Goal: Task Accomplishment & Management: Manage account settings

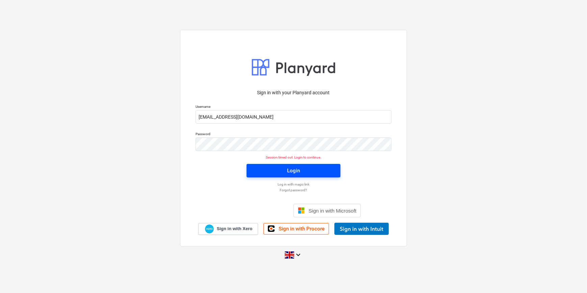
click at [255, 170] on span "Login" at bounding box center [294, 170] width 78 height 9
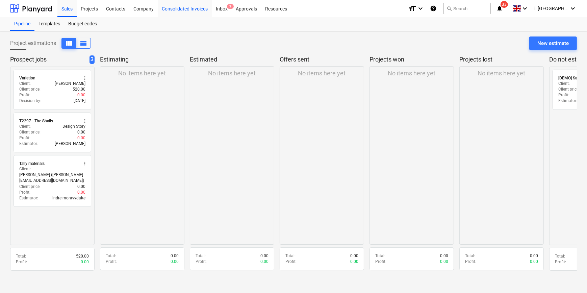
click at [170, 6] on div "Consolidated Invoices" at bounding box center [185, 8] width 54 height 17
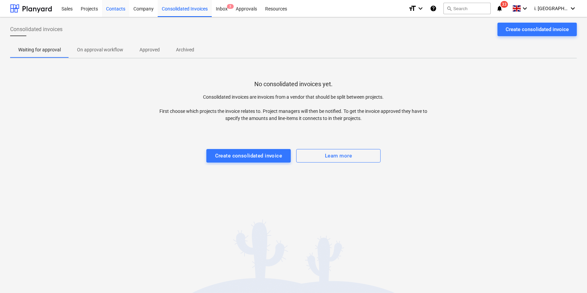
click at [128, 8] on div "Contacts" at bounding box center [115, 8] width 27 height 17
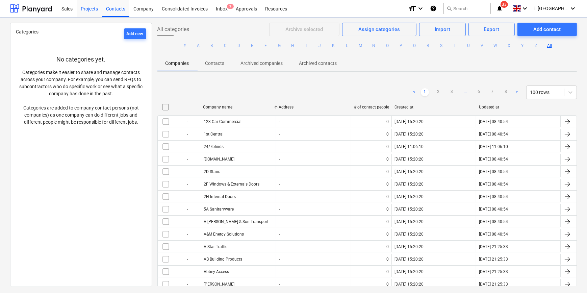
click at [91, 9] on div "Projects" at bounding box center [89, 8] width 25 height 17
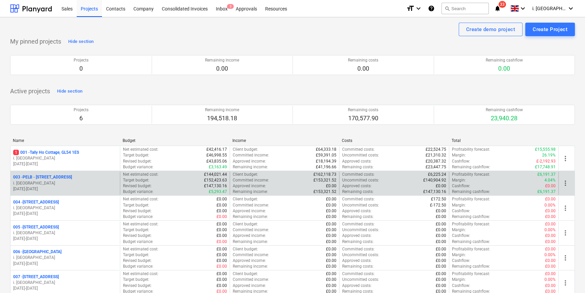
click at [72, 175] on p "003 - PELB - [GEOGRAPHIC_DATA], [GEOGRAPHIC_DATA], GL2 7NE" at bounding box center [42, 177] width 59 height 6
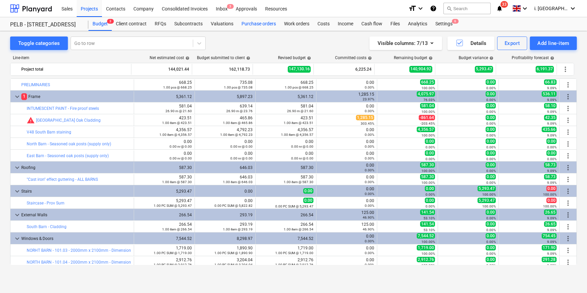
click at [255, 25] on div "Purchase orders" at bounding box center [258, 24] width 43 height 14
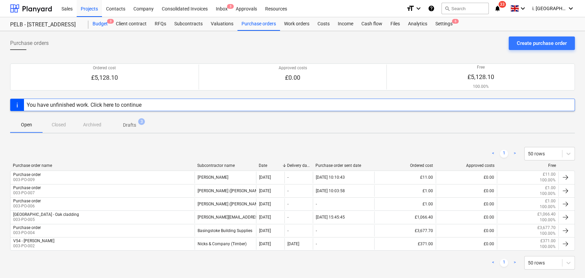
click at [102, 18] on div "Budget 3" at bounding box center [99, 24] width 23 height 14
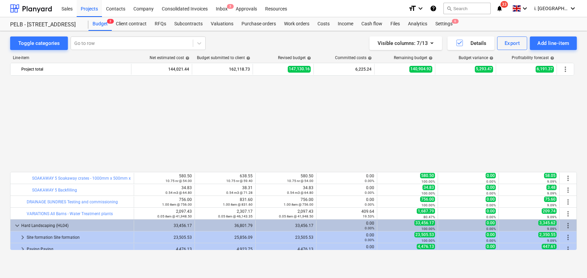
scroll to position [561, 0]
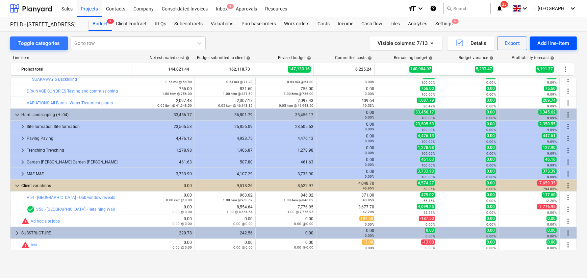
click at [469, 42] on div "Add line-item" at bounding box center [553, 43] width 32 height 9
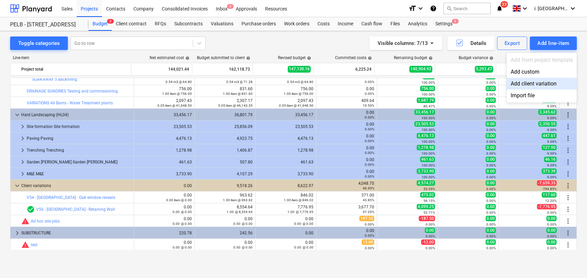
click at [469, 81] on div "Add client variation" at bounding box center [541, 84] width 70 height 12
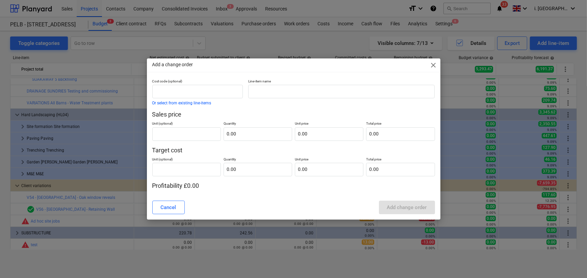
click at [432, 64] on span "close" at bounding box center [433, 65] width 8 height 8
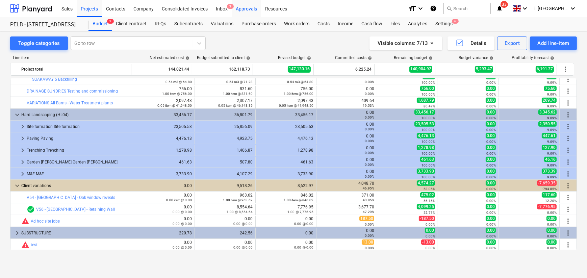
click at [259, 9] on div "Approvals" at bounding box center [246, 8] width 29 height 17
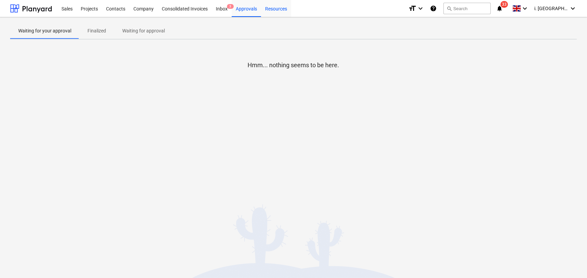
click at [276, 8] on div "Resources" at bounding box center [276, 8] width 30 height 17
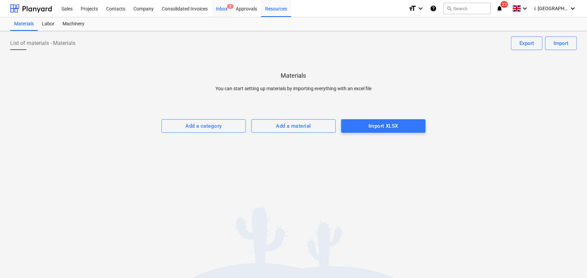
click at [224, 8] on div "Inbox 3" at bounding box center [222, 8] width 20 height 17
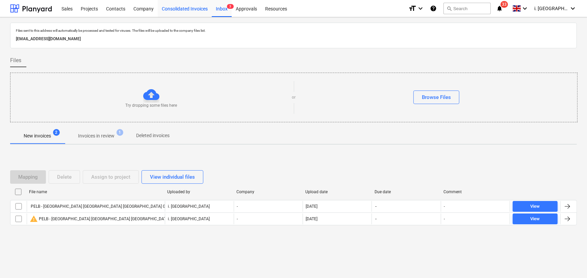
click at [181, 9] on div "Consolidated Invoices" at bounding box center [185, 8] width 54 height 17
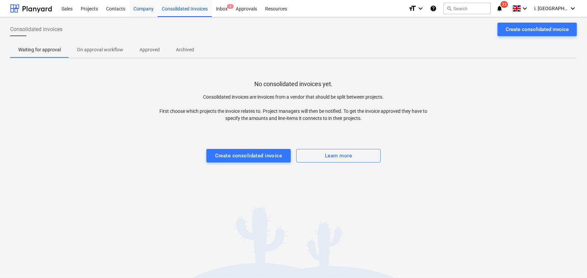
click at [137, 10] on div "Company" at bounding box center [143, 8] width 28 height 17
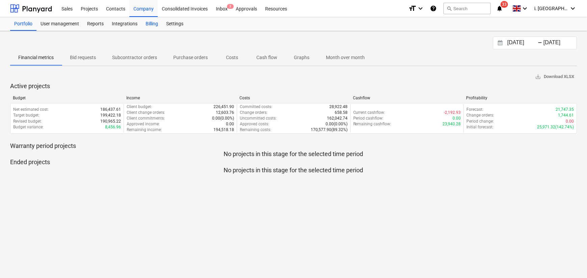
click at [154, 25] on div "Billing" at bounding box center [151, 24] width 21 height 14
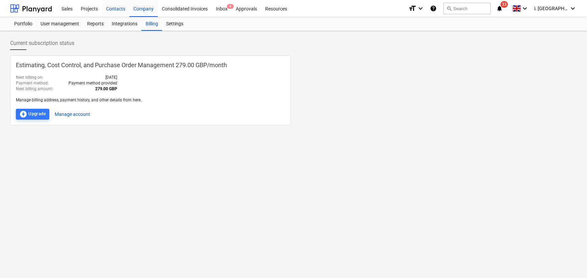
click at [113, 9] on div "Contacts" at bounding box center [115, 8] width 27 height 17
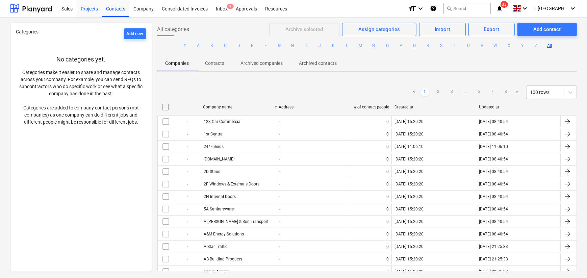
click at [84, 11] on div "Projects" at bounding box center [89, 8] width 25 height 17
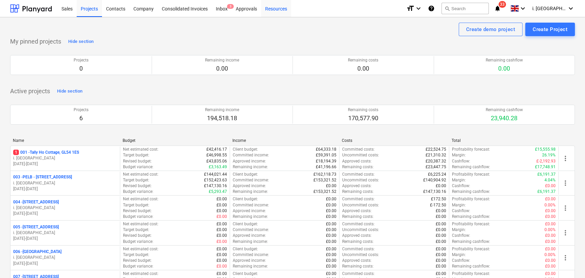
click at [275, 8] on div "Resources" at bounding box center [276, 8] width 30 height 17
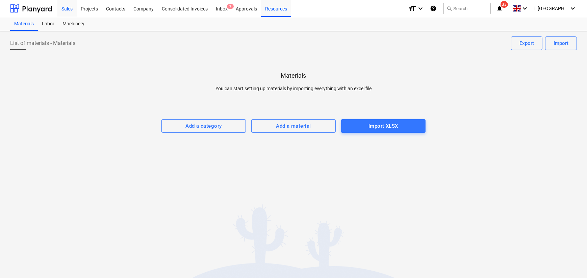
click at [71, 8] on div "Sales" at bounding box center [66, 8] width 19 height 17
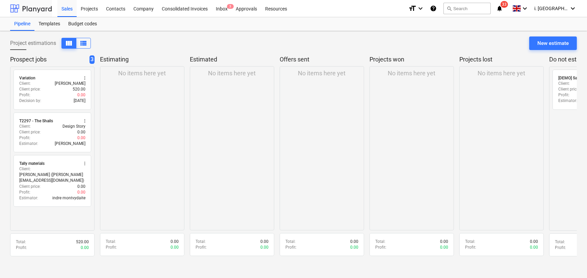
click at [37, 7] on div at bounding box center [31, 8] width 42 height 17
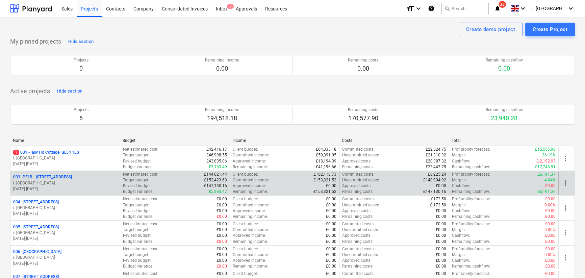
click at [72, 175] on p "003 - PELB - Castle lane, Moreton Valence, GL2 7NE" at bounding box center [42, 177] width 59 height 6
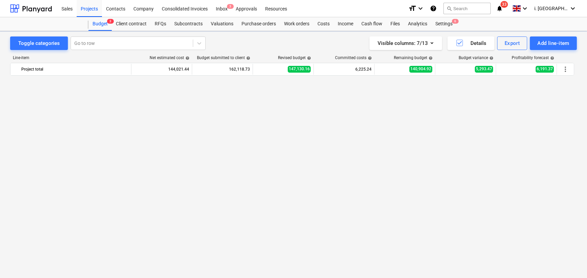
scroll to position [561, 0]
click at [247, 24] on div "Purchase orders" at bounding box center [258, 24] width 43 height 14
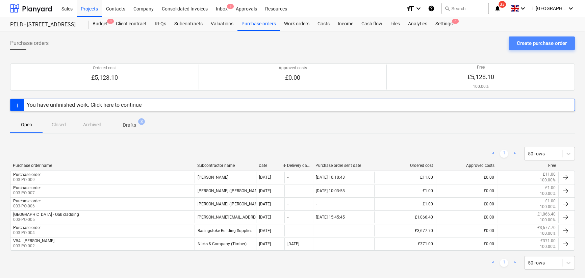
click at [469, 41] on div "Create purchase order" at bounding box center [541, 43] width 50 height 9
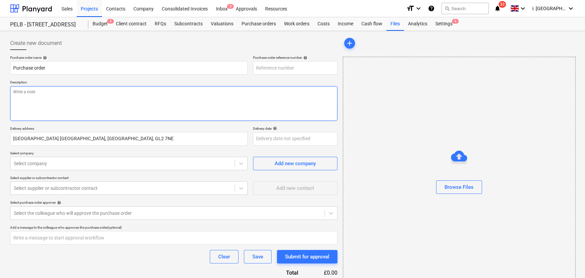
type textarea "x"
type input "003-PO-010"
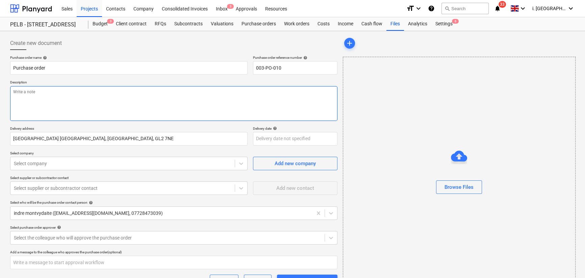
click at [177, 105] on textarea at bounding box center [173, 103] width 327 height 35
type textarea "x"
type textarea "t"
type textarea "x"
type textarea "te"
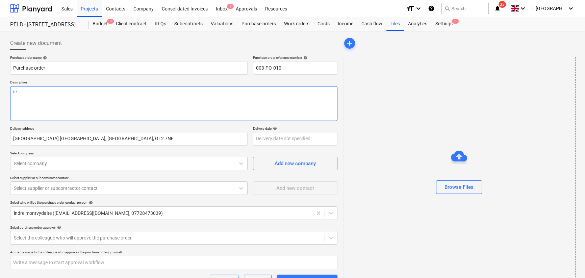
type textarea "x"
type textarea "tes"
type textarea "x"
type textarea "test"
type textarea "x"
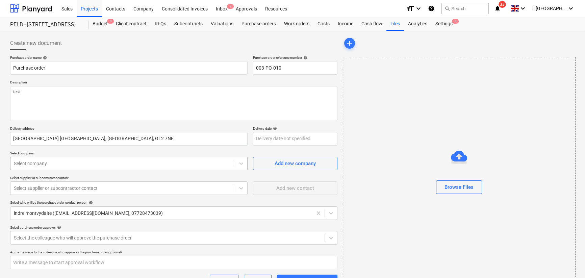
click at [104, 159] on div "Select company" at bounding box center [122, 163] width 224 height 9
click at [104, 160] on div at bounding box center [122, 163] width 217 height 7
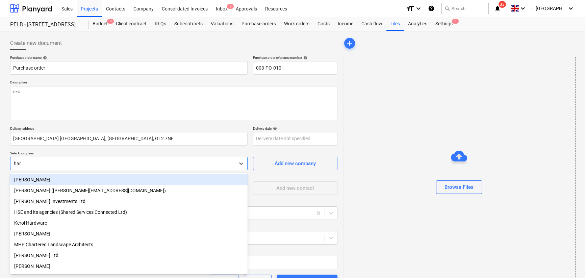
type input "harr"
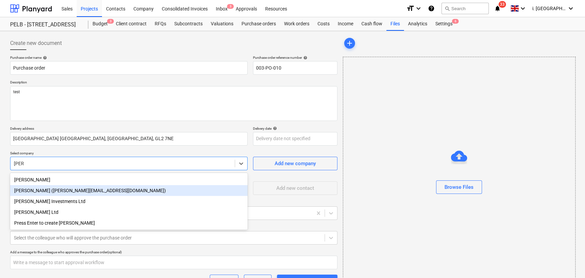
click at [66, 191] on div "Harry Ford (harry@matfordconstruction.co.uk)" at bounding box center [128, 190] width 237 height 11
type textarea "x"
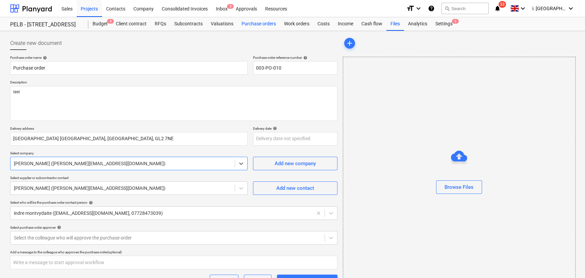
type textarea "x"
click at [251, 25] on div "Purchase orders" at bounding box center [258, 24] width 43 height 14
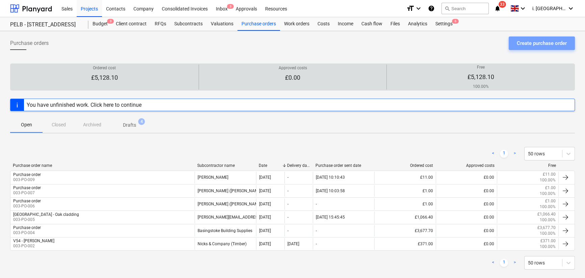
drag, startPoint x: 531, startPoint y: 42, endPoint x: 491, endPoint y: 77, distance: 53.3
click at [469, 69] on div "Purchase orders Create purchase order Ordered cost £5,128.10 Approved costs £0.…" at bounding box center [292, 159] width 585 height 257
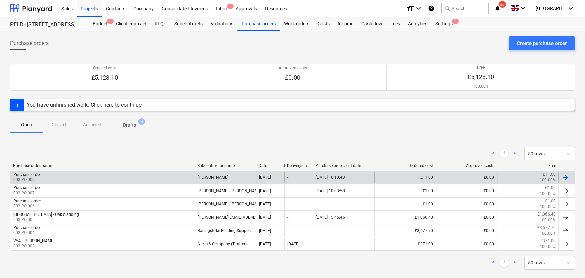
click at [119, 177] on div "Purchase order 003-PO-009" at bounding box center [102, 176] width 184 height 11
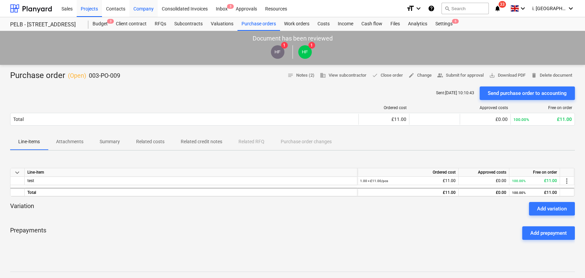
click at [142, 7] on div "Company" at bounding box center [143, 8] width 28 height 17
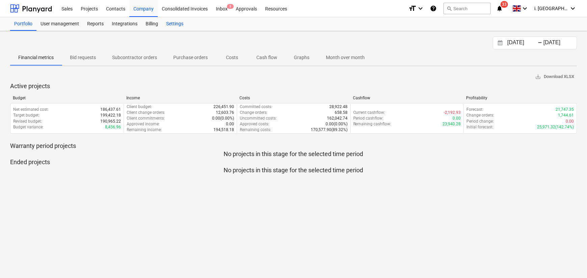
click at [173, 22] on div "Settings" at bounding box center [174, 24] width 25 height 14
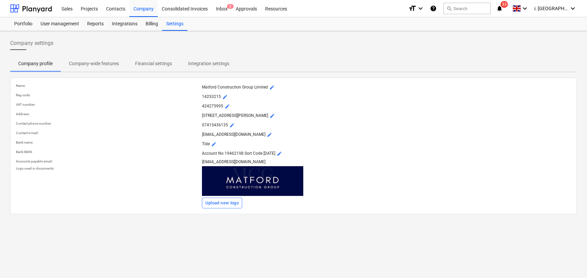
click at [86, 62] on p "Company-wide features" at bounding box center [94, 63] width 50 height 7
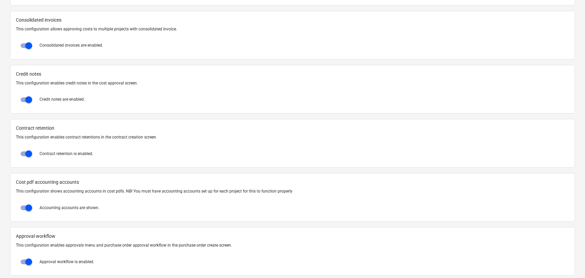
scroll to position [729, 0]
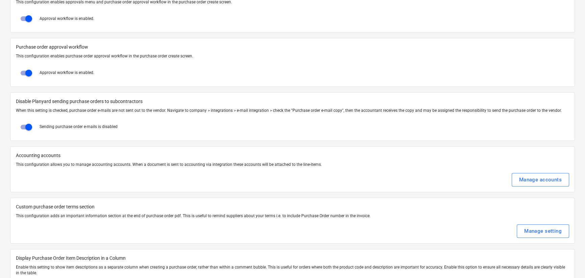
click at [24, 125] on input "checkbox" at bounding box center [29, 127] width 16 height 16
checkbox input "false"
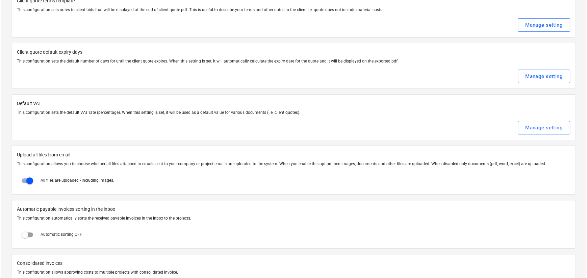
scroll to position [0, 0]
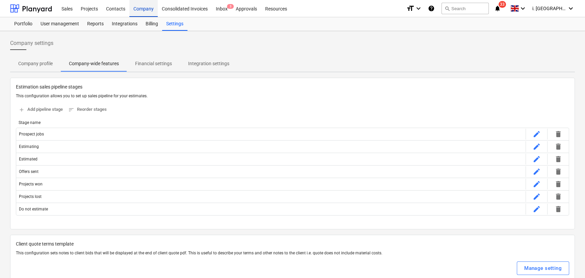
click at [142, 9] on div "Company" at bounding box center [143, 8] width 28 height 17
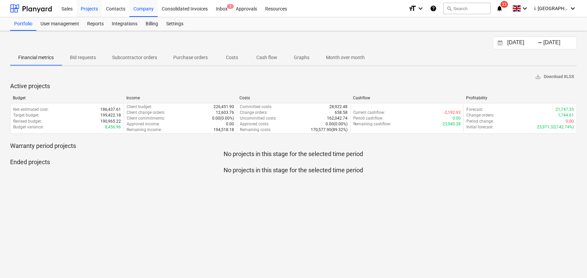
click at [91, 10] on div "Projects" at bounding box center [89, 8] width 25 height 17
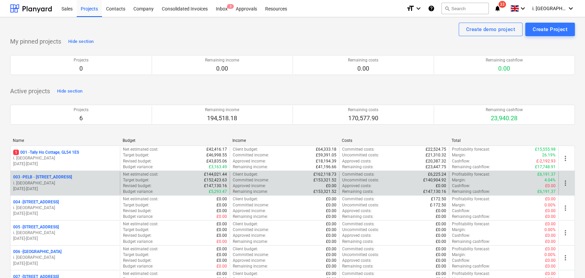
click at [72, 176] on p "003 - PELB - Castle lane, Moreton Valence, GL2 7NE" at bounding box center [42, 177] width 59 height 6
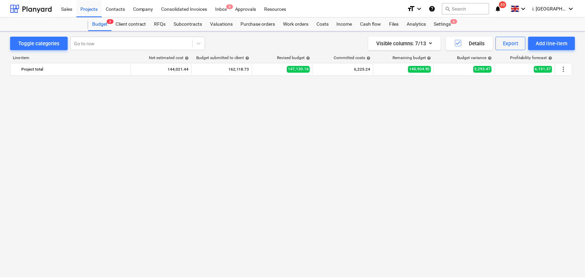
scroll to position [561, 0]
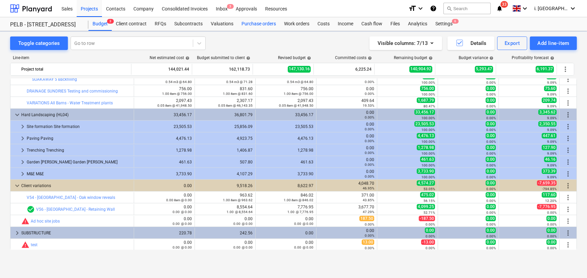
click at [257, 23] on div "Purchase orders" at bounding box center [258, 24] width 43 height 14
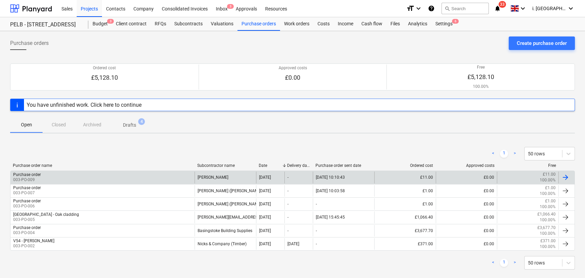
click at [148, 179] on div "Purchase order 003-PO-009" at bounding box center [102, 176] width 184 height 11
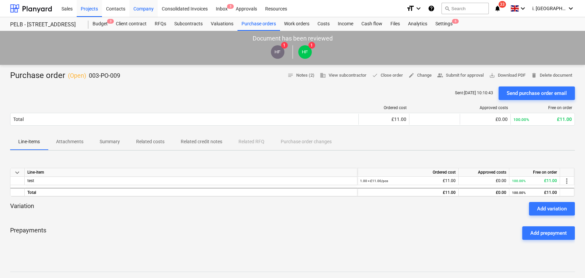
click at [138, 7] on div "Company" at bounding box center [143, 8] width 28 height 17
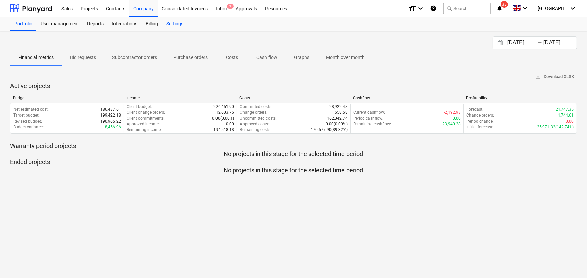
click at [173, 22] on div "Settings" at bounding box center [174, 24] width 25 height 14
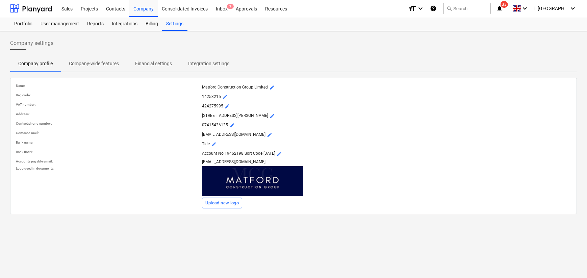
click at [102, 63] on p "Company-wide features" at bounding box center [94, 63] width 50 height 7
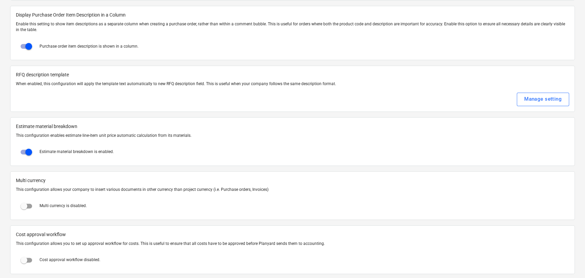
scroll to position [1085, 0]
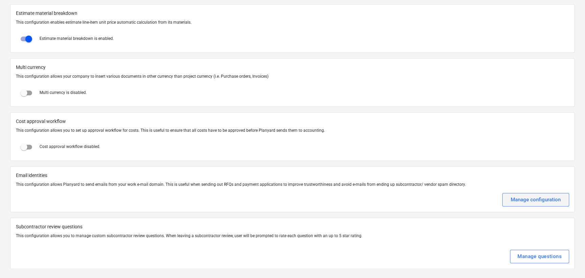
click at [469, 197] on div "Manage configuration" at bounding box center [535, 199] width 50 height 9
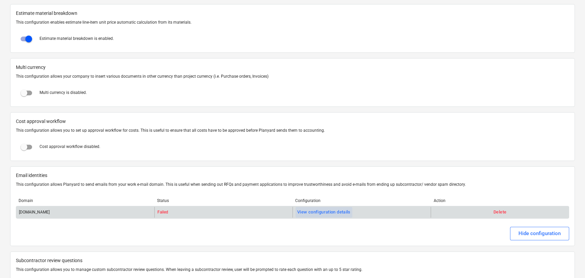
click at [311, 212] on div "View configuration details" at bounding box center [323, 212] width 53 height 8
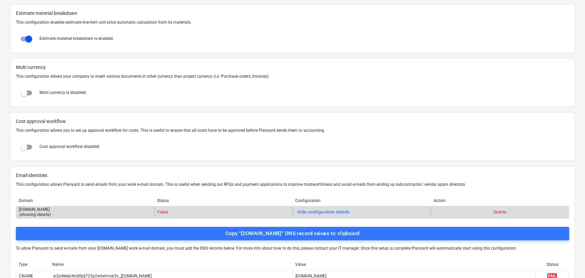
scroll to position [1219, 0]
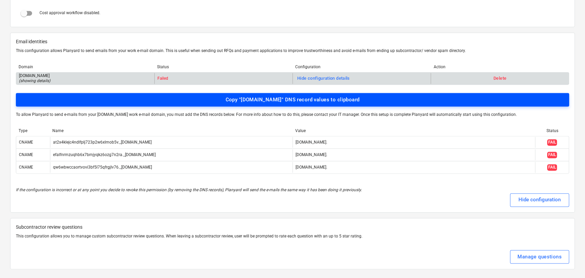
click at [225, 95] on div "Copy "matfordconstruction.co.uk" DNS record values to clipboard" at bounding box center [292, 99] width 134 height 9
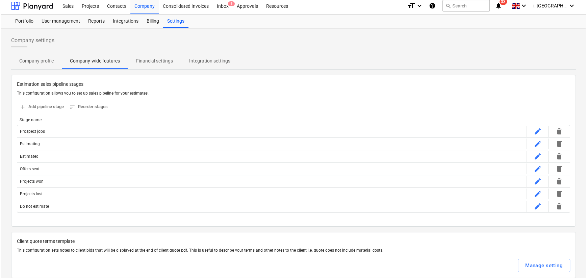
scroll to position [0, 0]
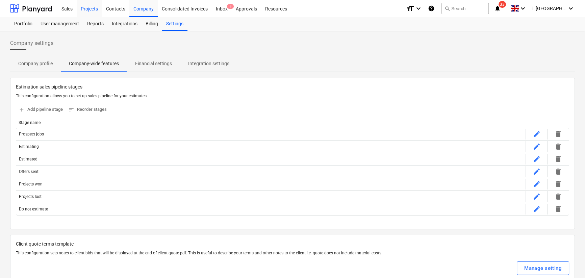
click at [94, 9] on div "Projects" at bounding box center [89, 8] width 25 height 17
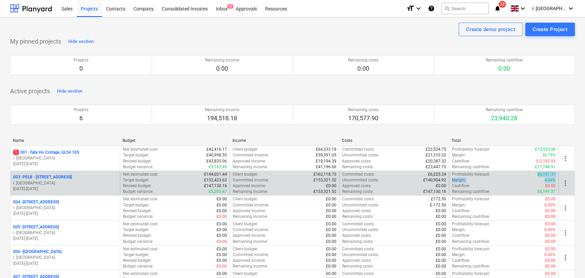
drag, startPoint x: 555, startPoint y: 179, endPoint x: 528, endPoint y: 175, distance: 26.9
click at [469, 175] on div "Profitability forecast : £6,191.37 Margin : 4.04% Cashflow : £0.00 Remaining ca…" at bounding box center [504, 182] width 104 height 23
click at [72, 176] on p "003 - PELB - Castle lane, Moreton Valence, GL2 7NE" at bounding box center [42, 177] width 59 height 6
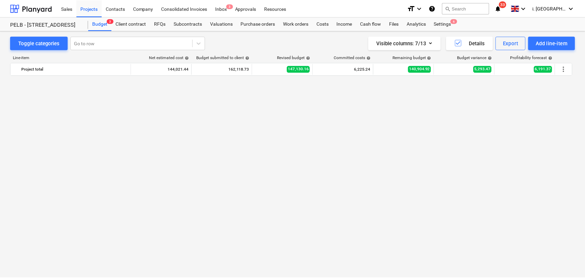
scroll to position [561, 0]
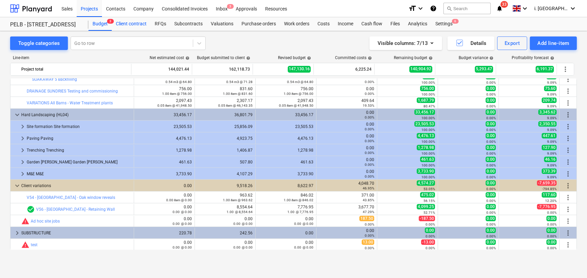
click at [136, 22] on div "Client contract" at bounding box center [131, 24] width 39 height 14
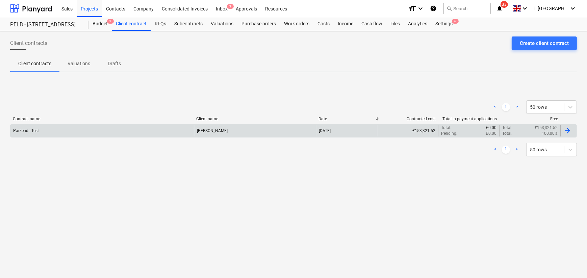
click at [111, 133] on div "Parkend - Test" at bounding box center [101, 130] width 183 height 11
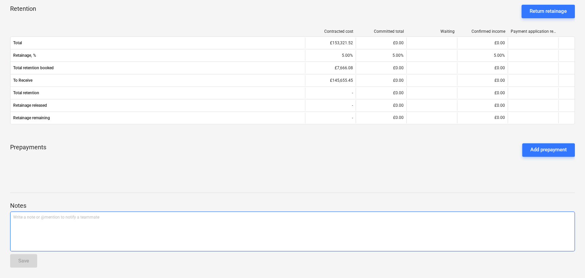
scroll to position [115, 0]
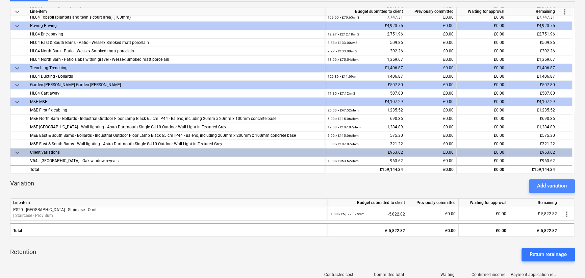
click at [469, 183] on div "Add variation" at bounding box center [552, 185] width 30 height 9
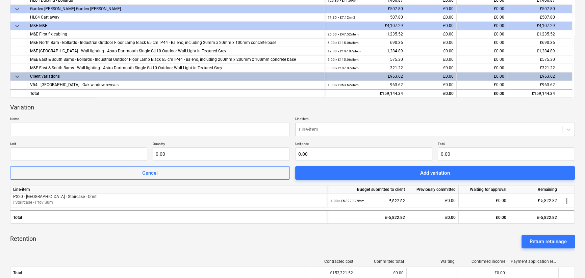
scroll to position [224, 0]
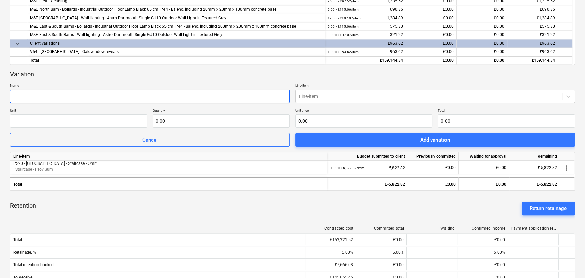
click at [201, 96] on input "text" at bounding box center [149, 96] width 279 height 14
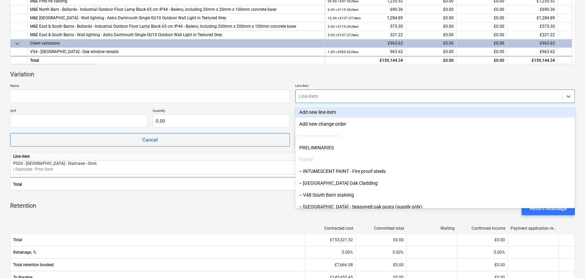
click at [327, 99] on div at bounding box center [429, 96] width 260 height 7
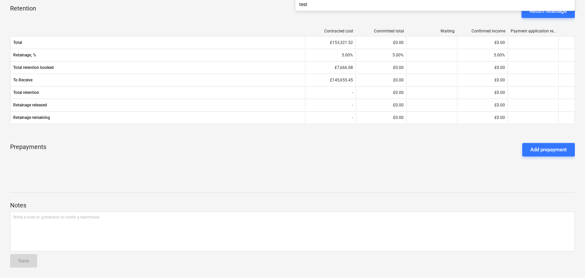
scroll to position [178, 0]
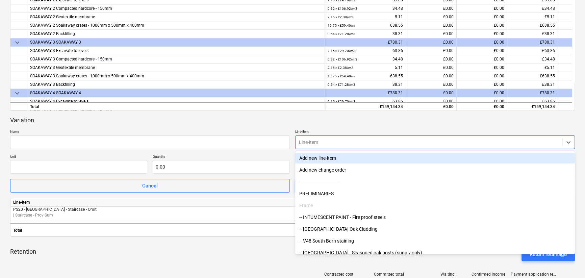
click at [353, 145] on div at bounding box center [429, 142] width 260 height 7
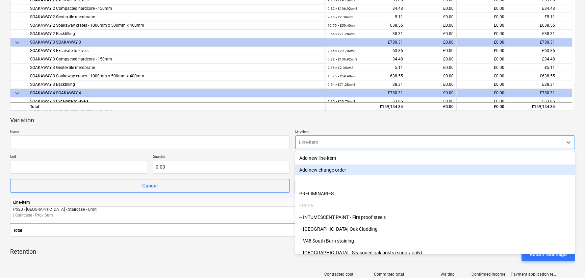
click at [352, 170] on div "Add new change order" at bounding box center [434, 169] width 279 height 11
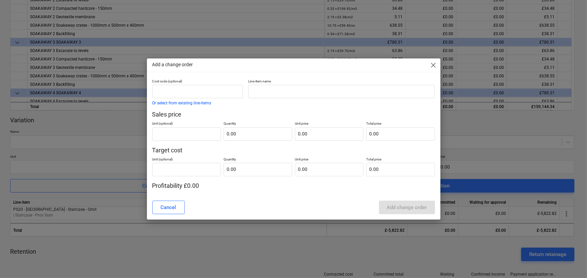
click at [423, 65] on div "Add a change order close" at bounding box center [293, 65] width 293 height 14
click at [433, 66] on span "close" at bounding box center [433, 65] width 8 height 8
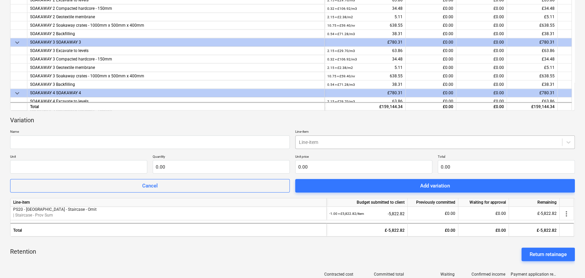
click at [469, 144] on div at bounding box center [429, 142] width 260 height 7
drag, startPoint x: 466, startPoint y: 144, endPoint x: 466, endPoint y: 148, distance: 3.7
click at [466, 145] on div at bounding box center [429, 142] width 260 height 7
drag, startPoint x: 402, startPoint y: 145, endPoint x: 370, endPoint y: 137, distance: 32.9
click at [401, 145] on div "Line-item" at bounding box center [428, 141] width 266 height 9
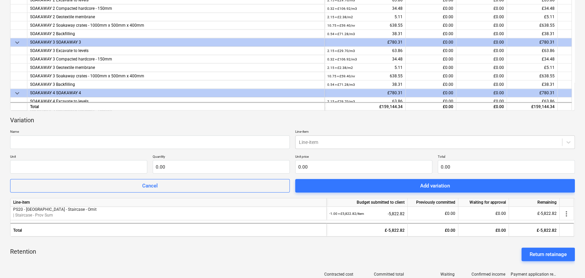
click at [282, 132] on p "Name" at bounding box center [149, 132] width 279 height 6
click at [302, 122] on div "Variation" at bounding box center [292, 120] width 564 height 8
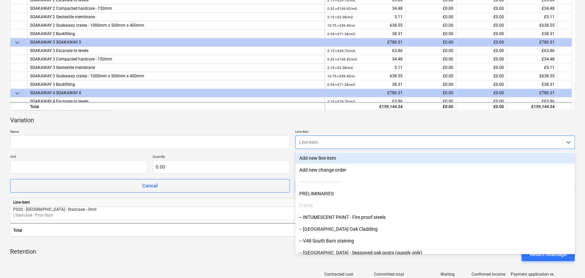
click at [375, 141] on div at bounding box center [429, 142] width 260 height 7
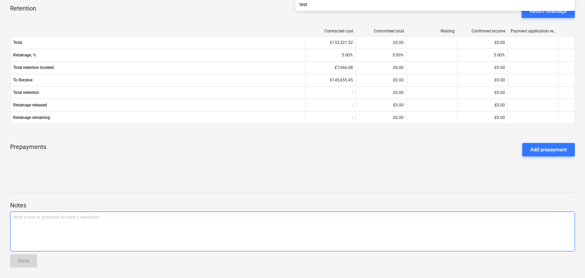
scroll to position [178, 0]
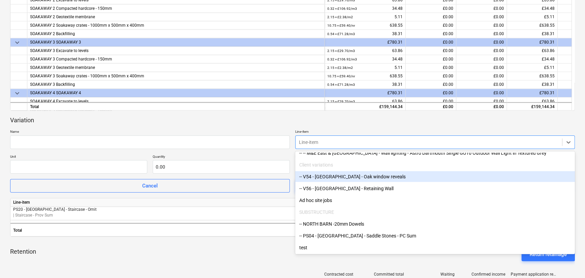
click at [345, 176] on div "-- V54 - North Barn - Oak window reveals" at bounding box center [434, 176] width 279 height 11
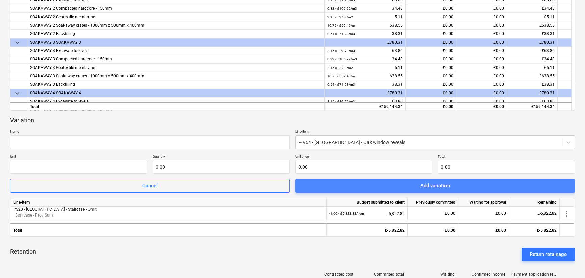
click at [380, 186] on span "Add variation" at bounding box center [434, 185] width 263 height 9
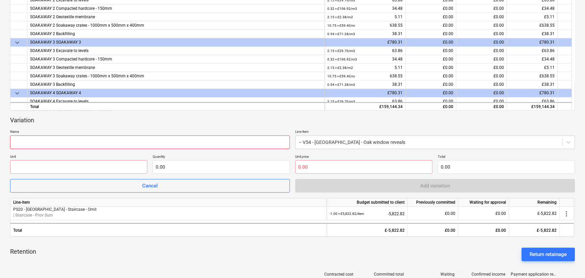
click at [202, 148] on input "text" at bounding box center [149, 142] width 279 height 14
click at [208, 131] on p "Name" at bounding box center [149, 132] width 279 height 6
click at [176, 245] on div "Retention Return retainage" at bounding box center [292, 254] width 564 height 24
click at [333, 168] on input "text" at bounding box center [363, 167] width 137 height 14
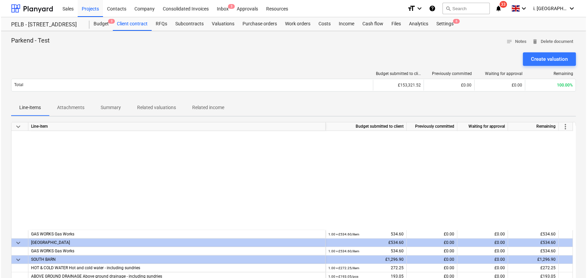
scroll to position [481, 0]
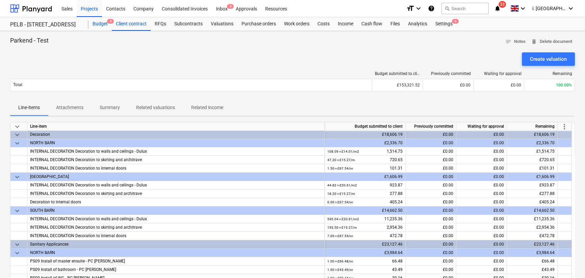
type input "0.00"
drag, startPoint x: 98, startPoint y: 23, endPoint x: 104, endPoint y: 30, distance: 9.3
click at [98, 23] on div "Budget 3" at bounding box center [99, 24] width 23 height 14
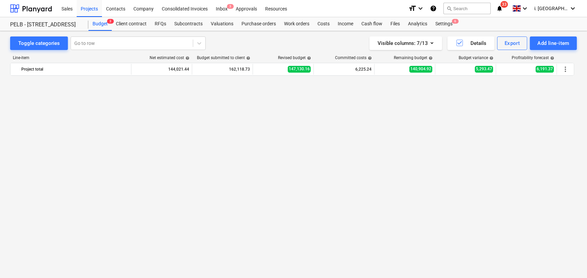
scroll to position [561, 0]
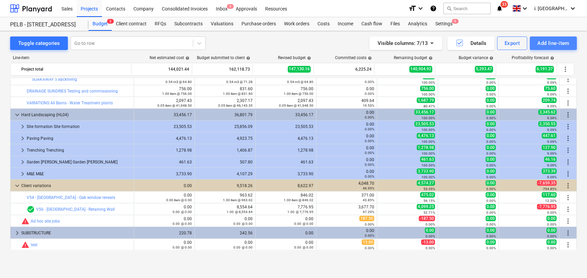
click at [469, 42] on div "Add line-item" at bounding box center [553, 43] width 32 height 9
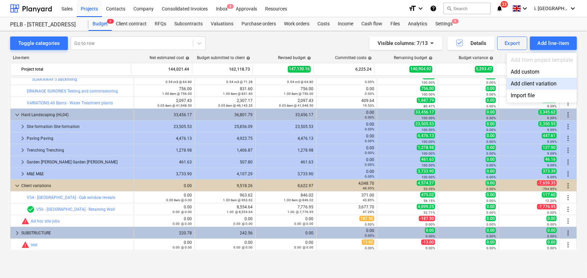
click at [469, 83] on div "Add client variation" at bounding box center [541, 84] width 70 height 12
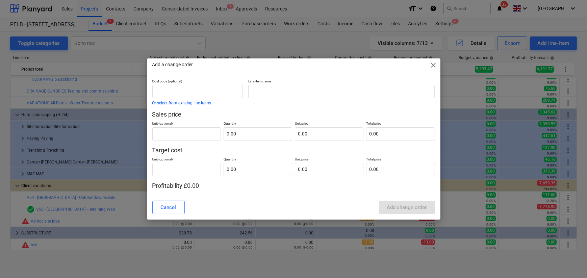
click at [433, 64] on span "close" at bounding box center [433, 65] width 8 height 8
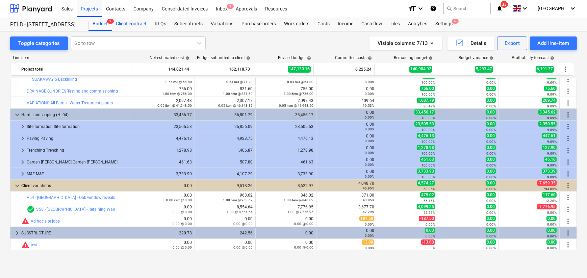
click at [138, 26] on div "Client contract" at bounding box center [131, 24] width 39 height 14
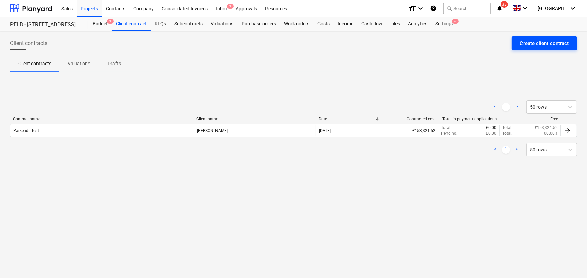
click at [469, 46] on div "Create client contract" at bounding box center [543, 43] width 49 height 9
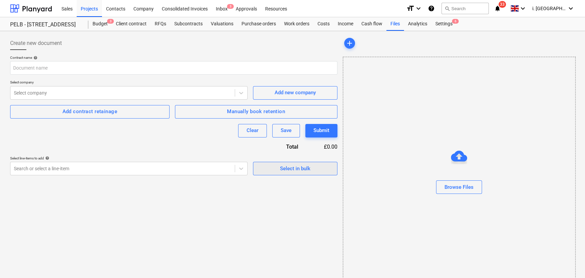
click at [283, 167] on div "Select in bulk" at bounding box center [295, 168] width 30 height 9
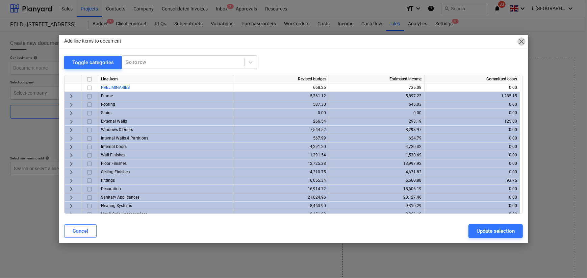
click at [469, 44] on span "close" at bounding box center [521, 41] width 8 height 8
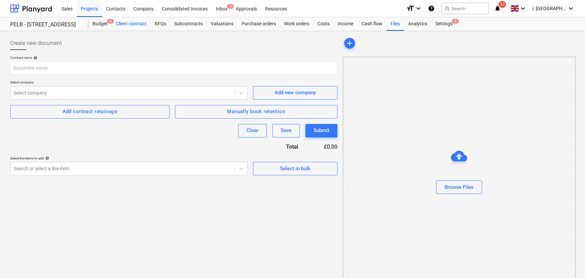
click at [125, 25] on div "Client contract" at bounding box center [131, 24] width 39 height 14
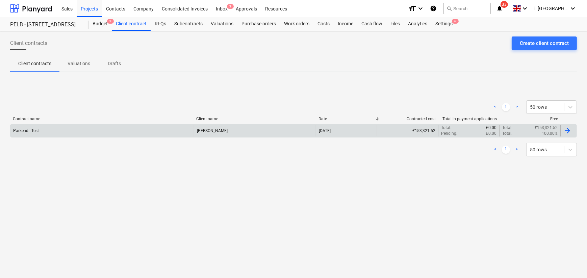
click at [417, 132] on div "£153,321.52" at bounding box center [407, 130] width 61 height 11
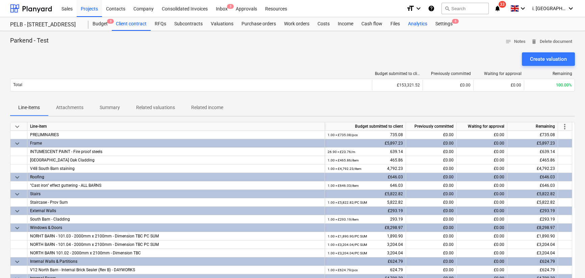
click at [417, 25] on div "Analytics" at bounding box center [417, 24] width 27 height 14
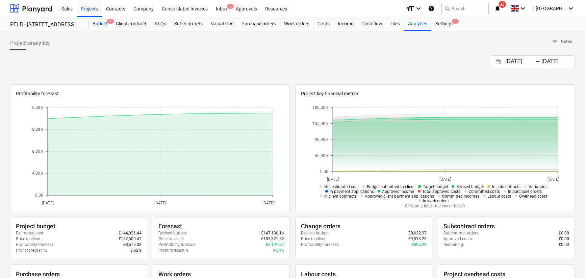
click at [98, 24] on div "Budget 3" at bounding box center [99, 24] width 23 height 14
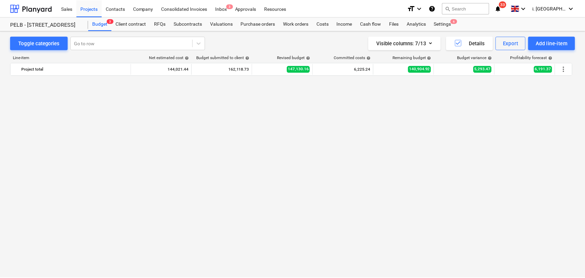
scroll to position [561, 0]
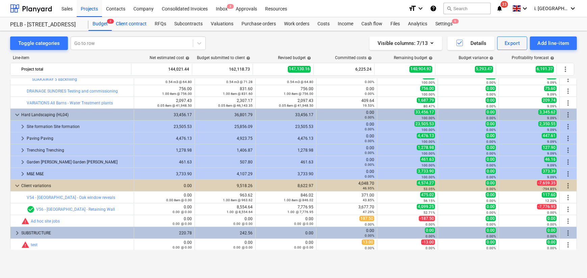
click at [132, 24] on div "Client contract" at bounding box center [131, 24] width 39 height 14
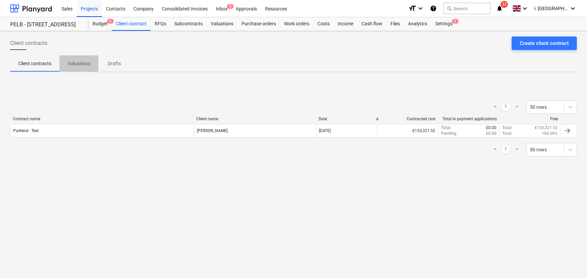
click at [81, 63] on p "Valuations" at bounding box center [79, 63] width 23 height 7
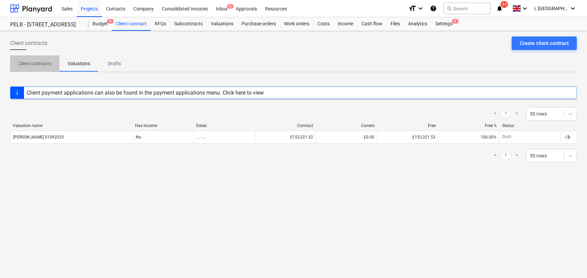
click at [53, 66] on span "Client contracts" at bounding box center [34, 63] width 49 height 11
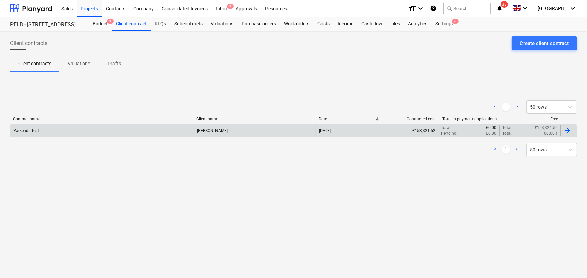
click at [151, 129] on div "Parkend - Test" at bounding box center [101, 130] width 183 height 11
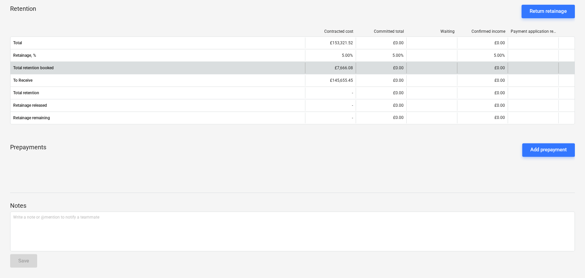
scroll to position [115, 0]
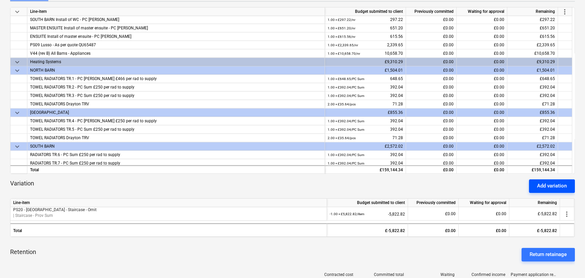
click at [469, 185] on div "Add variation" at bounding box center [552, 185] width 30 height 9
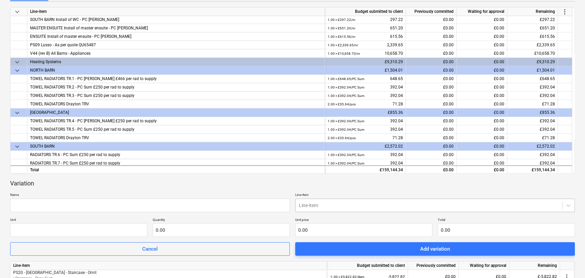
click at [329, 163] on body "Sales Projects Contacts Company Consolidated Invoices Inbox 3 Approvals Resourc…" at bounding box center [292, 24] width 585 height 278
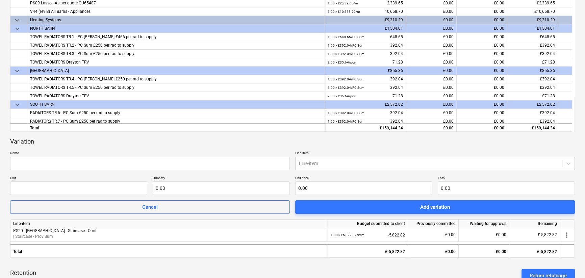
click at [281, 147] on div "Variation Name Line-item Line-item Unit Quantity 0.00 Unit price 0.00 Total 0.0…" at bounding box center [292, 175] width 564 height 77
click at [332, 166] on div at bounding box center [429, 163] width 260 height 7
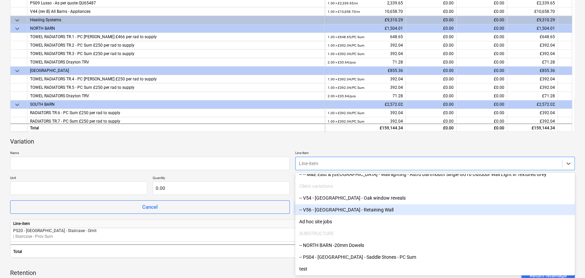
click at [349, 207] on div "-- V56 - South Barn - Retaining Wall" at bounding box center [434, 209] width 279 height 11
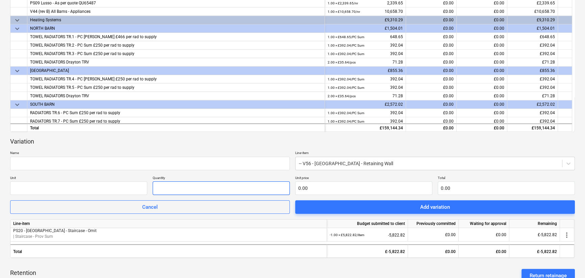
click at [238, 188] on input "text" at bounding box center [221, 188] width 137 height 14
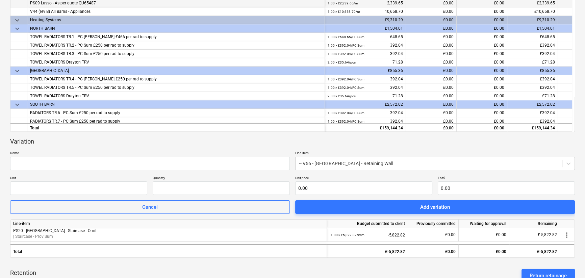
type input "0.00"
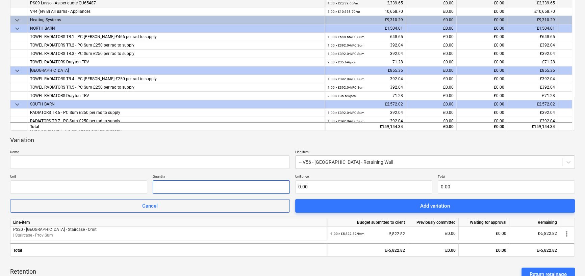
click at [180, 184] on input "text" at bounding box center [221, 188] width 137 height 14
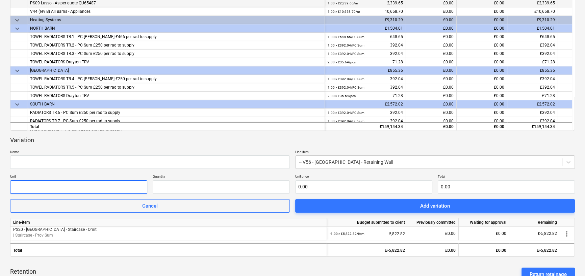
type input "0.00"
click at [123, 192] on input "text" at bounding box center [78, 188] width 137 height 14
type input "item"
type input "1.00"
paste input "8,554.64"
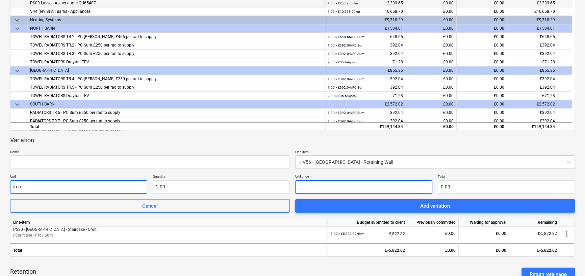
type input "8,554.64"
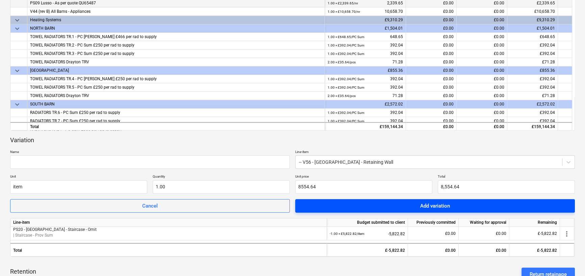
type input "8,554.64"
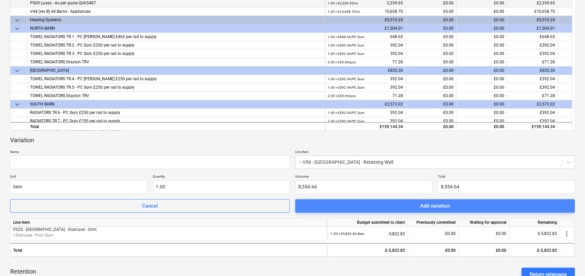
click at [418, 203] on span "Add variation" at bounding box center [434, 206] width 263 height 9
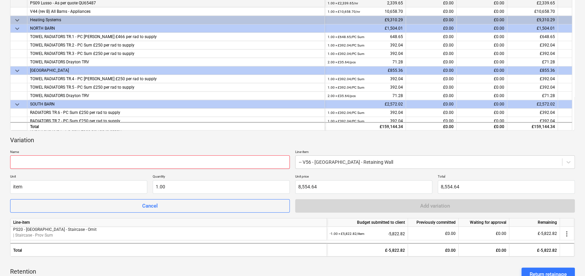
click at [211, 162] on input "text" at bounding box center [149, 163] width 279 height 14
click at [96, 158] on input "text" at bounding box center [149, 163] width 279 height 14
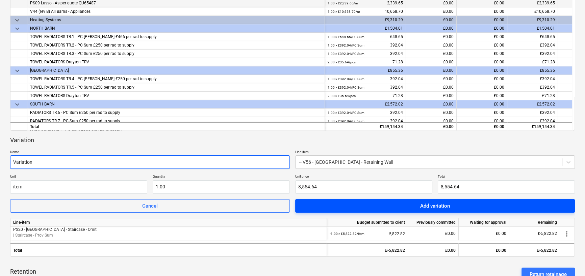
type input "Variation"
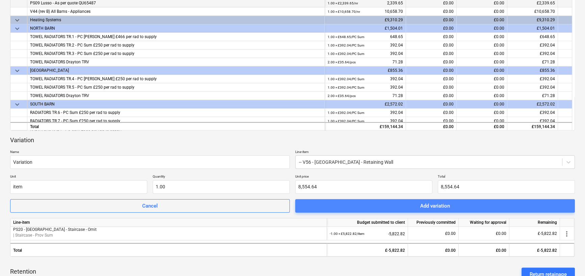
click at [410, 205] on span "Add variation" at bounding box center [434, 206] width 263 height 9
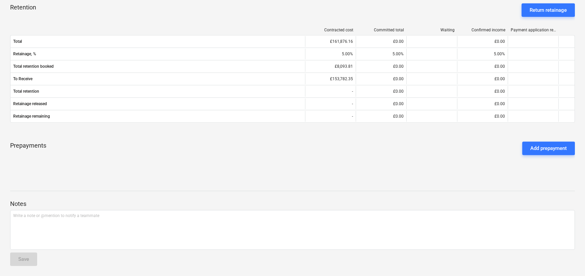
scroll to position [130, 0]
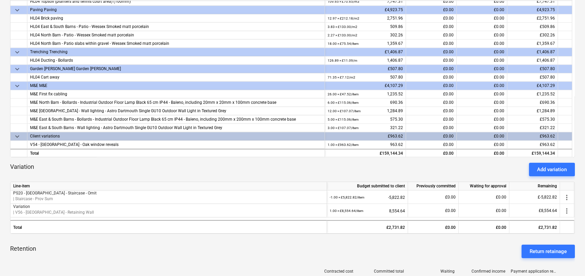
click at [14, 135] on span "keyboard_arrow_down" at bounding box center [17, 137] width 8 height 8
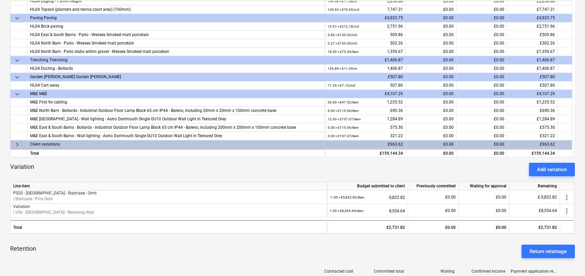
scroll to position [1345, 0]
click at [19, 144] on span "keyboard_arrow_right" at bounding box center [17, 145] width 8 height 8
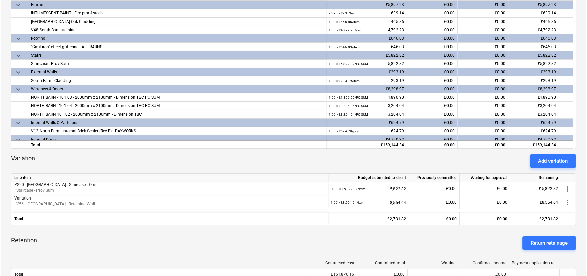
scroll to position [0, 0]
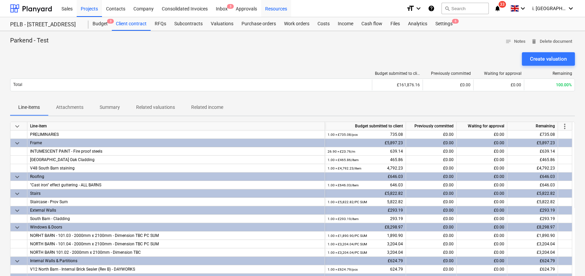
click at [267, 8] on div "Resources" at bounding box center [276, 8] width 30 height 17
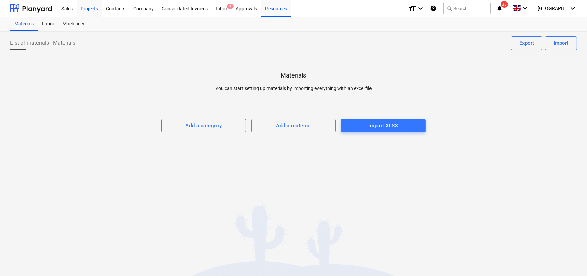
click at [93, 9] on div "Projects" at bounding box center [89, 8] width 25 height 17
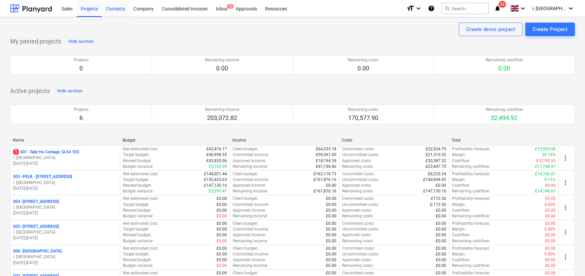
click at [112, 7] on div "Contacts" at bounding box center [115, 8] width 27 height 17
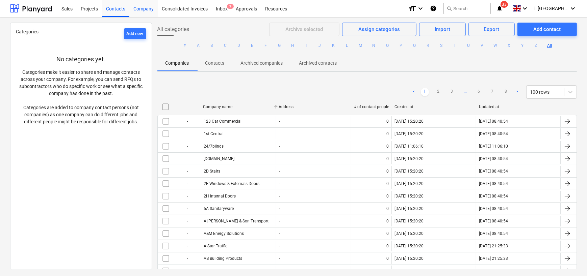
click at [133, 9] on div "Company" at bounding box center [143, 8] width 28 height 17
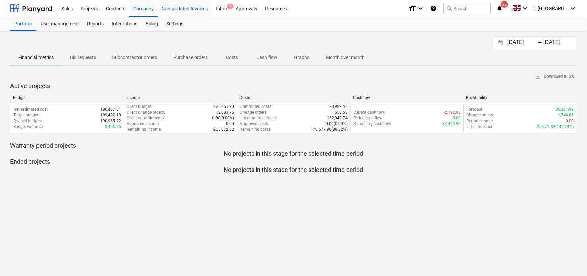
click at [178, 11] on div "Consolidated Invoices" at bounding box center [185, 8] width 54 height 17
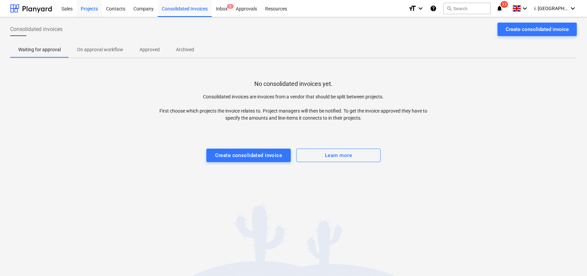
click at [88, 6] on div "Projects" at bounding box center [89, 8] width 25 height 17
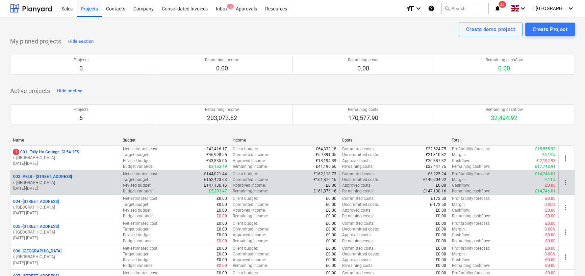
click at [65, 180] on p "003 - PELB - Castle lane, Moreton Valence, GL2 7NE" at bounding box center [42, 177] width 59 height 6
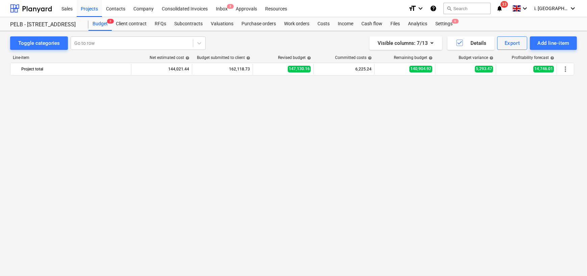
scroll to position [561, 0]
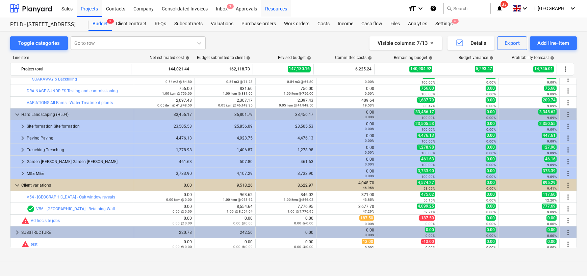
click at [274, 7] on div "Resources" at bounding box center [276, 8] width 30 height 17
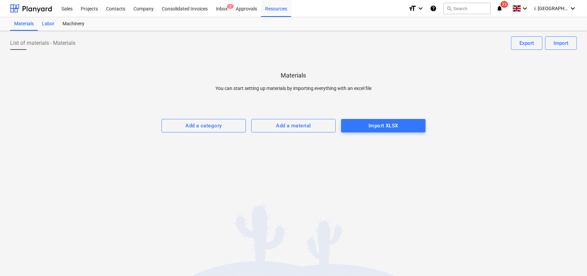
click at [44, 24] on div "Labor" at bounding box center [48, 24] width 21 height 14
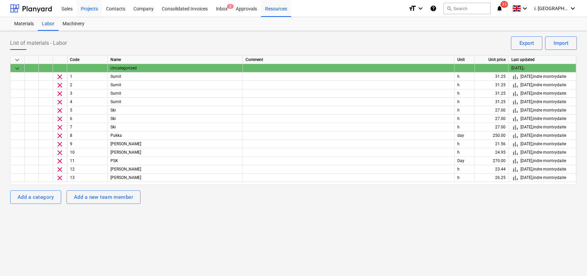
click at [97, 9] on div "Projects" at bounding box center [89, 8] width 25 height 17
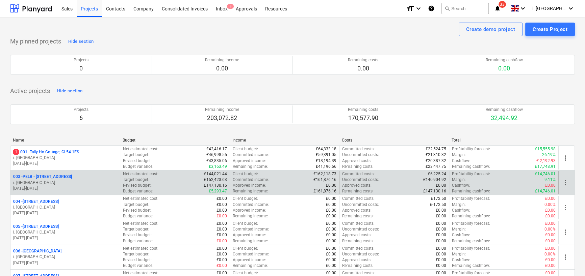
click at [65, 175] on p "003 - PELB - Castle lane, Moreton Valence, GL2 7NE" at bounding box center [42, 177] width 59 height 6
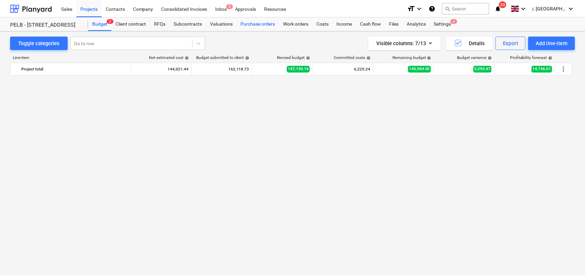
scroll to position [561, 0]
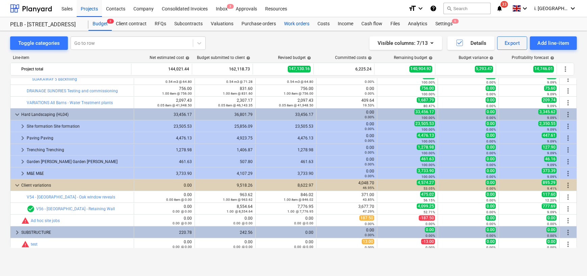
click at [294, 27] on div "Work orders" at bounding box center [296, 24] width 33 height 14
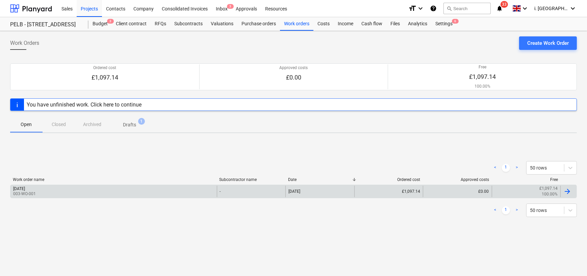
click at [25, 190] on div "[DATE]" at bounding box center [19, 189] width 12 height 5
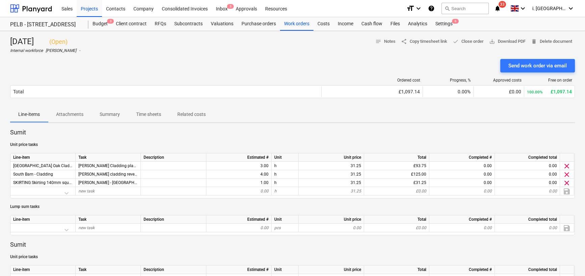
scroll to position [242, 0]
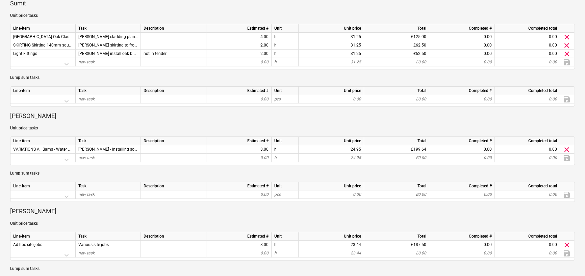
click at [115, 127] on p "Unit price tasks" at bounding box center [292, 129] width 564 height 6
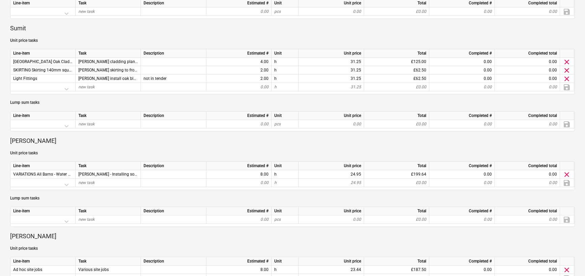
scroll to position [0, 0]
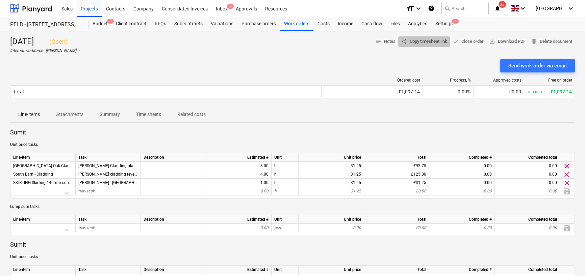
click at [423, 42] on span "share Copy timesheet link" at bounding box center [424, 42] width 46 height 8
click at [51, 10] on div at bounding box center [31, 8] width 42 height 17
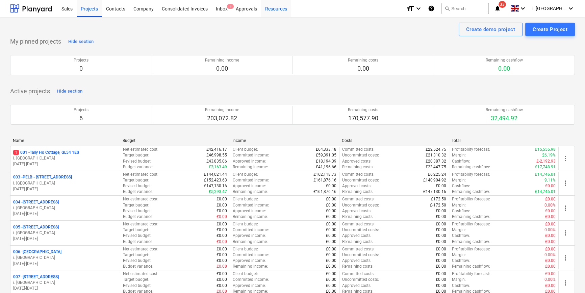
click at [272, 10] on div "Resources" at bounding box center [276, 8] width 30 height 17
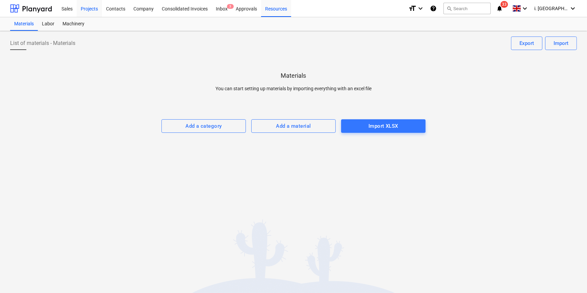
click at [84, 9] on div "Projects" at bounding box center [89, 8] width 25 height 17
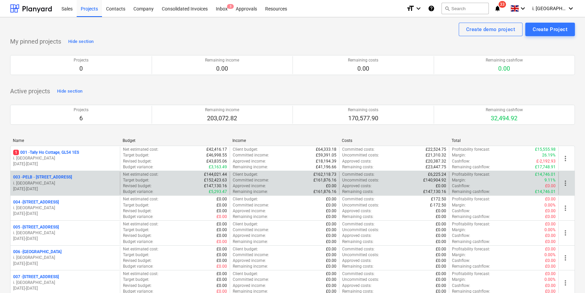
click at [72, 176] on p "003 - PELB - Castle lane, Moreton Valence, GL2 7NE" at bounding box center [42, 177] width 59 height 6
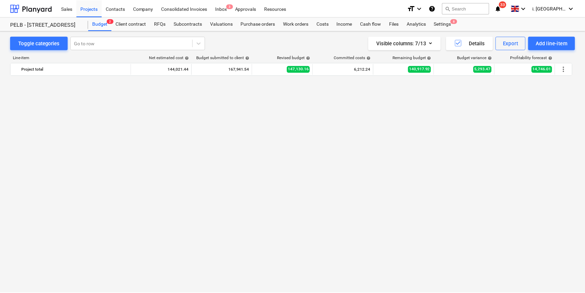
scroll to position [534, 0]
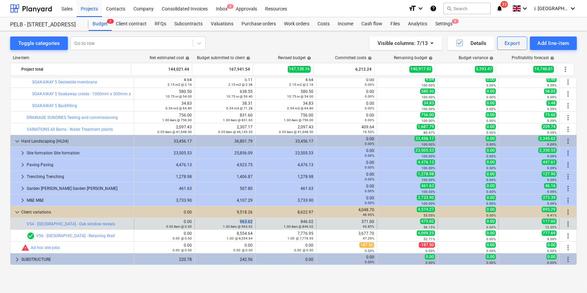
drag, startPoint x: 229, startPoint y: 222, endPoint x: 252, endPoint y: 219, distance: 24.2
click at [252, 219] on div "edit 963.62 1.00 item @ 963.62" at bounding box center [225, 223] width 61 height 11
drag, startPoint x: 252, startPoint y: 219, endPoint x: 241, endPoint y: 220, distance: 11.2
copy div "963.62"
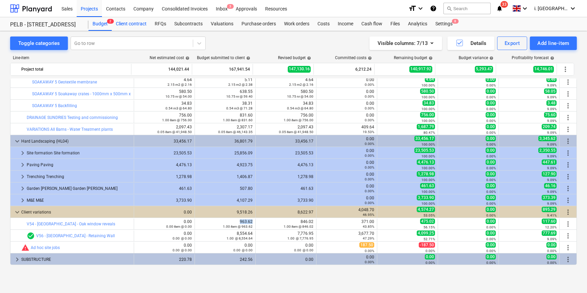
click at [133, 24] on div "Client contract" at bounding box center [131, 24] width 39 height 14
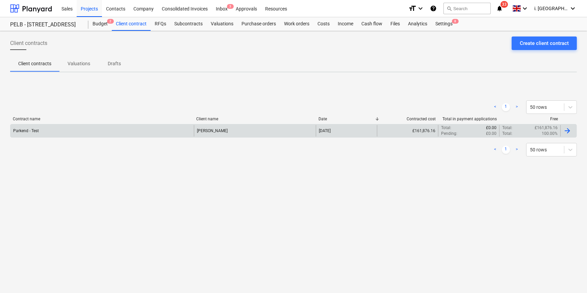
click at [75, 130] on div "Parkend - Test" at bounding box center [101, 130] width 183 height 11
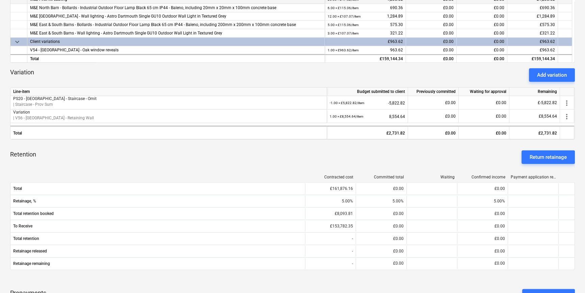
scroll to position [109, 0]
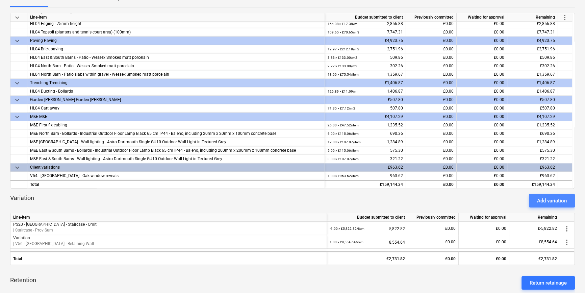
click at [469, 205] on button "Add variation" at bounding box center [552, 201] width 46 height 14
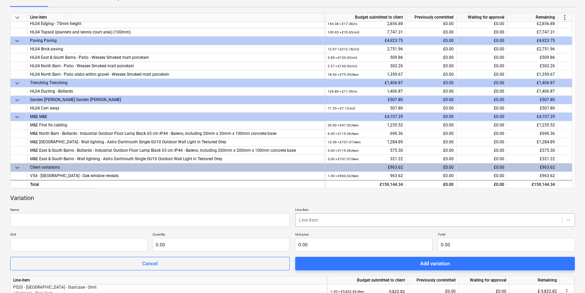
click at [325, 184] on body "Sales Projects Contacts Company Consolidated Invoices Inbox 3 Approvals Resourc…" at bounding box center [292, 37] width 585 height 293
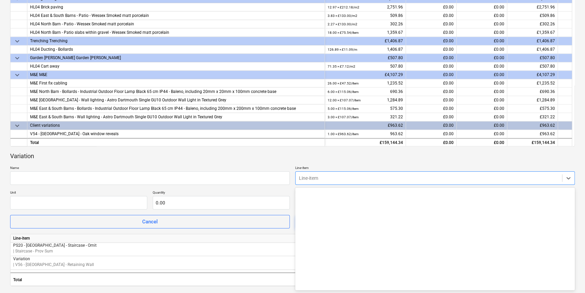
scroll to position [2214, 0]
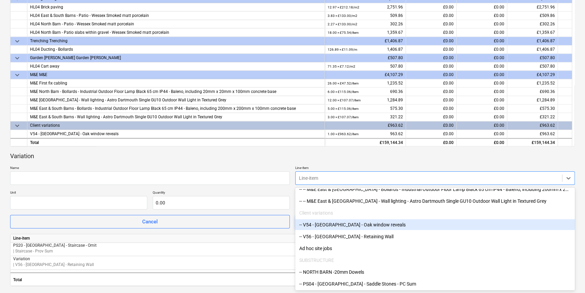
click at [354, 226] on div "-- V54 - North Barn - Oak window reveals" at bounding box center [434, 224] width 279 height 11
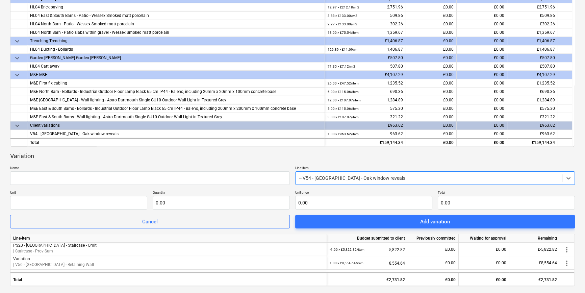
click at [135, 195] on p "Unit" at bounding box center [78, 193] width 137 height 6
click at [135, 197] on input "text" at bounding box center [78, 203] width 137 height 14
click at [133, 198] on input "text" at bounding box center [78, 203] width 137 height 14
type input "0.00"
click at [105, 206] on input "text" at bounding box center [78, 203] width 137 height 14
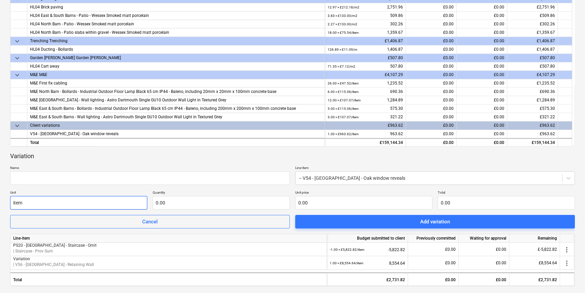
type input "item"
type input "1.00"
type input "0.00"
type input "9"
type input "9.00"
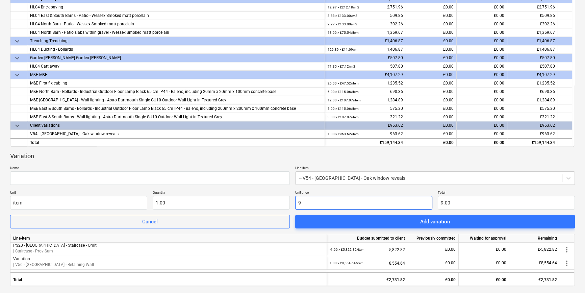
type input "96"
type input "96.00"
type input "963"
type input "963.00"
type input "963.6"
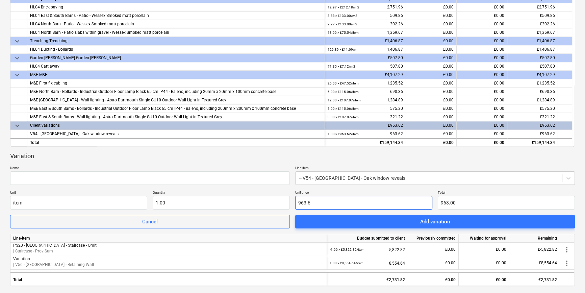
type input "963.60"
type input "963.62"
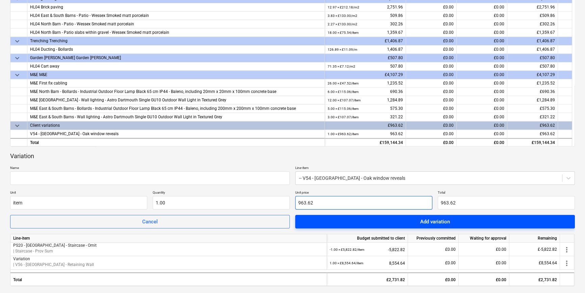
type input "963.62"
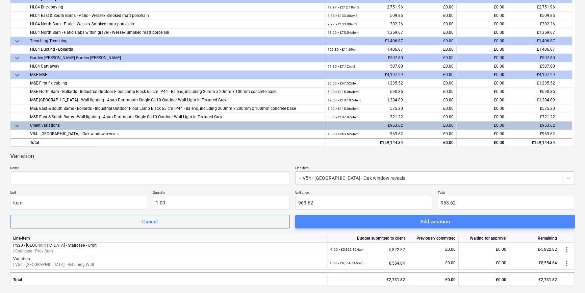
click at [342, 219] on span "Add variation" at bounding box center [434, 221] width 263 height 9
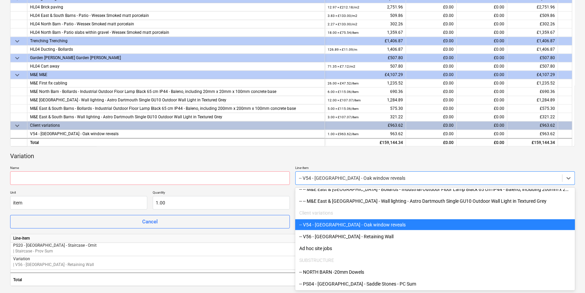
drag, startPoint x: 401, startPoint y: 177, endPoint x: 297, endPoint y: 177, distance: 104.3
click at [297, 177] on div "-- V54 - North Barn - Oak window reveals" at bounding box center [428, 177] width 266 height 9
click at [343, 223] on div "-- V54 - North Barn - Oak window reveals" at bounding box center [434, 224] width 279 height 11
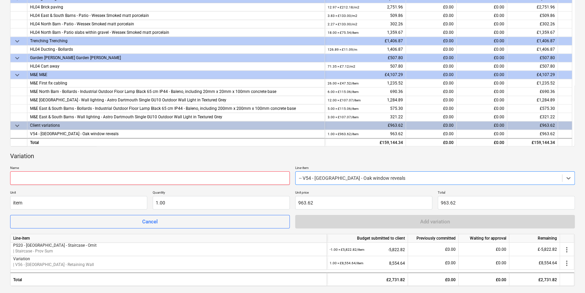
click at [162, 182] on input "text" at bounding box center [149, 178] width 279 height 14
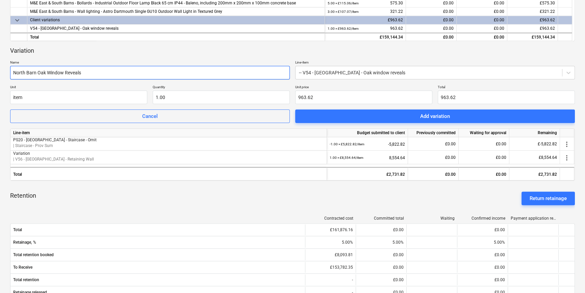
scroll to position [0, 0]
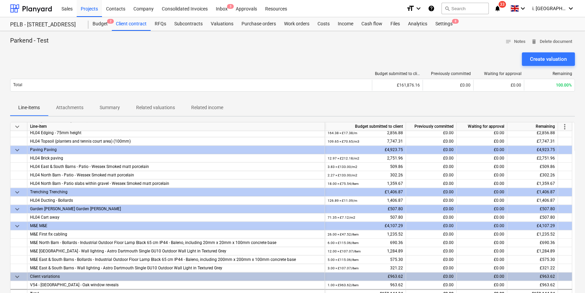
type input "North Barn Oak Window Reveals"
click at [469, 126] on span "more_vert" at bounding box center [564, 127] width 8 height 8
click at [469, 100] on div at bounding box center [293, 146] width 587 height 293
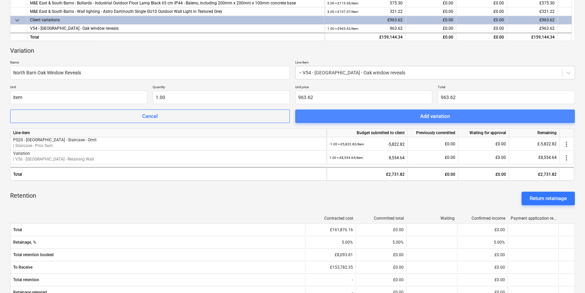
click at [469, 113] on span "Add variation" at bounding box center [434, 116] width 263 height 9
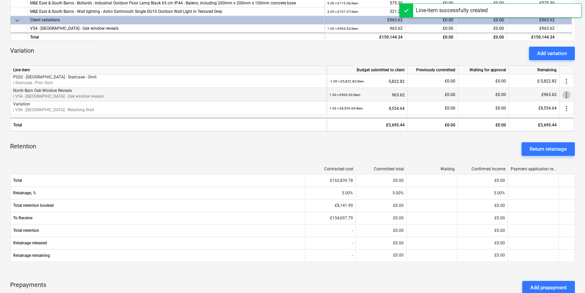
click at [469, 97] on span "more_vert" at bounding box center [566, 95] width 8 height 8
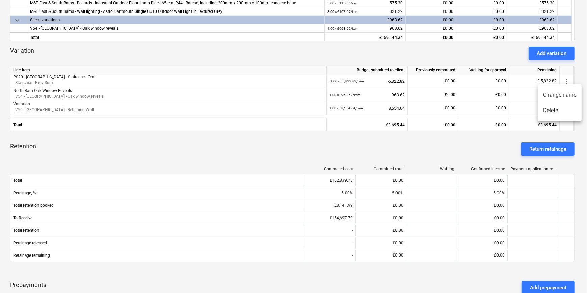
click at [455, 149] on div at bounding box center [293, 146] width 587 height 293
click at [469, 54] on div "Add variation" at bounding box center [552, 53] width 30 height 9
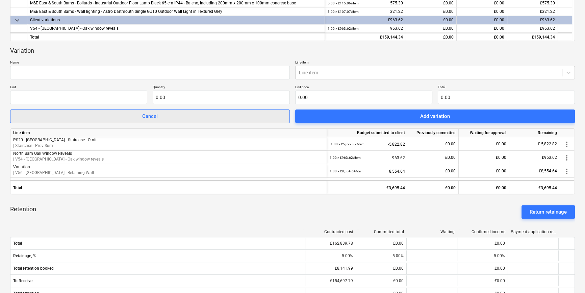
scroll to position [0, 0]
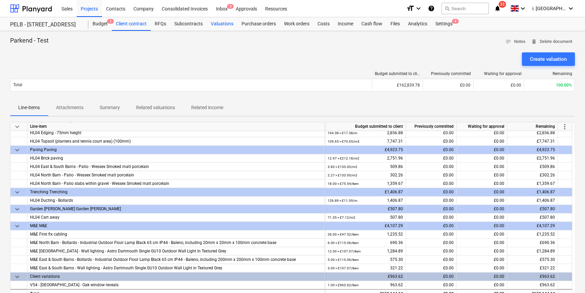
click at [230, 27] on div "Valuations" at bounding box center [222, 24] width 31 height 14
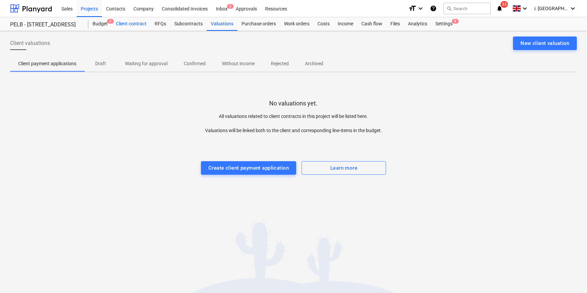
click at [134, 25] on div "Client contract" at bounding box center [131, 24] width 39 height 14
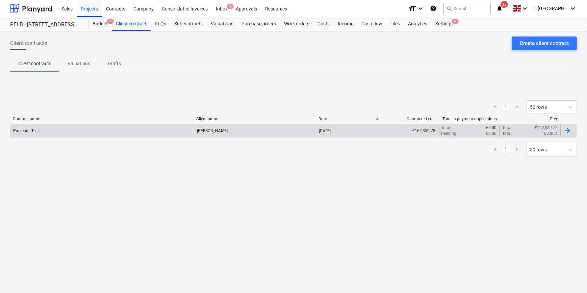
click at [49, 131] on div "Parkend - Test" at bounding box center [101, 130] width 183 height 11
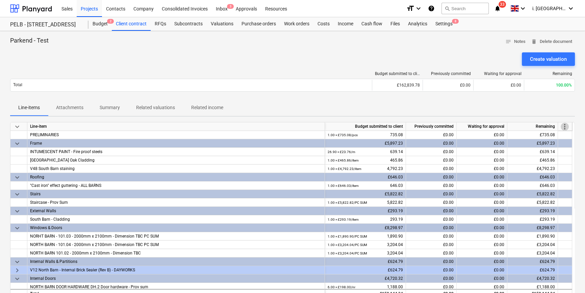
click at [469, 126] on span "more_vert" at bounding box center [564, 127] width 8 height 8
click at [469, 98] on div at bounding box center [293, 146] width 587 height 293
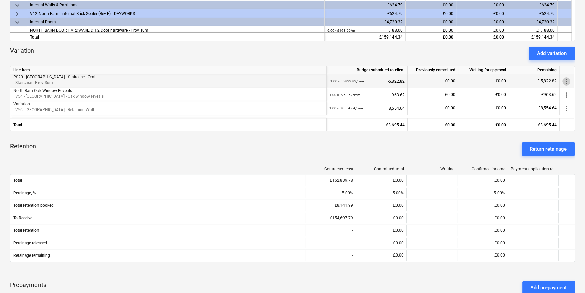
click at [469, 83] on span "more_vert" at bounding box center [566, 81] width 8 height 8
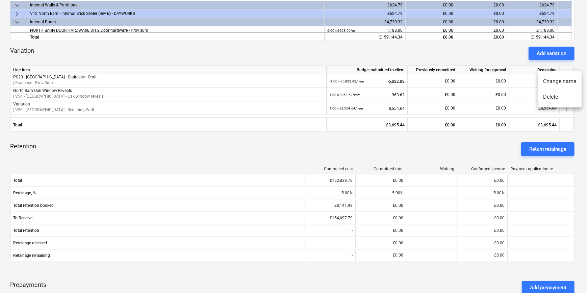
click at [469, 144] on div at bounding box center [293, 146] width 587 height 293
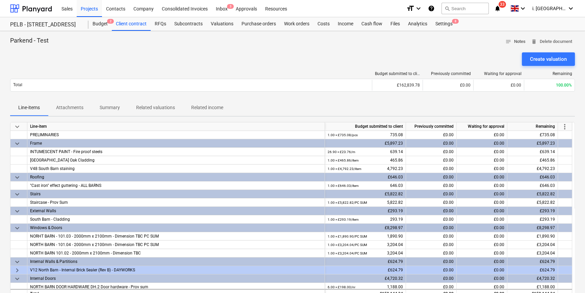
click at [469, 39] on span "notes" at bounding box center [508, 41] width 6 height 6
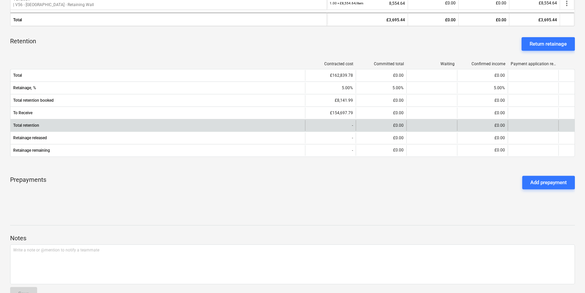
scroll to position [123, 0]
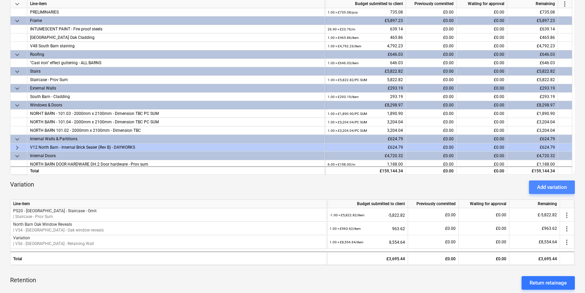
click at [469, 189] on div "Add variation" at bounding box center [552, 187] width 30 height 9
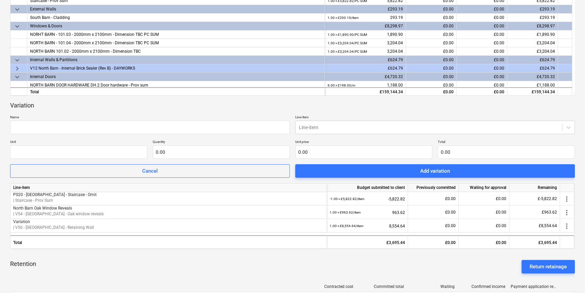
scroll to position [230, 0]
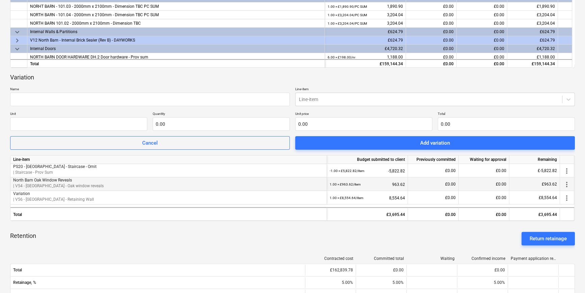
click at [469, 186] on span "more_vert" at bounding box center [566, 184] width 8 height 8
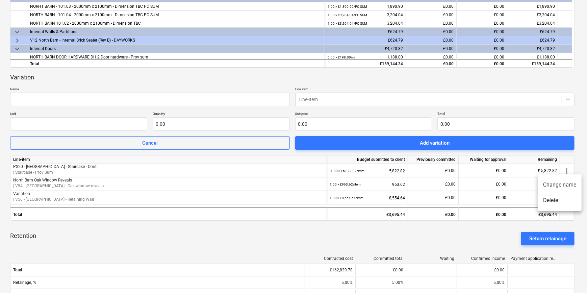
click at [346, 140] on div at bounding box center [293, 146] width 587 height 293
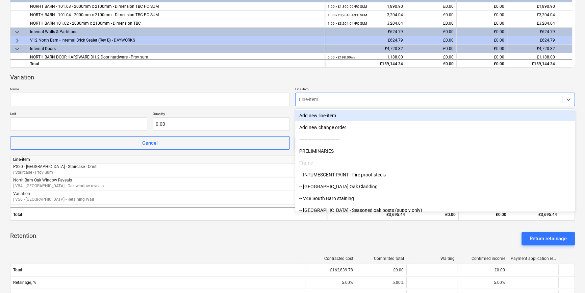
click at [344, 101] on div at bounding box center [429, 99] width 260 height 7
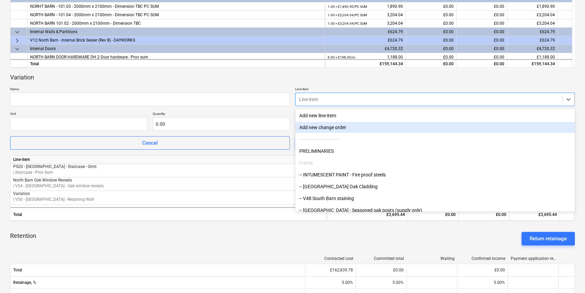
click at [355, 128] on div "Add new change order" at bounding box center [434, 127] width 279 height 11
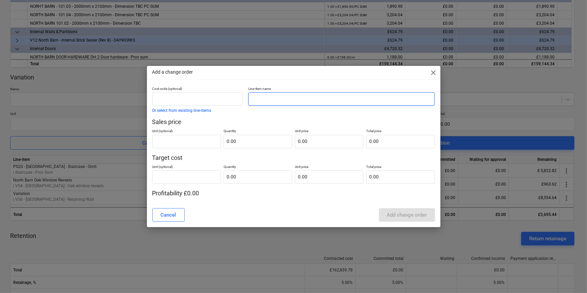
click at [270, 102] on input "text" at bounding box center [341, 99] width 187 height 14
click at [433, 74] on span "close" at bounding box center [433, 73] width 8 height 8
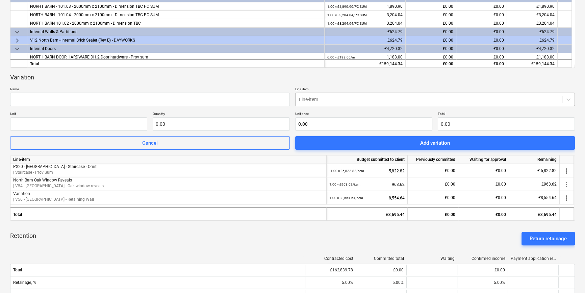
click at [306, 99] on div at bounding box center [429, 99] width 260 height 7
drag, startPoint x: 346, startPoint y: 97, endPoint x: 349, endPoint y: 101, distance: 5.3
click at [348, 97] on div at bounding box center [429, 99] width 260 height 7
click at [469, 98] on div "Parkend - Test notes Notes delete Delete document Create valuation Budget submi…" at bounding box center [292, 154] width 585 height 704
click at [469, 101] on icon at bounding box center [568, 99] width 7 height 7
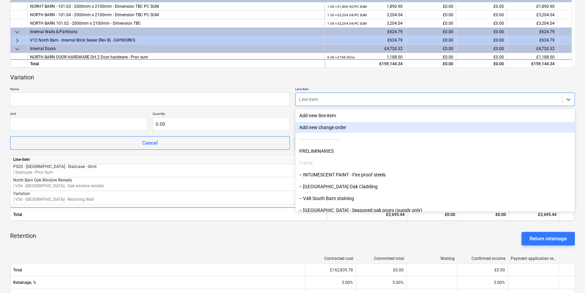
click at [312, 128] on div "Add new change order" at bounding box center [434, 127] width 279 height 11
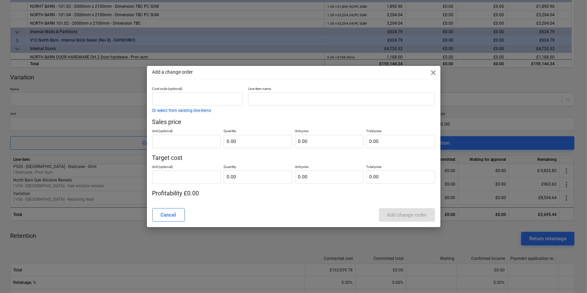
click at [431, 71] on span "close" at bounding box center [433, 73] width 8 height 8
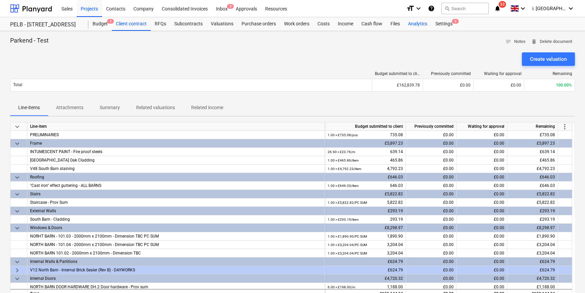
click at [413, 24] on div "Analytics" at bounding box center [417, 24] width 27 height 14
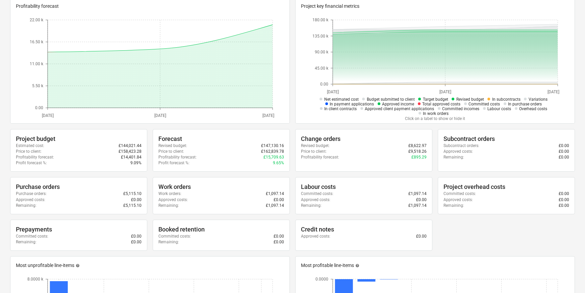
scroll to position [95, 0]
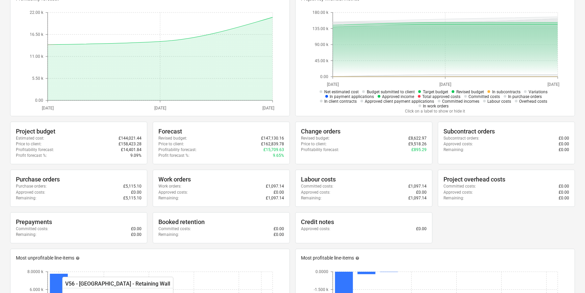
drag, startPoint x: 581, startPoint y: 104, endPoint x: 584, endPoint y: 103, distance: 3.4
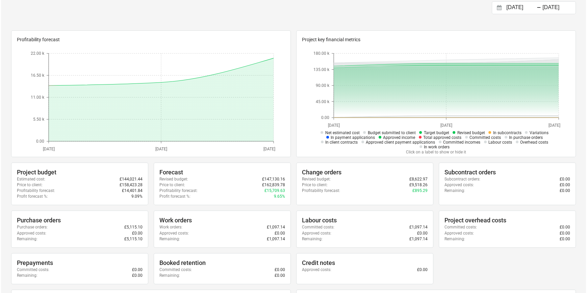
scroll to position [0, 0]
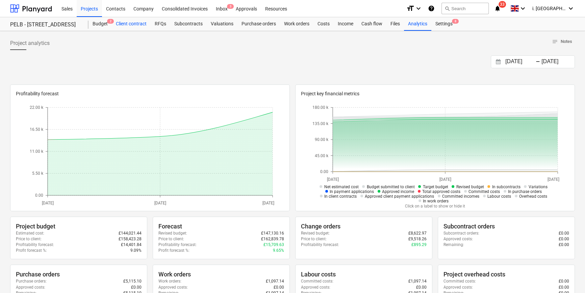
click at [118, 26] on div "Client contract" at bounding box center [131, 24] width 39 height 14
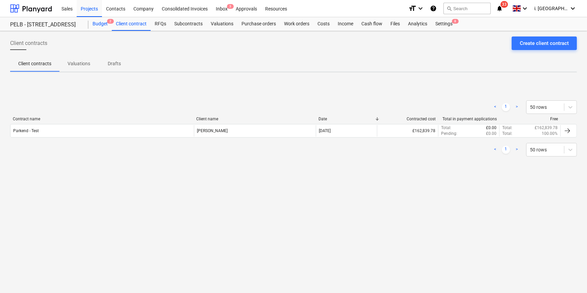
click at [108, 27] on div "Budget 2" at bounding box center [99, 24] width 23 height 14
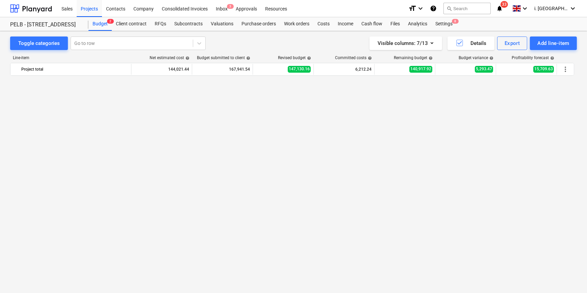
scroll to position [534, 0]
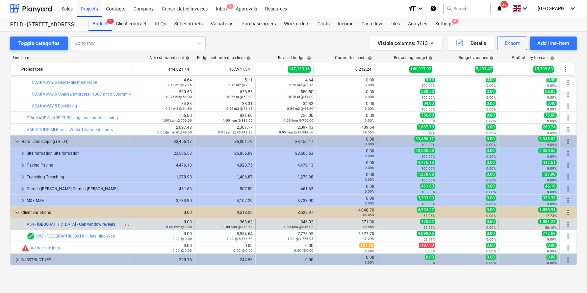
click at [73, 222] on link "V54 - North Barn - Oak window reveals" at bounding box center [71, 224] width 88 height 5
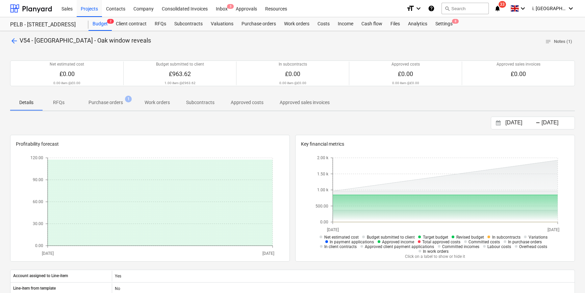
click at [94, 105] on p "Purchase orders" at bounding box center [105, 102] width 34 height 7
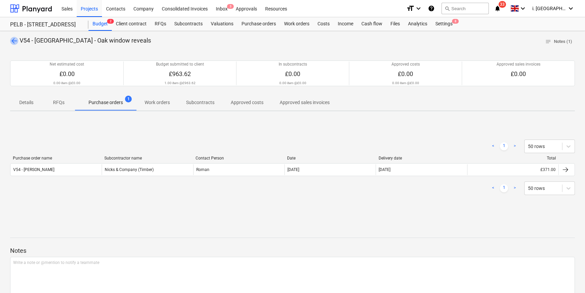
click at [16, 40] on span "arrow_back" at bounding box center [14, 41] width 8 height 8
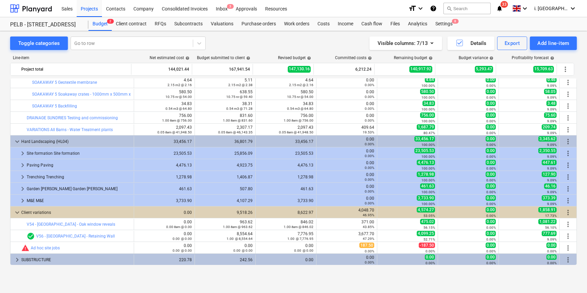
scroll to position [534, 0]
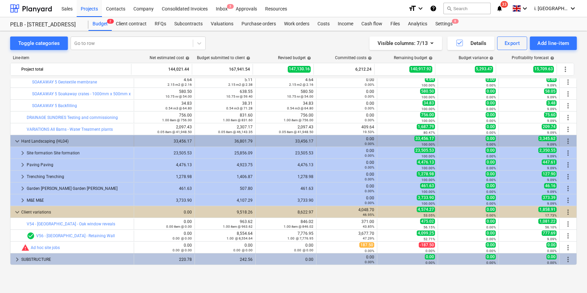
click at [15, 144] on span "keyboard_arrow_down" at bounding box center [17, 141] width 8 height 8
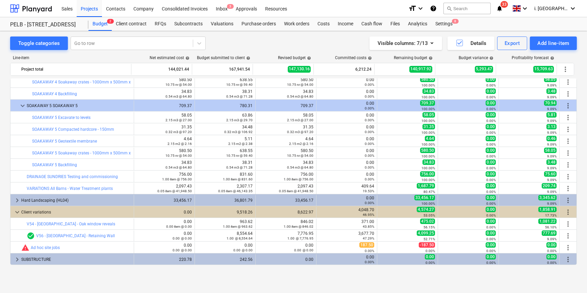
scroll to position [475, 0]
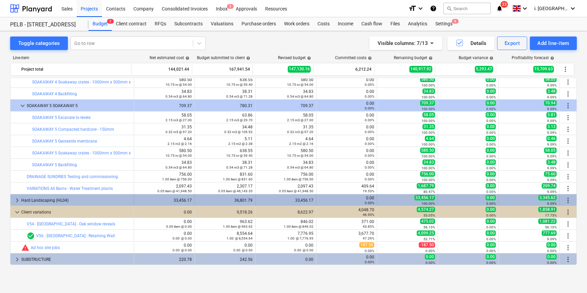
click at [14, 199] on span "keyboard_arrow_right" at bounding box center [17, 200] width 8 height 8
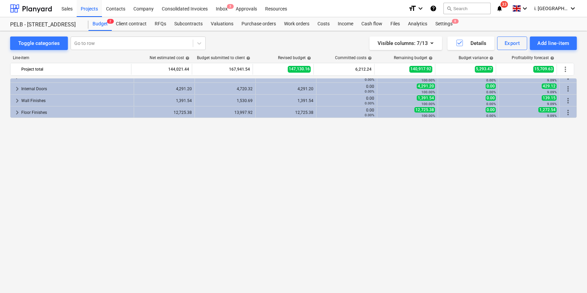
scroll to position [46, 0]
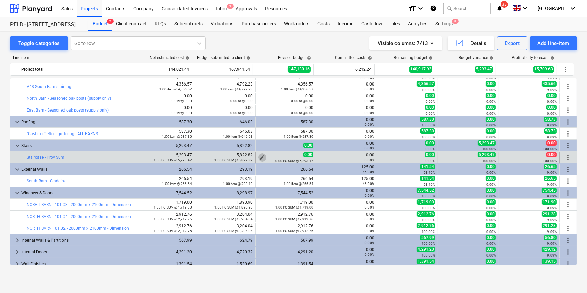
click at [262, 156] on span "edit" at bounding box center [262, 157] width 5 height 5
type textarea "x"
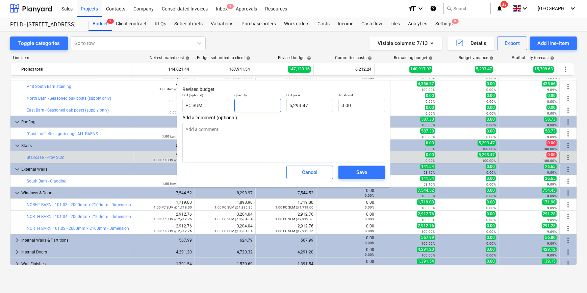
click at [268, 108] on input "text" at bounding box center [257, 106] width 47 height 14
type textarea "x"
type input "1"
type input "5,293.47"
type input "1"
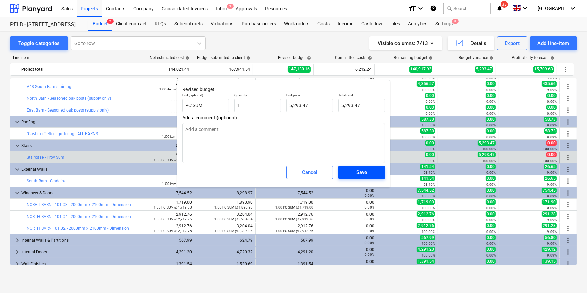
type textarea "x"
type input "1.00"
click at [368, 173] on span "Save" at bounding box center [361, 172] width 30 height 9
type textarea "x"
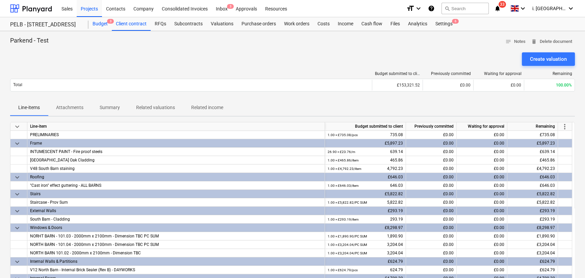
click at [101, 24] on div "Budget 3" at bounding box center [99, 24] width 23 height 14
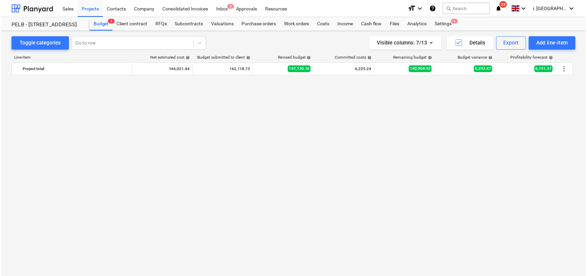
scroll to position [561, 0]
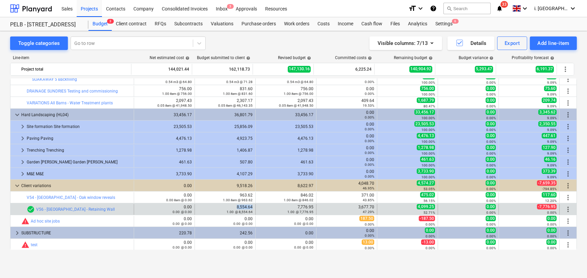
drag, startPoint x: 231, startPoint y: 207, endPoint x: 251, endPoint y: 207, distance: 20.6
click at [251, 207] on div "edit 8,554.64 1.00 @ 8,554.64" at bounding box center [225, 209] width 61 height 11
drag, startPoint x: 251, startPoint y: 207, endPoint x: 245, endPoint y: 207, distance: 6.8
copy div "8,554.64"
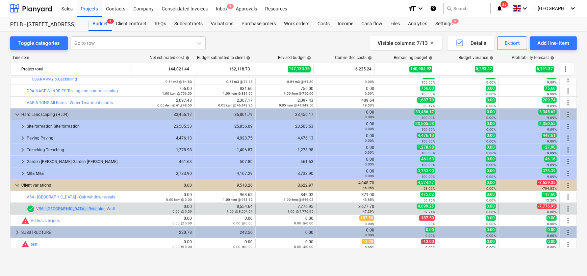
drag, startPoint x: 102, startPoint y: 210, endPoint x: 34, endPoint y: 204, distance: 67.8
click at [34, 204] on div "bar_chart check_circle V56 - South Barn - Retaining Wall" at bounding box center [79, 209] width 104 height 11
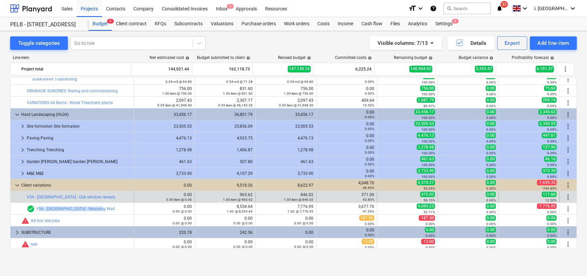
copy link "V56 - [GEOGRAPHIC_DATA] - Retaining Wall"
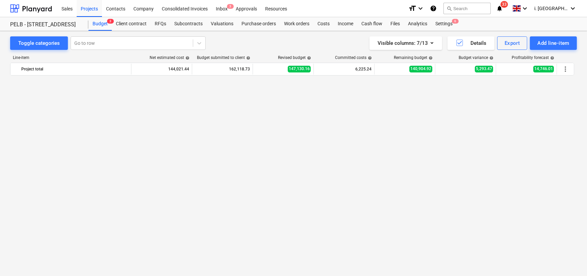
scroll to position [115, 0]
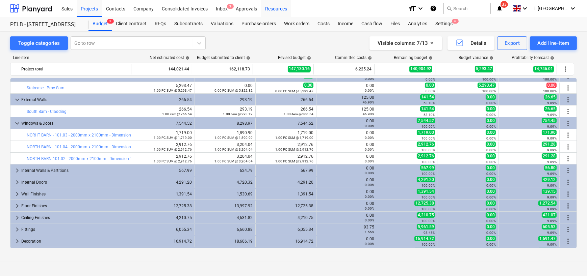
click at [269, 10] on div "Resources" at bounding box center [276, 8] width 30 height 17
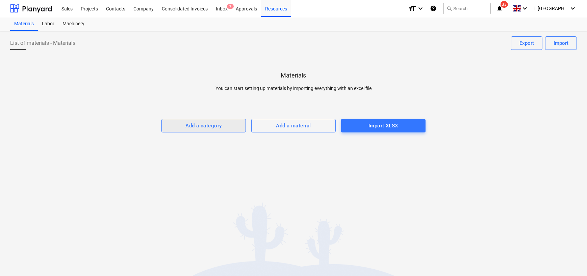
click at [204, 126] on div "Add a category" at bounding box center [204, 126] width 36 height 9
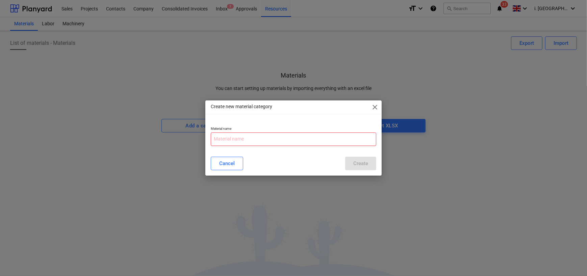
click at [246, 139] on input "text" at bounding box center [293, 140] width 165 height 14
click at [373, 105] on span "close" at bounding box center [375, 107] width 8 height 8
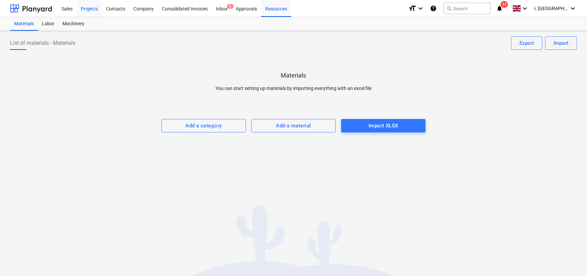
click at [87, 8] on div "Projects" at bounding box center [89, 8] width 25 height 17
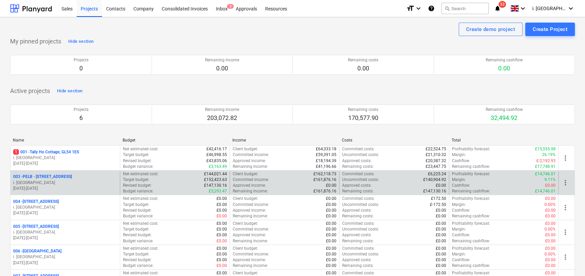
click at [57, 180] on p "i. [GEOGRAPHIC_DATA]" at bounding box center [65, 183] width 104 height 6
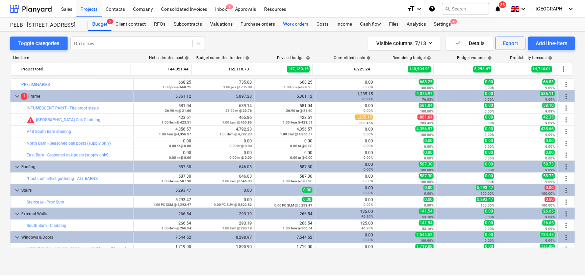
scroll to position [115, 0]
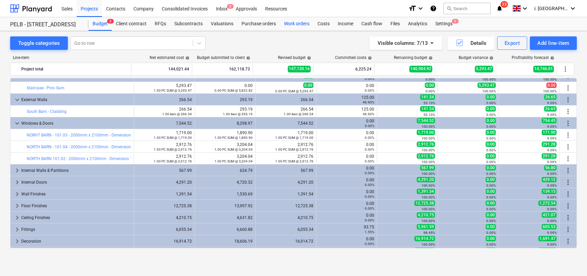
click at [293, 22] on div "Work orders" at bounding box center [296, 24] width 33 height 14
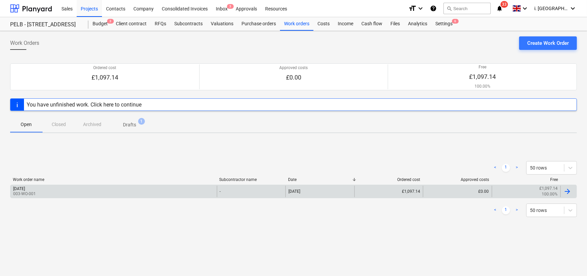
click at [25, 187] on div "[DATE]" at bounding box center [19, 189] width 12 height 5
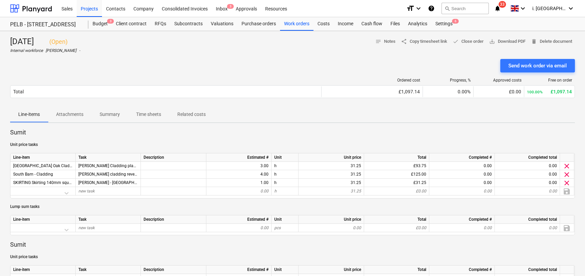
click at [426, 47] on div "Monday 1st September 2025 ( Open ) Internal workforce Harry Ford - notes Notes …" at bounding box center [292, 44] width 564 height 17
click at [419, 59] on div "Send work order via email" at bounding box center [292, 66] width 564 height 14
click at [431, 43] on span "share Copy timesheet link" at bounding box center [424, 42] width 46 height 8
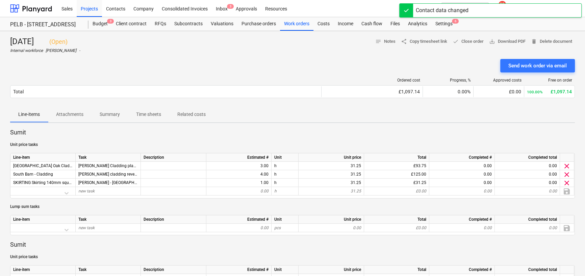
click at [265, 80] on div at bounding box center [165, 80] width 311 height 5
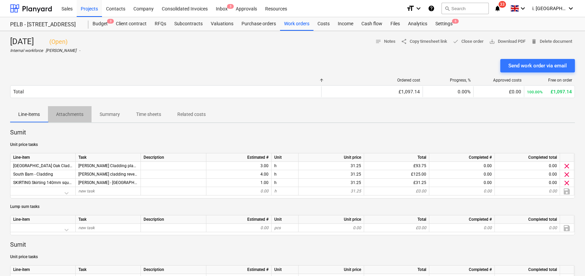
click at [69, 114] on p "Attachments" at bounding box center [69, 114] width 27 height 7
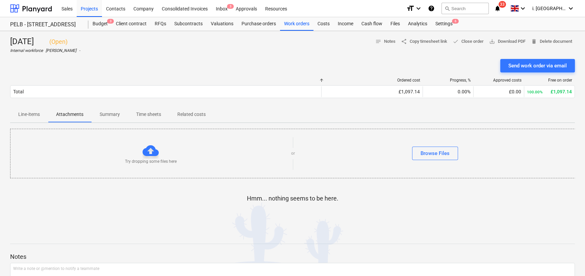
click at [116, 115] on p "Summary" at bounding box center [110, 114] width 20 height 7
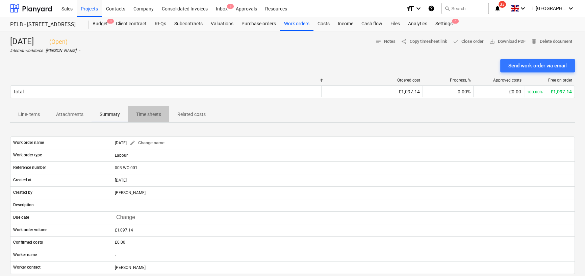
click at [145, 111] on p "Time sheets" at bounding box center [148, 114] width 25 height 7
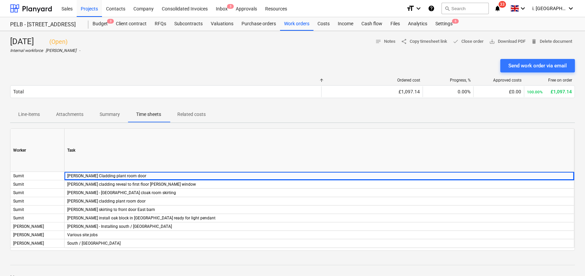
click at [107, 109] on span "Summary" at bounding box center [109, 114] width 36 height 11
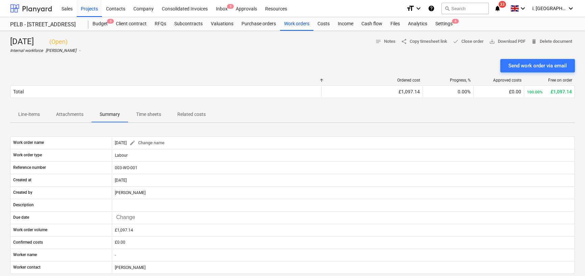
click at [30, 9] on div at bounding box center [31, 8] width 42 height 17
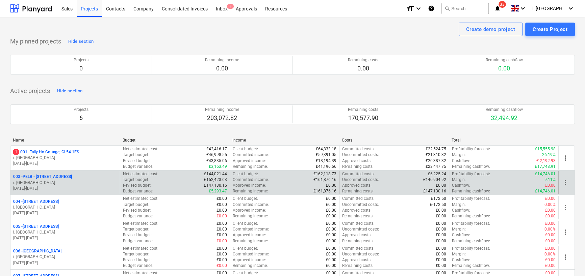
click at [178, 179] on div "Target budget : £152,423.63" at bounding box center [175, 180] width 104 height 6
click at [54, 176] on p "003 - PELB - Castle lane, Moreton Valence, GL2 7NE" at bounding box center [42, 177] width 59 height 6
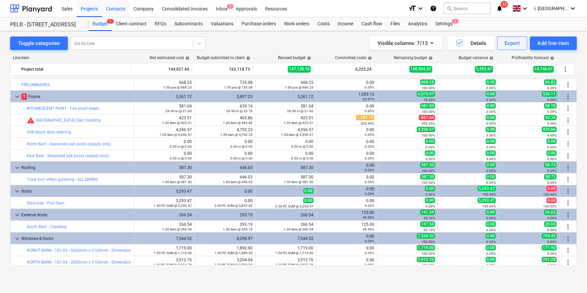
click at [112, 8] on div "Contacts" at bounding box center [115, 8] width 27 height 17
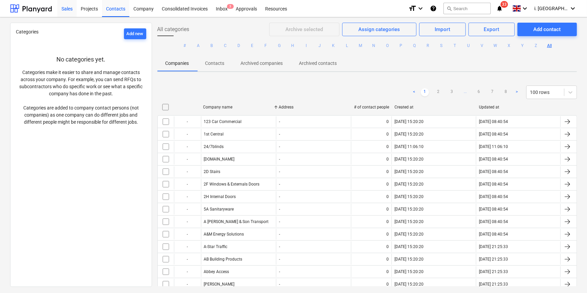
click at [70, 10] on div "Sales" at bounding box center [66, 8] width 19 height 17
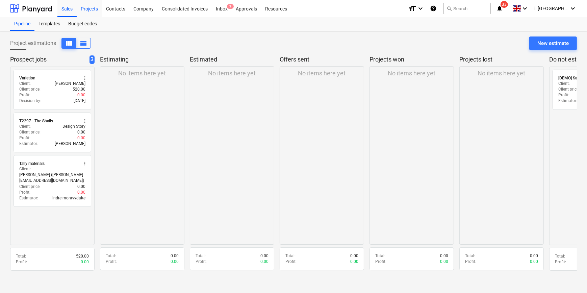
click at [96, 8] on div "Projects" at bounding box center [89, 8] width 25 height 17
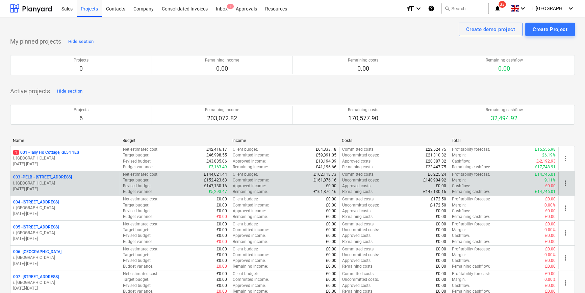
click at [76, 173] on div "003 - PELB - Castle lane, Moreton Valence, GL2 7NE i. montvydaite 01.09.2025 - …" at bounding box center [64, 182] width 109 height 23
click at [72, 176] on p "003 - PELB - Castle lane, Moreton Valence, GL2 7NE" at bounding box center [42, 177] width 59 height 6
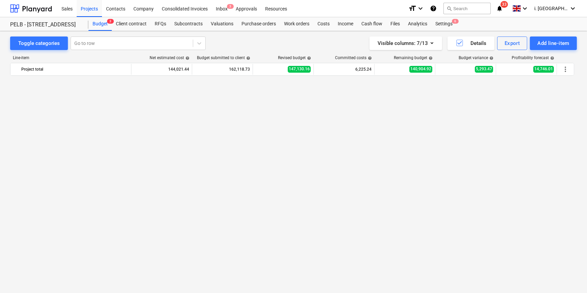
scroll to position [546, 0]
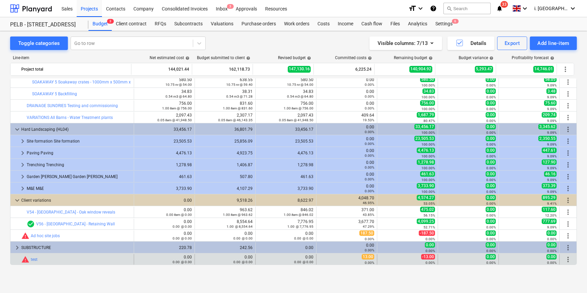
click at [564, 258] on span "more_vert" at bounding box center [568, 259] width 8 height 8
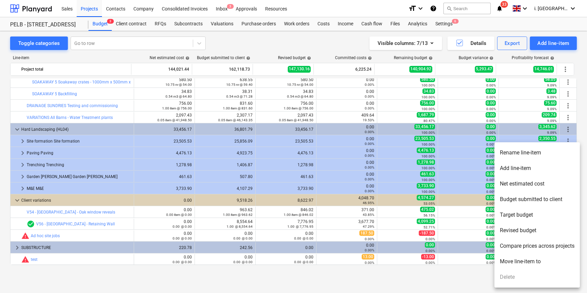
drag, startPoint x: 392, startPoint y: 260, endPoint x: 403, endPoint y: 259, distance: 11.5
click at [392, 261] on div at bounding box center [293, 146] width 587 height 293
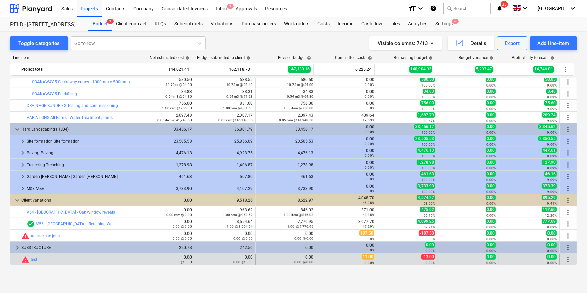
click at [564, 259] on span "more_vert" at bounding box center [568, 259] width 8 height 8
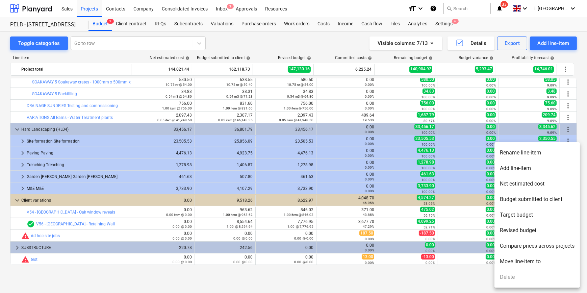
click at [507, 275] on ul "Rename line-item Add line-item Net estimated cost Budget submitted to client Ta…" at bounding box center [536, 214] width 85 height 145
drag, startPoint x: 330, startPoint y: 260, endPoint x: 322, endPoint y: 258, distance: 8.5
click at [330, 259] on div at bounding box center [293, 146] width 587 height 293
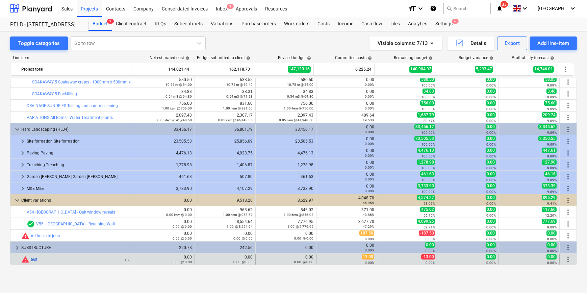
click at [34, 260] on link "test" at bounding box center [34, 259] width 7 height 5
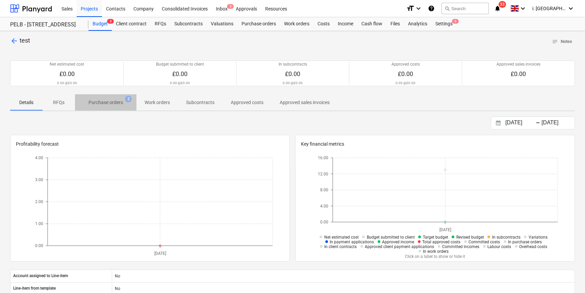
click at [110, 104] on p "Purchase orders" at bounding box center [105, 102] width 34 height 7
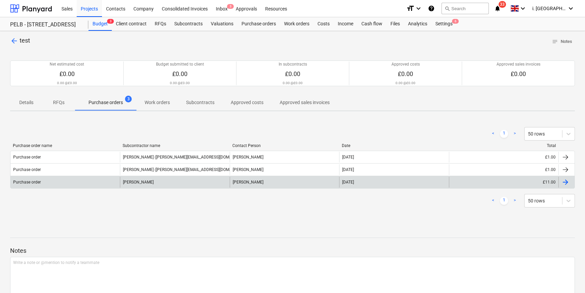
click at [564, 183] on div at bounding box center [565, 182] width 8 height 8
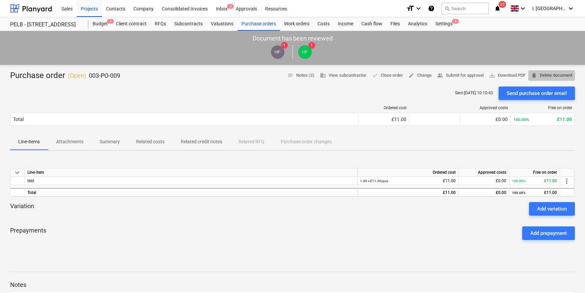
click at [563, 75] on span "delete Delete document" at bounding box center [551, 76] width 41 height 8
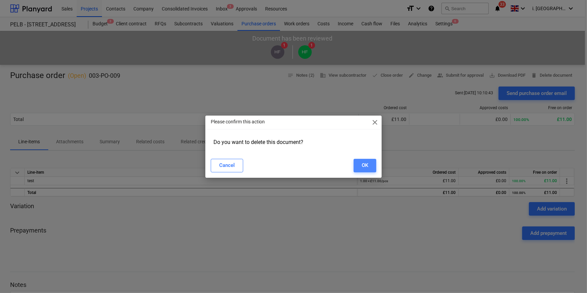
click at [363, 162] on div "OK" at bounding box center [365, 165] width 6 height 9
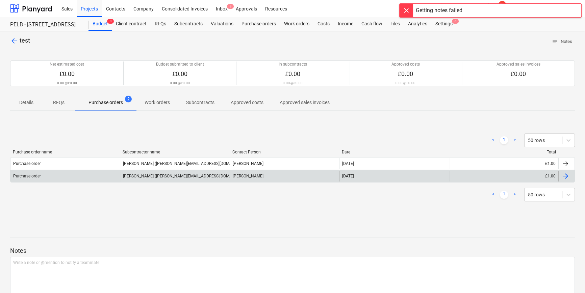
click at [559, 178] on div at bounding box center [566, 175] width 16 height 11
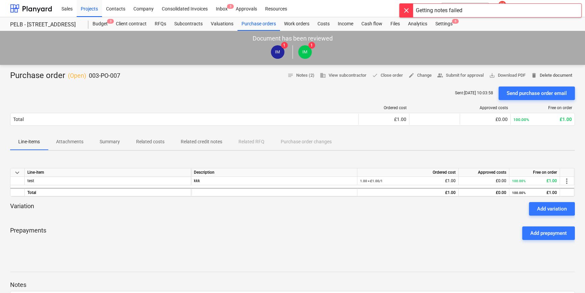
click at [543, 73] on span "delete Delete document" at bounding box center [551, 76] width 41 height 8
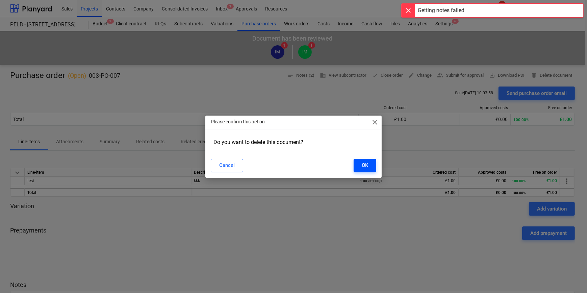
click at [369, 167] on button "OK" at bounding box center [364, 166] width 23 height 14
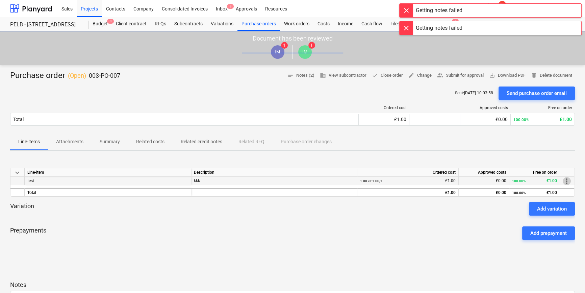
click at [567, 179] on span "more_vert" at bounding box center [566, 181] width 8 height 8
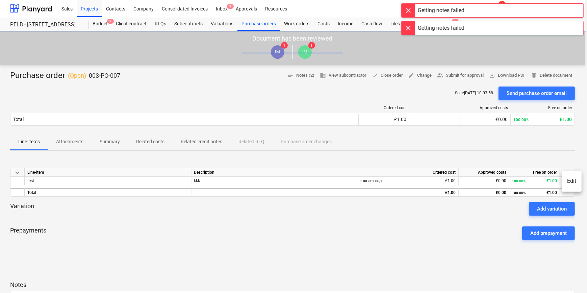
drag, startPoint x: 468, startPoint y: 226, endPoint x: 527, endPoint y: 142, distance: 102.7
click at [469, 226] on div at bounding box center [293, 146] width 587 height 293
click at [559, 77] on span "delete Delete document" at bounding box center [551, 76] width 41 height 8
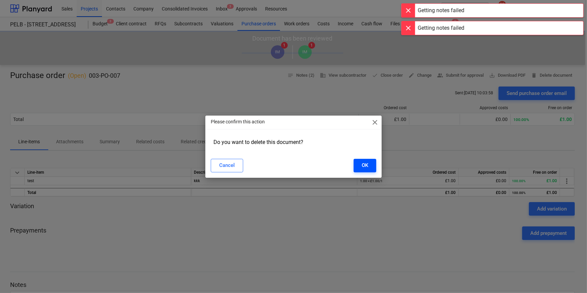
click at [368, 167] on div "OK" at bounding box center [365, 165] width 6 height 9
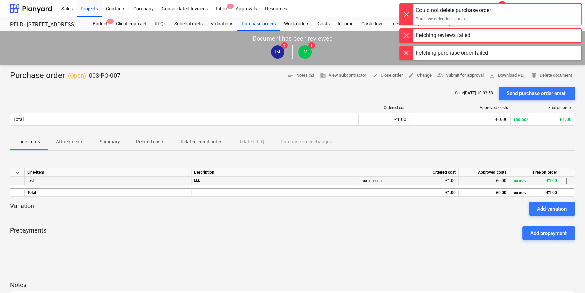
click at [567, 180] on span "more_vert" at bounding box center [566, 181] width 8 height 8
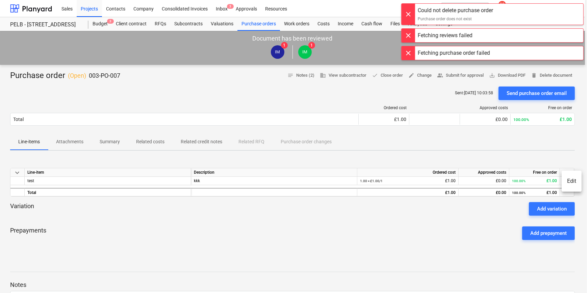
click at [497, 208] on div at bounding box center [293, 146] width 587 height 293
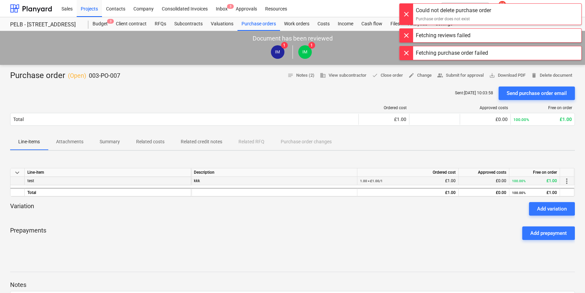
click at [165, 179] on div "test" at bounding box center [108, 181] width 166 height 8
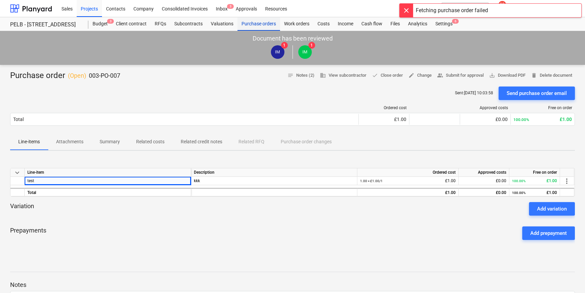
click at [255, 29] on div "Purchase orders" at bounding box center [258, 24] width 43 height 14
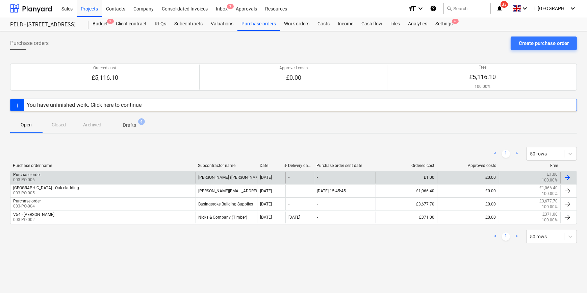
click at [291, 179] on div "-" at bounding box center [299, 176] width 28 height 11
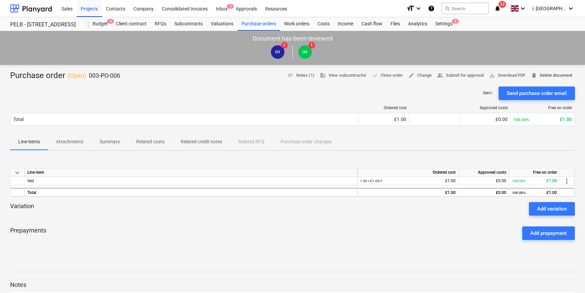
click at [537, 76] on span "delete Delete document" at bounding box center [551, 76] width 41 height 8
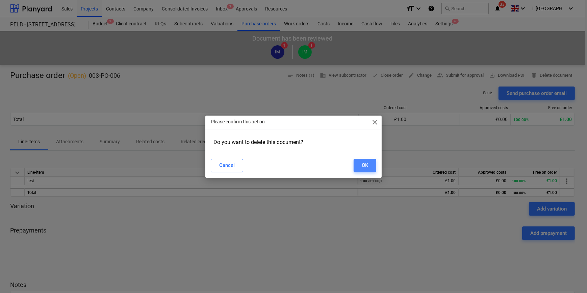
click at [374, 165] on button "OK" at bounding box center [364, 166] width 23 height 14
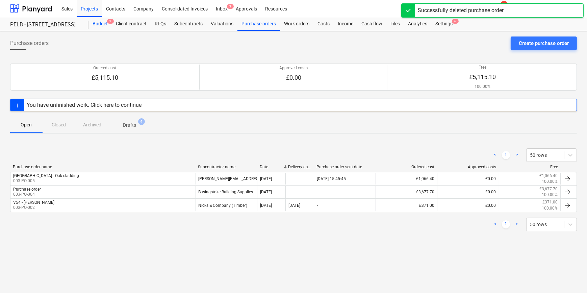
click at [100, 23] on div "Budget 3" at bounding box center [99, 24] width 23 height 14
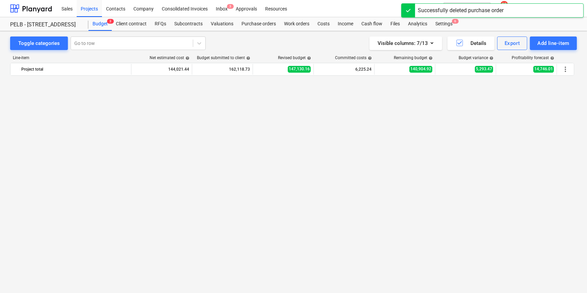
scroll to position [546, 0]
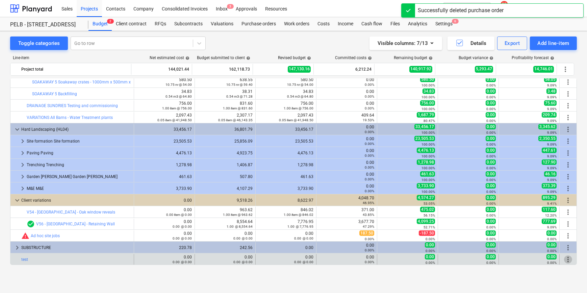
click at [565, 259] on span "more_vert" at bounding box center [568, 259] width 8 height 8
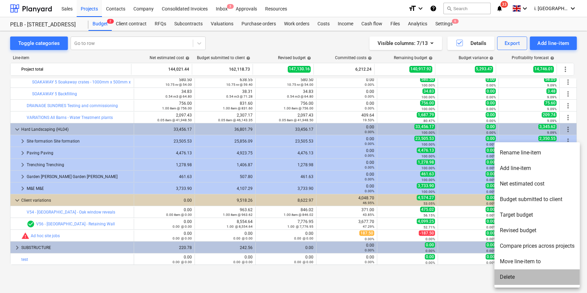
click at [531, 275] on li "Delete" at bounding box center [536, 277] width 85 height 16
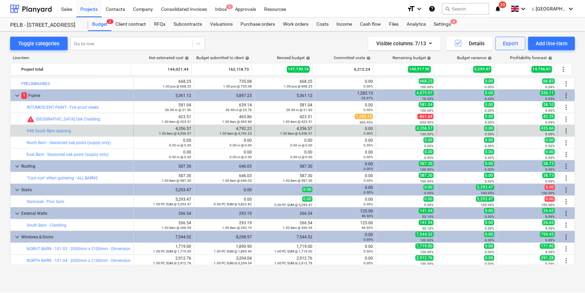
scroll to position [0, 0]
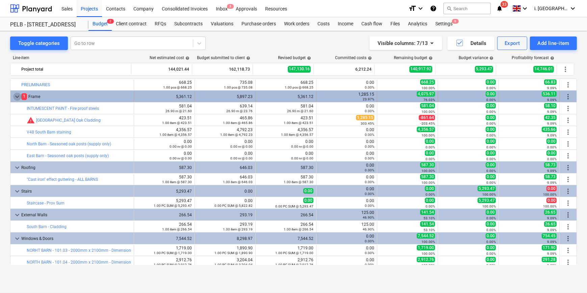
click at [17, 96] on span "keyboard_arrow_down" at bounding box center [17, 96] width 8 height 8
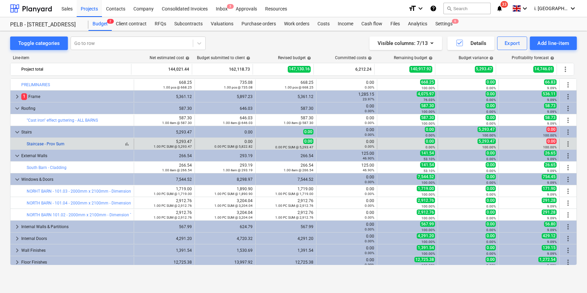
click at [61, 143] on link "Staircase - Prov Sum" at bounding box center [46, 143] width 38 height 5
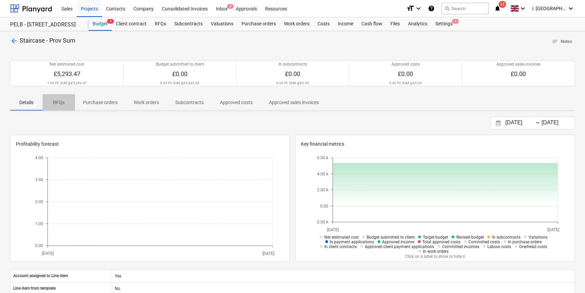
click at [57, 104] on p "RFQs" at bounding box center [59, 102] width 16 height 7
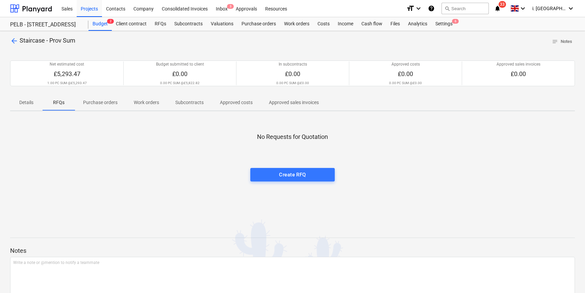
click at [108, 103] on p "Purchase orders" at bounding box center [100, 102] width 34 height 7
click at [149, 102] on p "Work orders" at bounding box center [146, 102] width 25 height 7
click at [201, 103] on p "Subcontracts" at bounding box center [189, 102] width 28 height 7
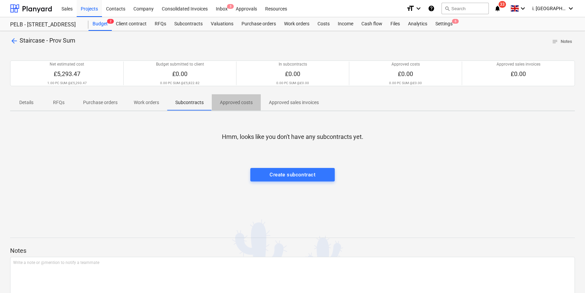
drag, startPoint x: 233, startPoint y: 103, endPoint x: 273, endPoint y: 102, distance: 39.8
click at [240, 103] on p "Approved costs" at bounding box center [236, 102] width 33 height 7
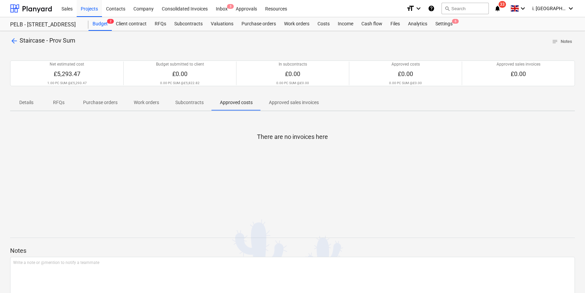
click at [282, 102] on p "Approved sales invoices" at bounding box center [294, 102] width 50 height 7
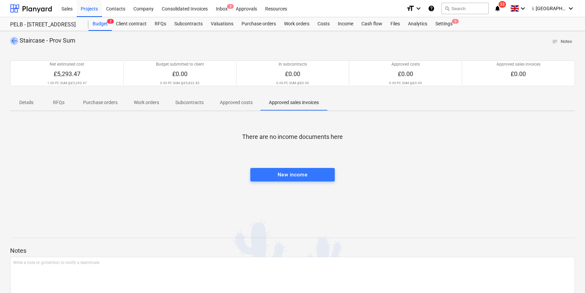
click at [16, 41] on span "arrow_back" at bounding box center [14, 41] width 8 height 8
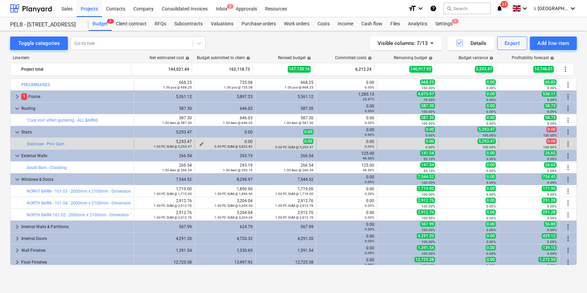
click at [199, 142] on span "edit" at bounding box center [201, 143] width 5 height 5
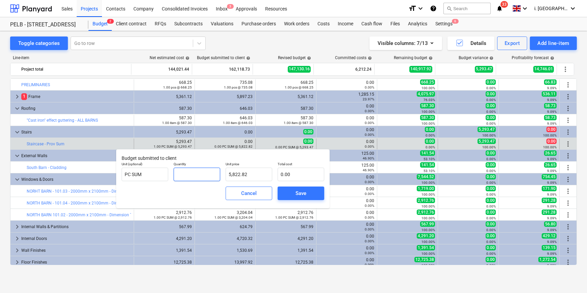
click at [193, 175] on input "text" at bounding box center [196, 174] width 47 height 14
type input "1"
type input "5,822.82"
type input "1.00"
click at [302, 194] on div "Save" at bounding box center [300, 193] width 11 height 9
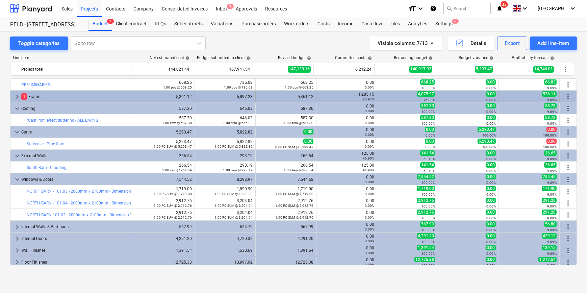
click at [15, 98] on span "keyboard_arrow_right" at bounding box center [17, 96] width 8 height 8
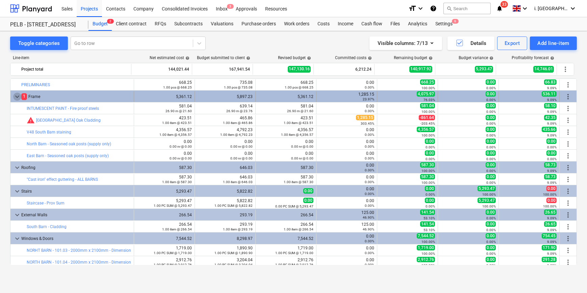
click at [18, 97] on span "keyboard_arrow_down" at bounding box center [17, 96] width 8 height 8
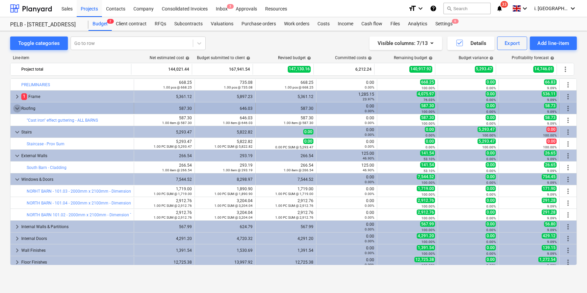
click at [16, 109] on span "keyboard_arrow_down" at bounding box center [17, 108] width 8 height 8
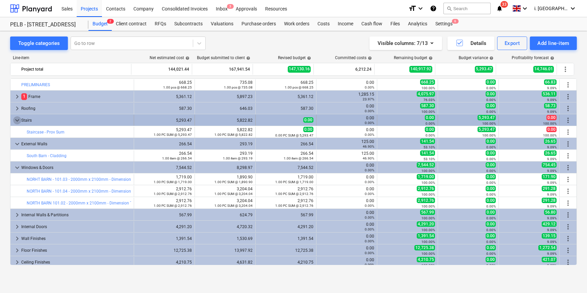
click at [17, 120] on span "keyboard_arrow_down" at bounding box center [17, 120] width 8 height 8
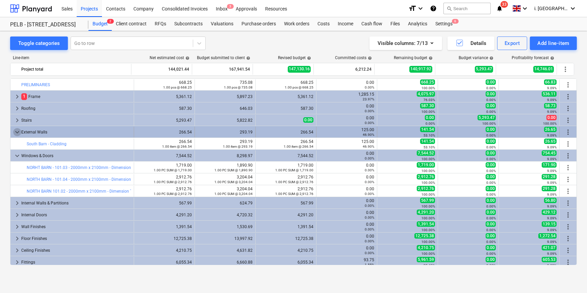
click at [18, 131] on span "keyboard_arrow_down" at bounding box center [17, 132] width 8 height 8
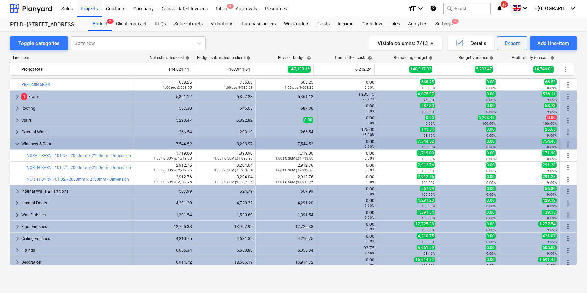
click at [17, 145] on span "keyboard_arrow_down" at bounding box center [17, 144] width 8 height 8
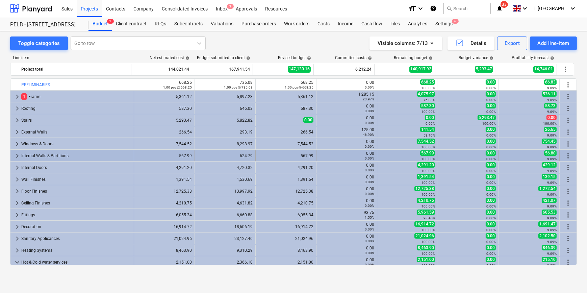
click at [19, 154] on span "keyboard_arrow_right" at bounding box center [17, 156] width 8 height 8
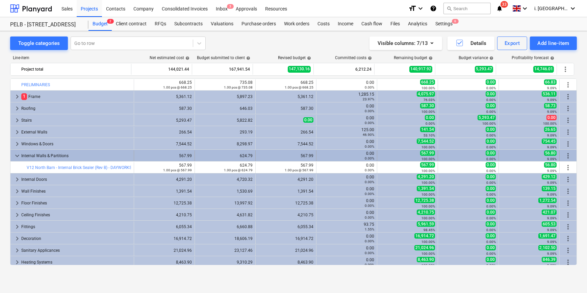
click at [13, 155] on span "keyboard_arrow_down" at bounding box center [17, 156] width 8 height 8
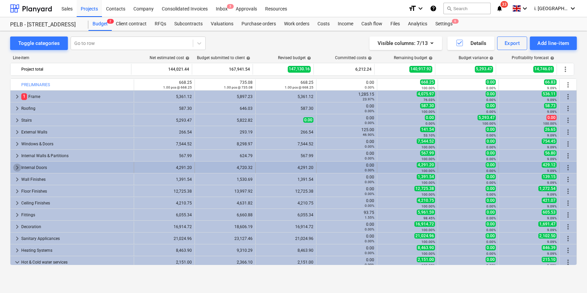
click at [16, 167] on span "keyboard_arrow_right" at bounding box center [17, 167] width 8 height 8
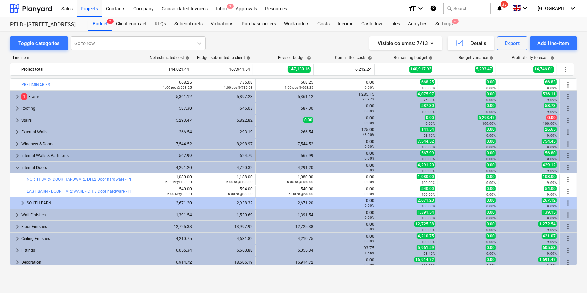
click at [17, 155] on span "keyboard_arrow_right" at bounding box center [17, 156] width 8 height 8
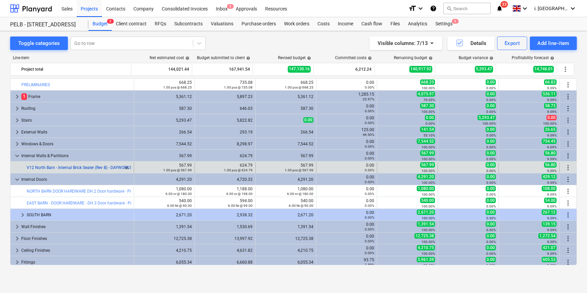
click at [108, 166] on link "V12 North Barn - Internal Brick Sealer (Rev B) - DAYWORKS" at bounding box center [79, 167] width 105 height 5
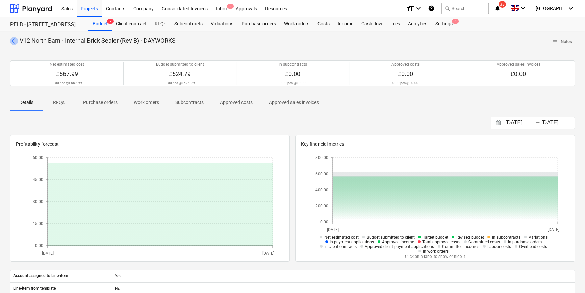
click at [15, 40] on span "arrow_back" at bounding box center [14, 41] width 8 height 8
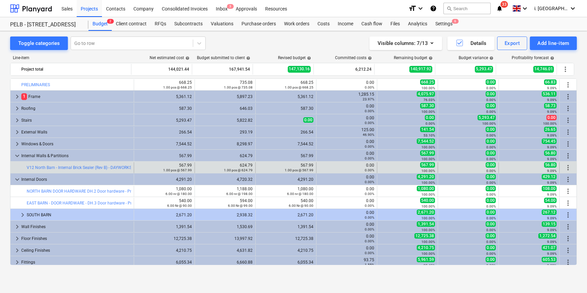
click at [565, 165] on span "more_vert" at bounding box center [568, 167] width 8 height 8
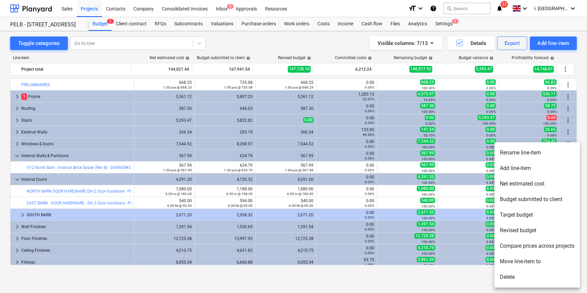
click at [540, 170] on li "Add line-item" at bounding box center [536, 168] width 85 height 16
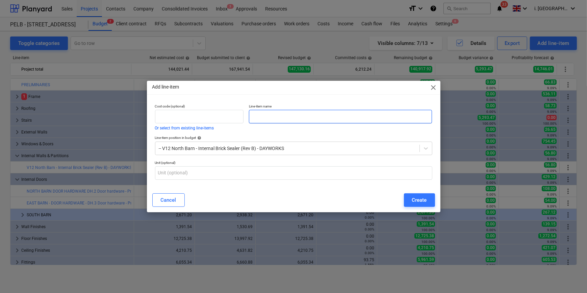
click at [277, 121] on input "text" at bounding box center [340, 117] width 183 height 14
type input "Labour"
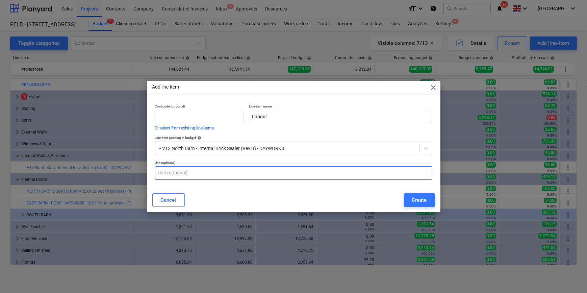
click at [276, 175] on input "text" at bounding box center [293, 173] width 277 height 14
drag, startPoint x: 159, startPoint y: 176, endPoint x: 100, endPoint y: 165, distance: 60.0
click at [101, 165] on div "Add line-item close Cost code (optional) Or select from existing line-items Lin…" at bounding box center [293, 146] width 587 height 293
type input "m"
type input "hours"
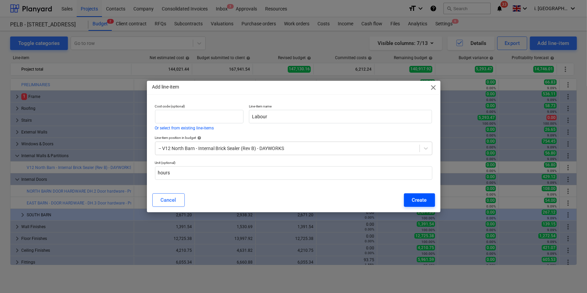
click at [415, 203] on div "Create" at bounding box center [419, 199] width 15 height 9
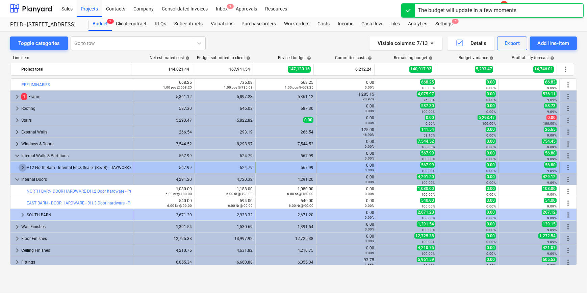
click at [22, 167] on span "keyboard_arrow_right" at bounding box center [23, 167] width 8 height 8
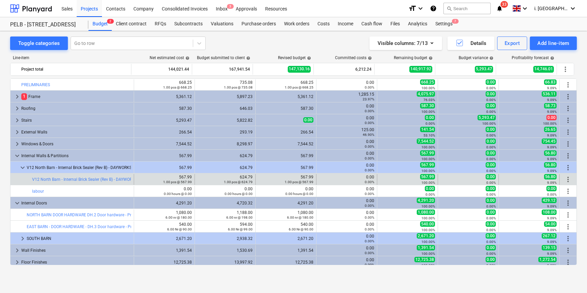
click at [567, 179] on span "more_vert" at bounding box center [568, 179] width 8 height 8
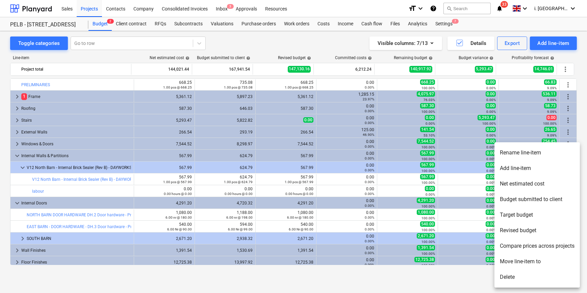
click at [539, 167] on li "Add line-item" at bounding box center [536, 168] width 85 height 16
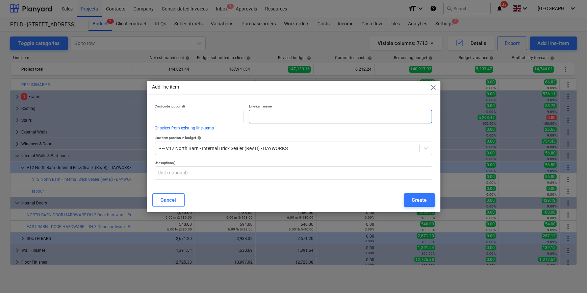
click at [274, 115] on input "text" at bounding box center [340, 117] width 183 height 14
type input "Materials"
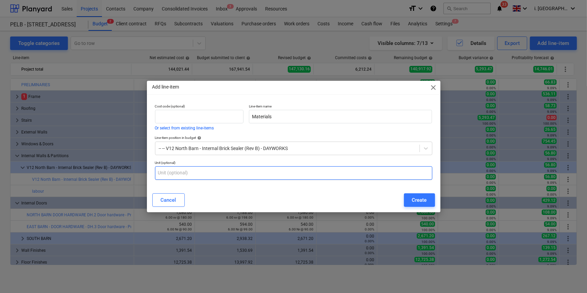
click at [248, 173] on input "text" at bounding box center [293, 173] width 277 height 14
click at [420, 201] on div "Create" at bounding box center [419, 199] width 15 height 9
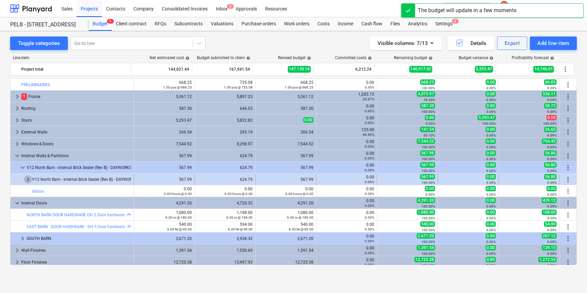
click at [28, 180] on span "keyboard_arrow_right" at bounding box center [28, 179] width 8 height 8
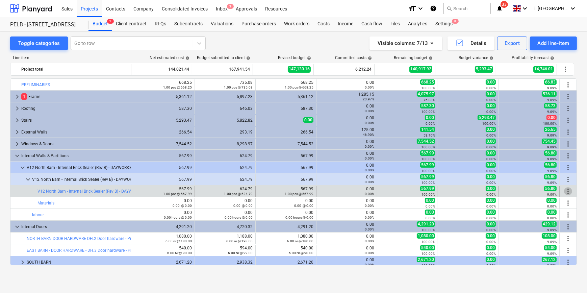
click at [566, 188] on span "more_vert" at bounding box center [568, 191] width 8 height 8
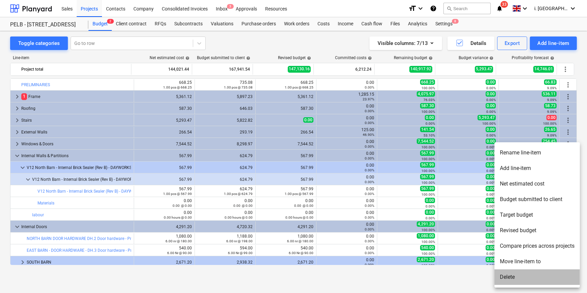
click at [530, 273] on li "Delete" at bounding box center [536, 277] width 85 height 16
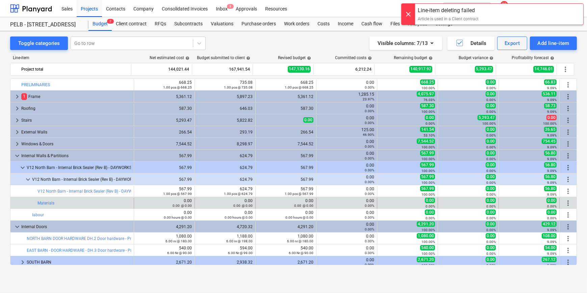
click at [565, 200] on span "more_vert" at bounding box center [568, 203] width 8 height 8
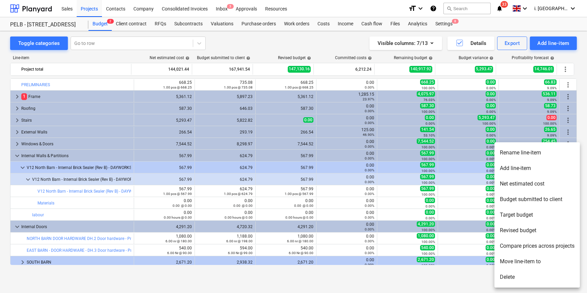
click at [531, 258] on li "Move line-item to" at bounding box center [536, 261] width 85 height 16
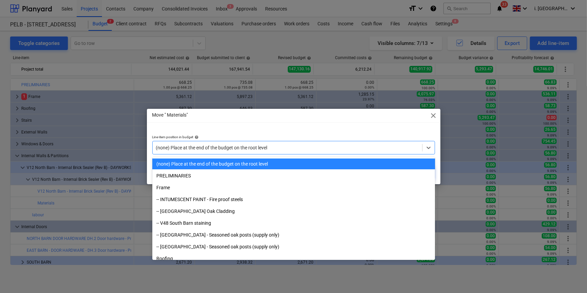
click at [328, 145] on div at bounding box center [287, 147] width 263 height 7
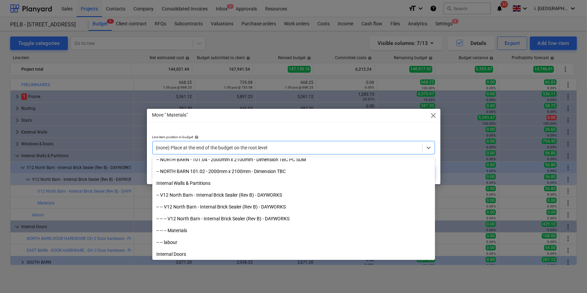
scroll to position [177, 0]
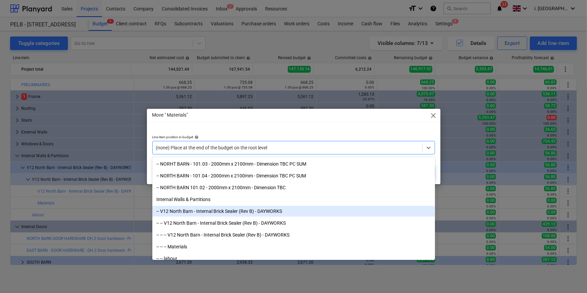
click at [311, 213] on div "-- V12 North Barn - Internal Brick Sealer (Rev B) - DAYWORKS" at bounding box center [293, 211] width 283 height 11
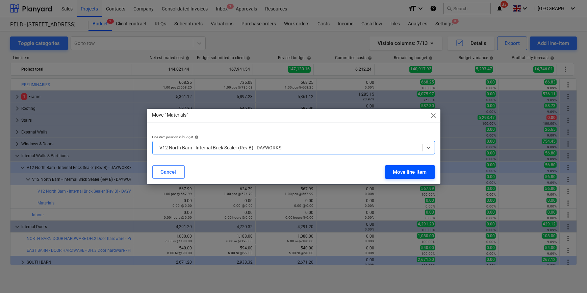
click at [406, 173] on div "Move line-item" at bounding box center [410, 171] width 34 height 9
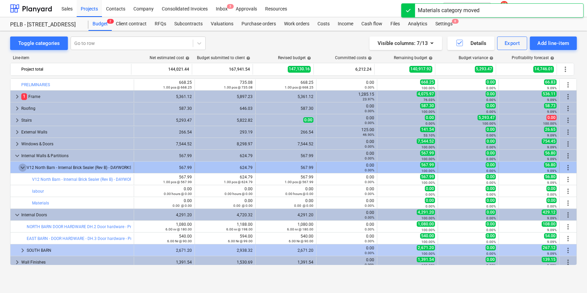
click at [19, 164] on span "keyboard_arrow_down" at bounding box center [23, 167] width 8 height 8
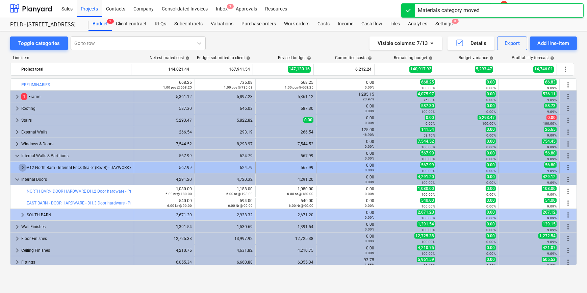
click at [20, 165] on span "keyboard_arrow_right" at bounding box center [23, 167] width 8 height 8
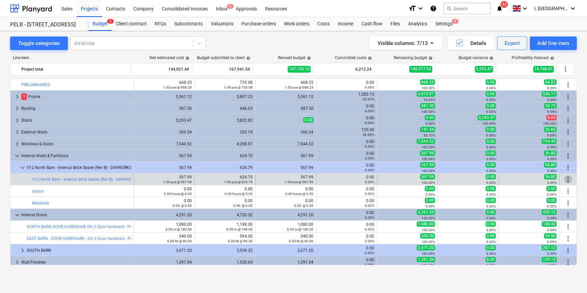
click at [566, 179] on span "more_vert" at bounding box center [568, 179] width 8 height 8
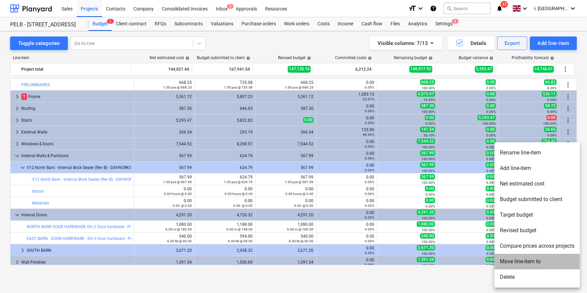
click at [530, 258] on li "Move line-item to" at bounding box center [536, 261] width 85 height 16
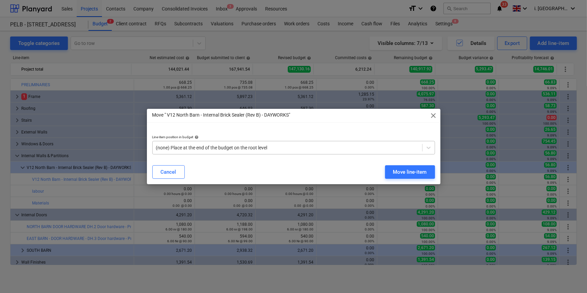
click at [309, 151] on div "(none) Place at the end of the budget on the root level" at bounding box center [287, 147] width 269 height 9
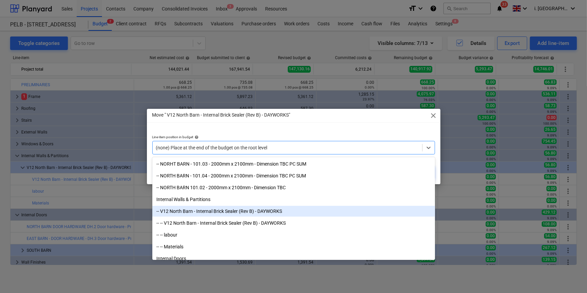
drag, startPoint x: 267, startPoint y: 216, endPoint x: 265, endPoint y: 213, distance: 4.2
click at [265, 213] on div "-- V12 North Barn - Internal Brick Sealer (Rev B) - DAYWORKS" at bounding box center [293, 211] width 283 height 11
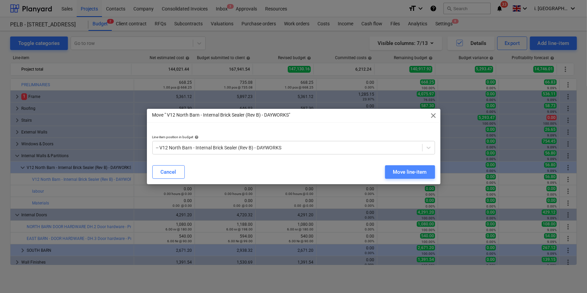
click at [401, 170] on div "Move line-item" at bounding box center [410, 171] width 34 height 9
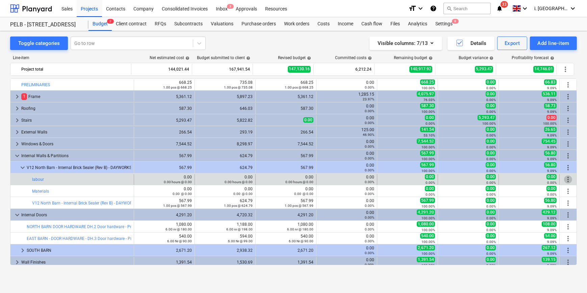
click at [564, 181] on span "more_vert" at bounding box center [568, 179] width 8 height 8
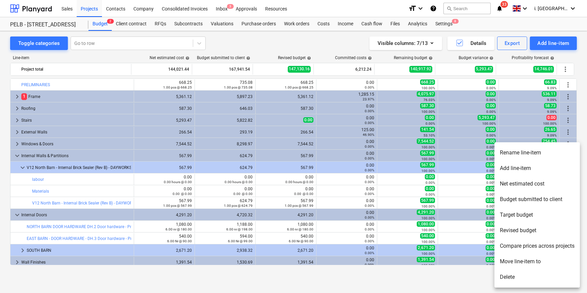
click at [506, 259] on li "Move line-item to" at bounding box center [536, 261] width 85 height 16
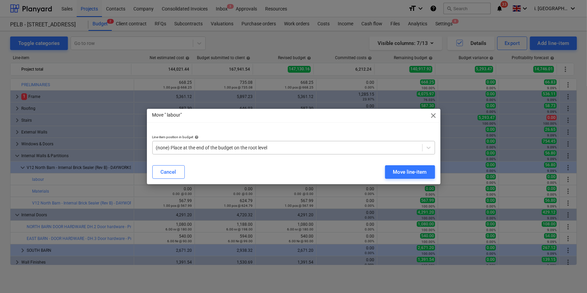
click at [256, 148] on div at bounding box center [287, 147] width 263 height 7
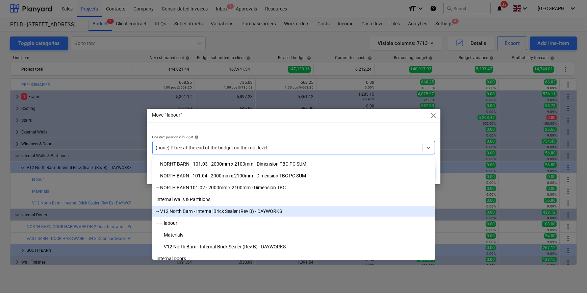
click at [238, 211] on div "-- V12 North Barn - Internal Brick Sealer (Rev B) - DAYWORKS" at bounding box center [293, 211] width 283 height 11
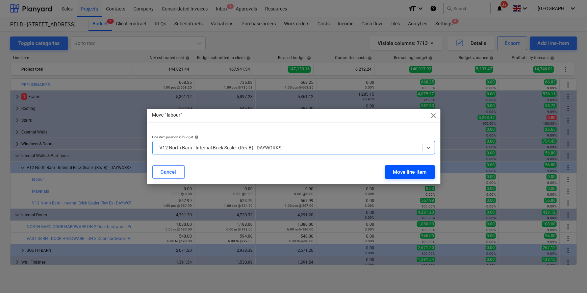
click at [399, 169] on div "Move line-item" at bounding box center [410, 171] width 34 height 9
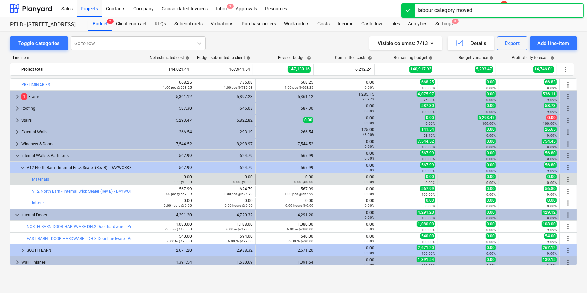
click at [566, 179] on span "more_vert" at bounding box center [568, 179] width 8 height 8
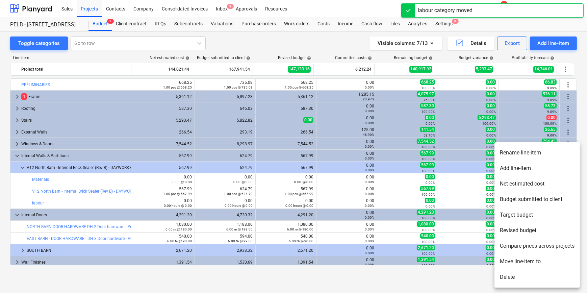
click at [518, 260] on li "Move line-item to" at bounding box center [536, 261] width 85 height 16
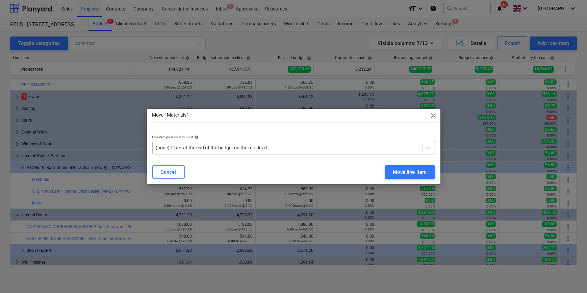
click at [383, 150] on div at bounding box center [287, 147] width 263 height 7
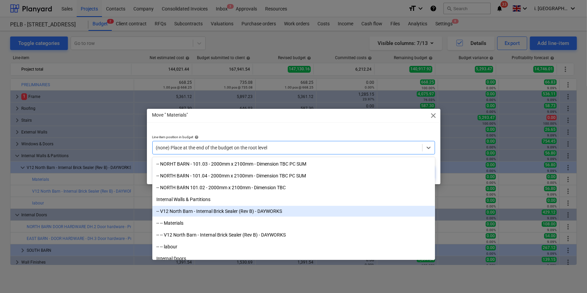
click at [276, 211] on div "-- V12 North Barn - Internal Brick Sealer (Rev B) - DAYWORKS" at bounding box center [293, 211] width 283 height 11
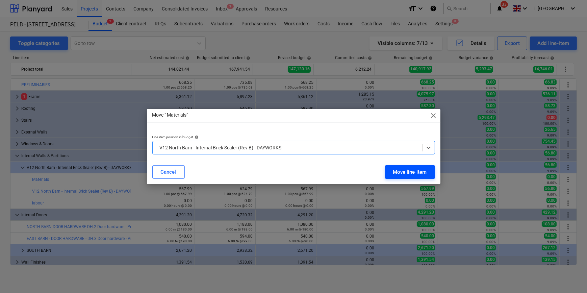
click at [393, 171] on div "Move line-item" at bounding box center [410, 171] width 34 height 9
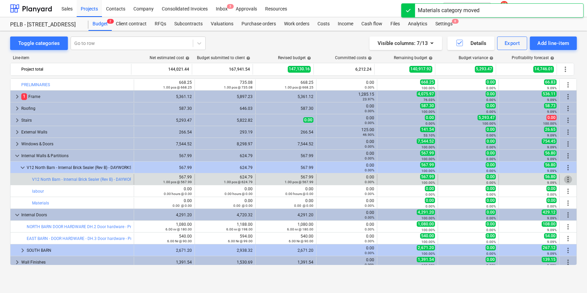
click at [566, 177] on span "more_vert" at bounding box center [568, 179] width 8 height 8
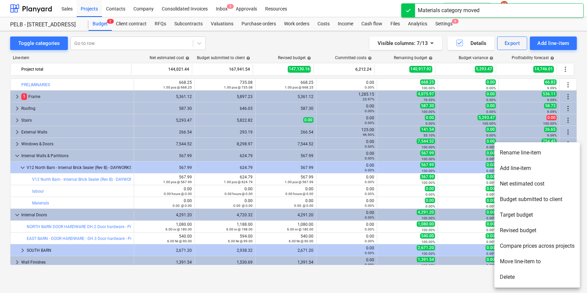
click at [534, 260] on li "Move line-item to" at bounding box center [536, 261] width 85 height 16
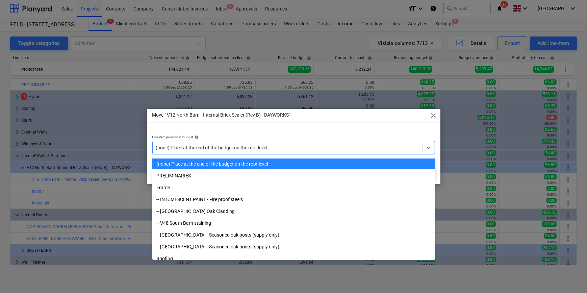
click at [352, 147] on div at bounding box center [287, 147] width 263 height 7
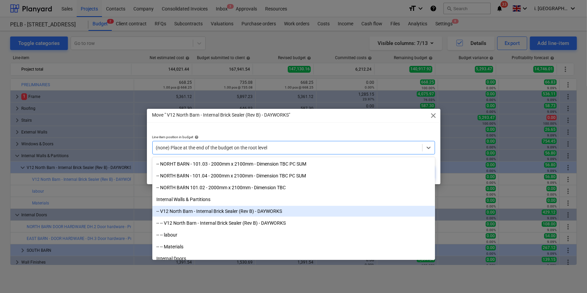
click at [259, 212] on div "-- V12 North Barn - Internal Brick Sealer (Rev B) - DAYWORKS" at bounding box center [293, 211] width 283 height 11
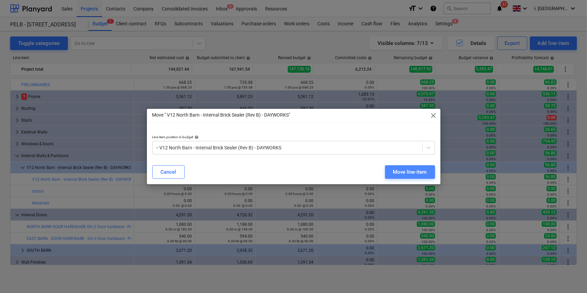
click at [396, 170] on div "Move line-item" at bounding box center [410, 171] width 34 height 9
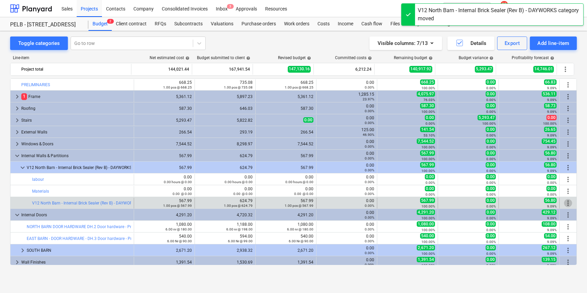
click at [565, 202] on span "more_vert" at bounding box center [568, 203] width 8 height 8
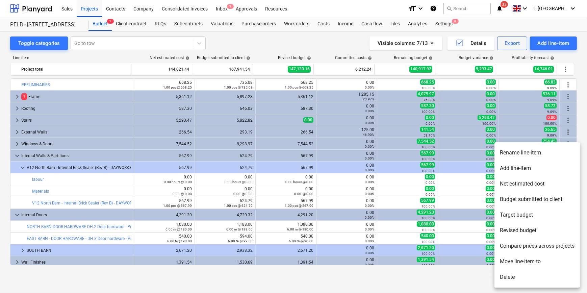
drag, startPoint x: 447, startPoint y: 180, endPoint x: 495, endPoint y: 179, distance: 47.9
click at [447, 180] on div at bounding box center [293, 146] width 587 height 293
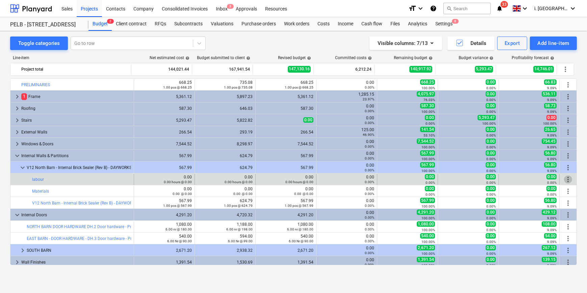
click at [567, 179] on span "more_vert" at bounding box center [568, 179] width 8 height 8
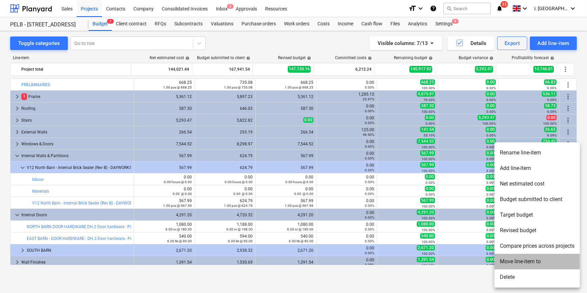
click at [525, 260] on li "Move line-item to" at bounding box center [536, 261] width 85 height 16
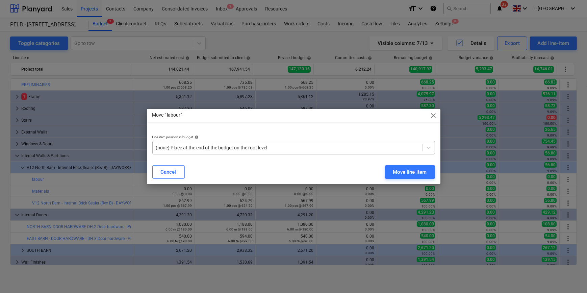
click at [400, 146] on div at bounding box center [287, 147] width 263 height 7
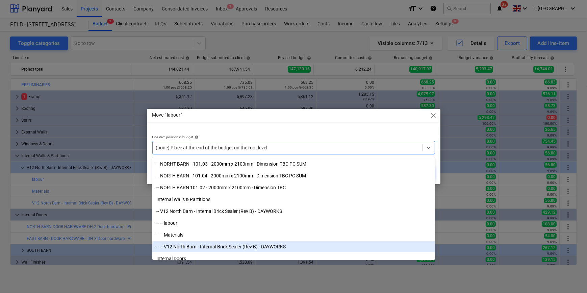
click at [267, 246] on div "-- -- V12 North Barn - Internal Brick Sealer (Rev B) - DAYWORKS" at bounding box center [293, 246] width 283 height 11
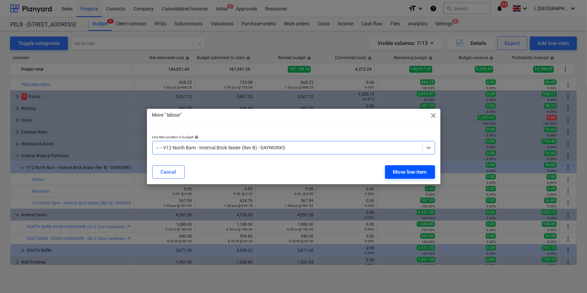
click at [395, 175] on div "Move line-item" at bounding box center [410, 171] width 34 height 9
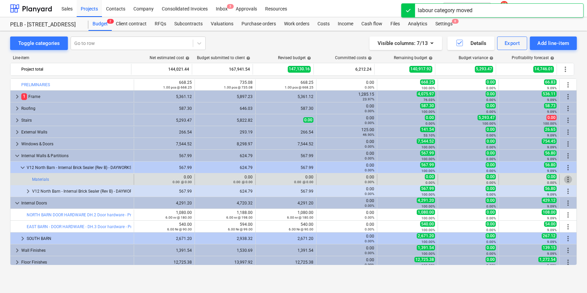
click at [564, 181] on span "more_vert" at bounding box center [568, 179] width 8 height 8
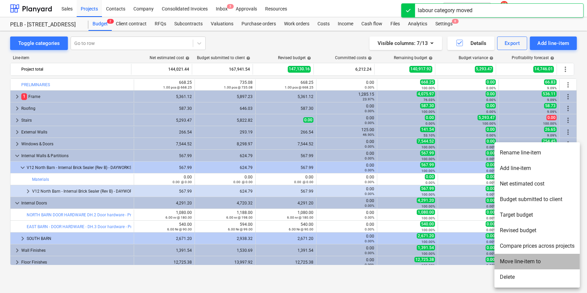
click at [536, 260] on li "Move line-item to" at bounding box center [536, 261] width 85 height 16
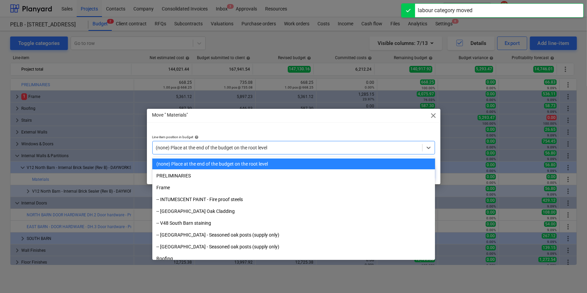
click at [400, 146] on div at bounding box center [287, 147] width 263 height 7
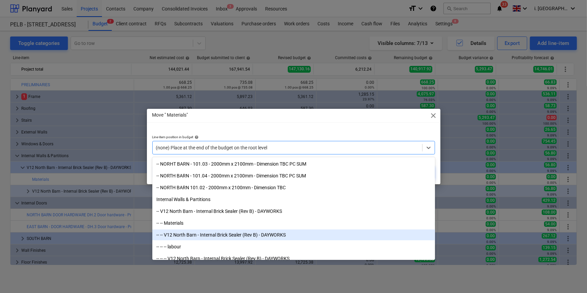
click at [258, 234] on div "-- -- V12 North Barn - Internal Brick Sealer (Rev B) - DAYWORKS" at bounding box center [293, 234] width 283 height 11
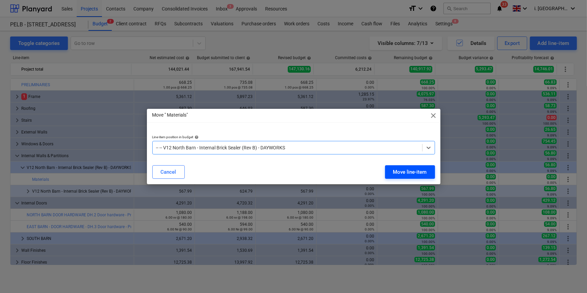
click at [424, 175] on div "Move line-item" at bounding box center [410, 171] width 34 height 9
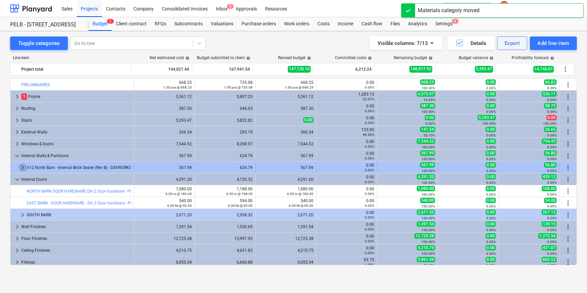
click at [23, 169] on span "keyboard_arrow_right" at bounding box center [23, 167] width 8 height 8
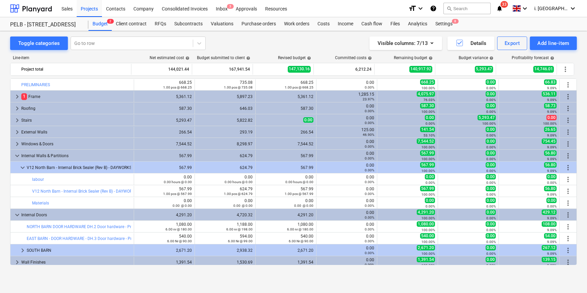
click at [294, 43] on div "Visible columns : 7/13 Details Export Add line-item" at bounding box center [433, 43] width 288 height 14
click at [258, 35] on div "Toggle categories Go to row Visible columns : 7/13 Details Export Add line-item…" at bounding box center [293, 154] width 587 height 247
click at [145, 24] on div "Client contract" at bounding box center [131, 24] width 39 height 14
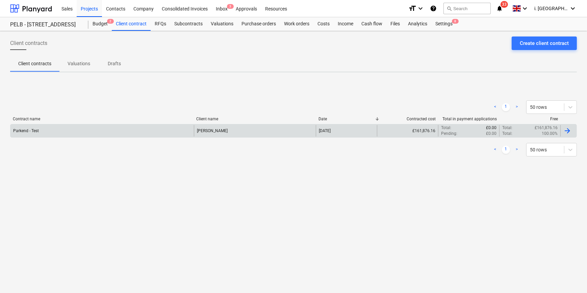
click at [40, 129] on div "Parkend - Test" at bounding box center [101, 130] width 183 height 11
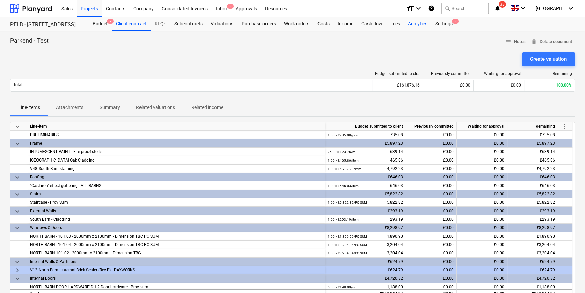
click at [408, 24] on div "Analytics" at bounding box center [417, 24] width 27 height 14
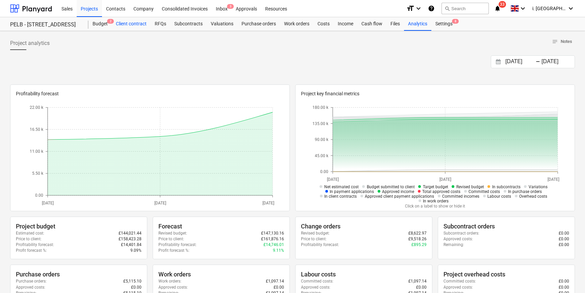
click at [134, 25] on div "Client contract" at bounding box center [131, 24] width 39 height 14
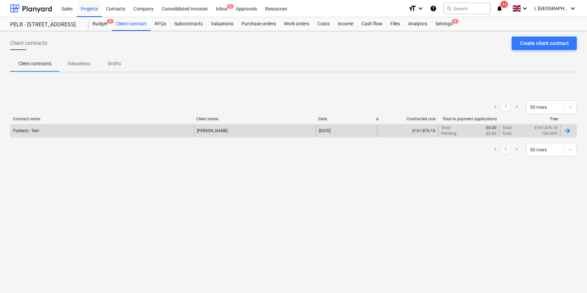
click at [50, 132] on div "Parkend - Test" at bounding box center [101, 130] width 183 height 11
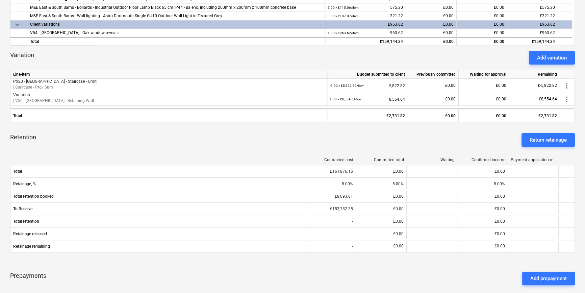
scroll to position [256, 0]
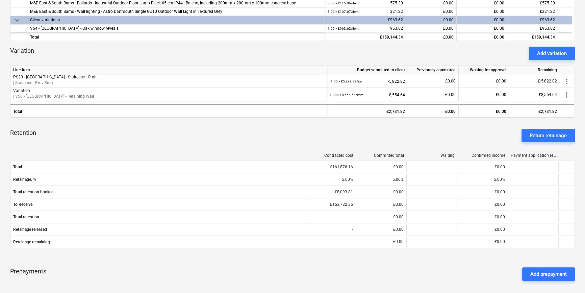
click at [283, 138] on div "Retention Return retainage" at bounding box center [292, 135] width 564 height 24
click at [557, 49] on div "Add variation" at bounding box center [552, 53] width 30 height 9
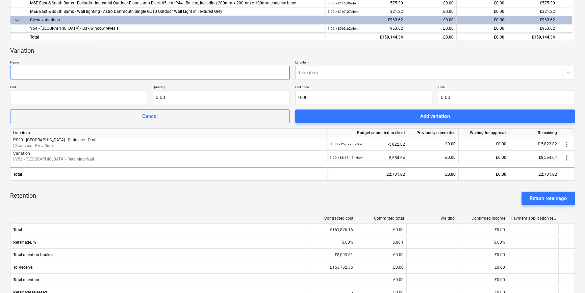
click at [203, 75] on input "text" at bounding box center [149, 73] width 279 height 14
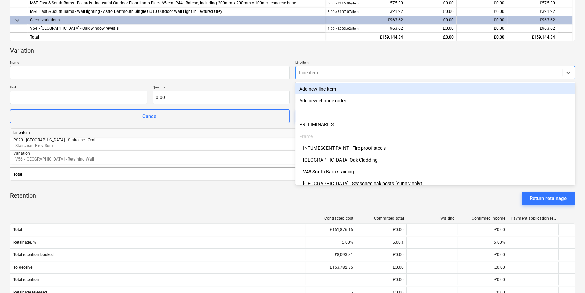
click at [319, 73] on div at bounding box center [429, 72] width 260 height 7
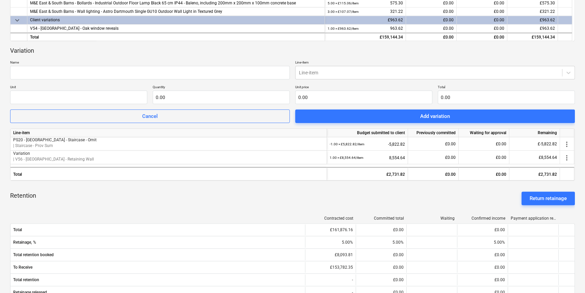
click at [251, 51] on div "Variation" at bounding box center [292, 51] width 564 height 8
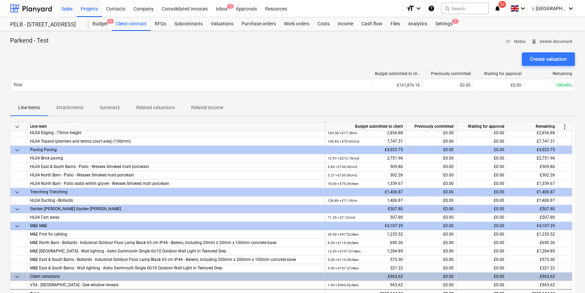
click at [62, 10] on div "Sales" at bounding box center [66, 8] width 19 height 17
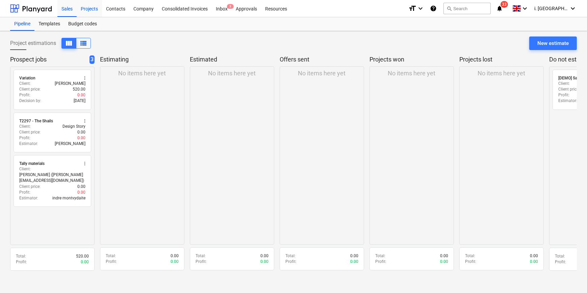
click at [90, 9] on div "Projects" at bounding box center [89, 8] width 25 height 17
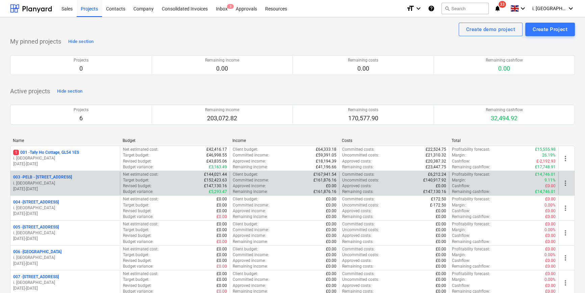
click at [56, 179] on p "003 - PELB - Castle lane, Moreton Valence, GL2 7NE" at bounding box center [42, 177] width 59 height 6
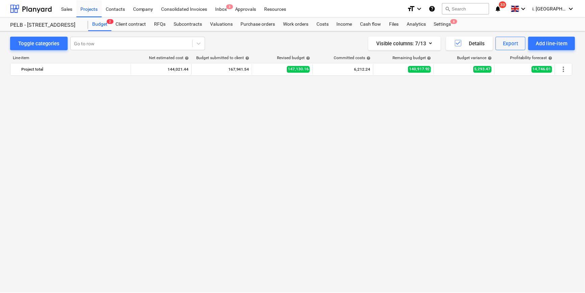
scroll to position [487, 0]
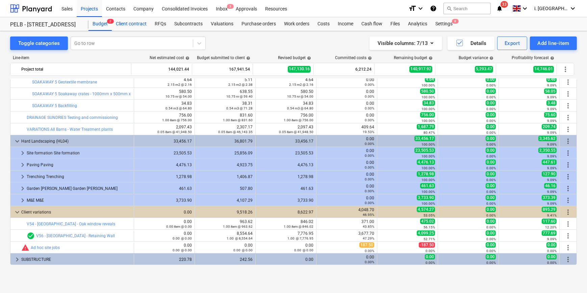
click at [142, 26] on div "Client contract" at bounding box center [131, 24] width 39 height 14
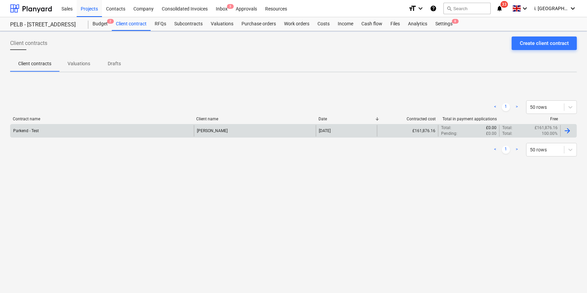
click at [130, 132] on div "Parkend - Test" at bounding box center [101, 130] width 183 height 11
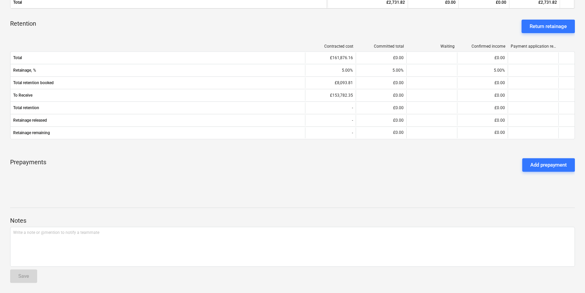
scroll to position [109, 0]
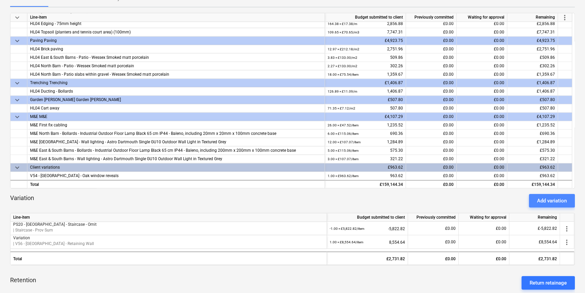
click at [545, 203] on div "Add variation" at bounding box center [552, 200] width 30 height 9
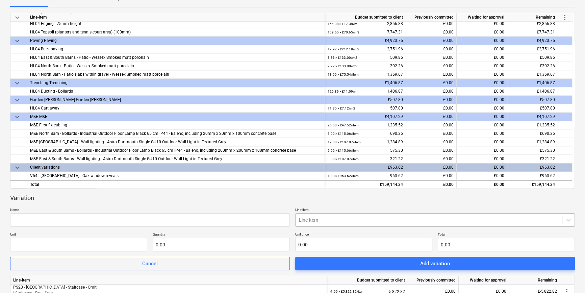
scroll to position [151, 0]
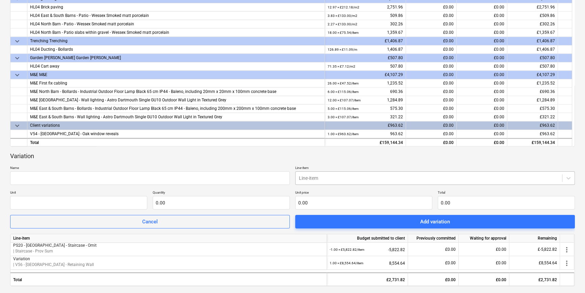
click at [288, 161] on div "Variation Name Line-item Line-item Unit Quantity 0.00 Unit price 0.00 Total 0.0…" at bounding box center [292, 190] width 564 height 77
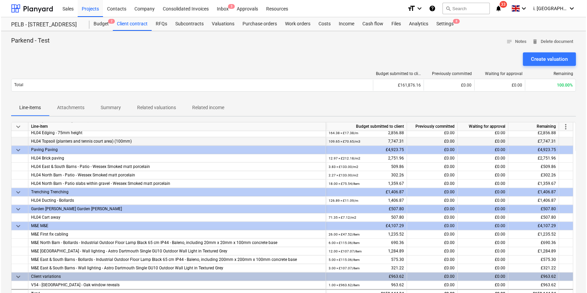
scroll to position [1191, 0]
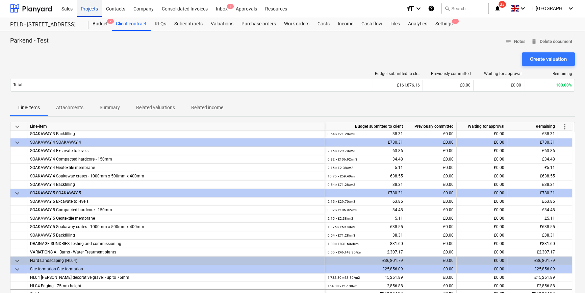
click at [87, 8] on div "Projects" at bounding box center [89, 8] width 25 height 17
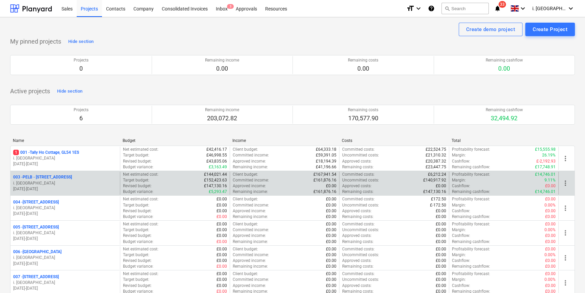
click at [72, 176] on p "003 - PELB - Castle lane, Moreton Valence, GL2 7NE" at bounding box center [42, 177] width 59 height 6
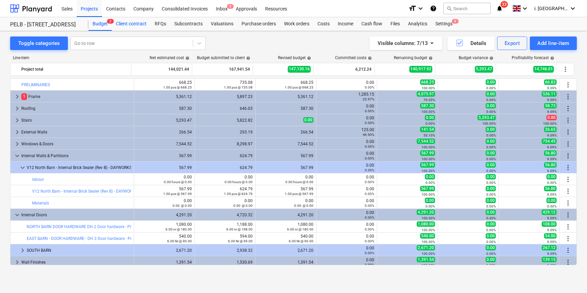
click at [142, 20] on div "Client contract" at bounding box center [131, 24] width 39 height 14
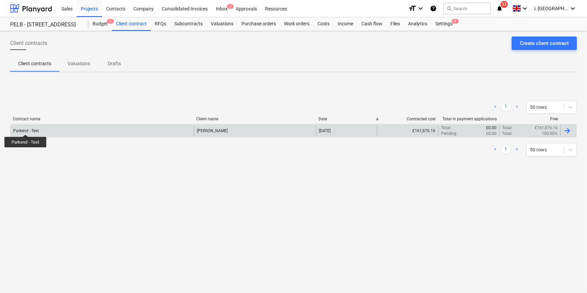
click at [25, 128] on div "Parkend - Test" at bounding box center [26, 130] width 26 height 5
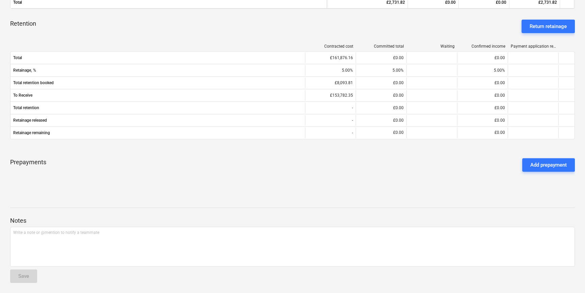
scroll to position [109, 0]
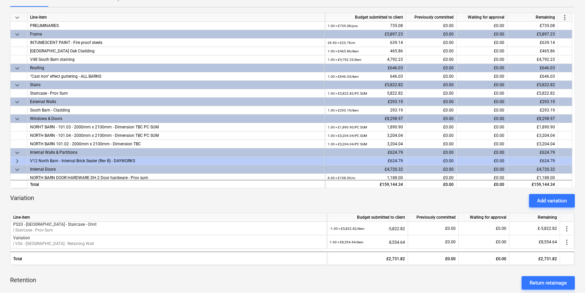
click at [129, 208] on div "keyboard_arrow_down Line-item Budget submitted to client Previously committed W…" at bounding box center [292, 231] width 564 height 436
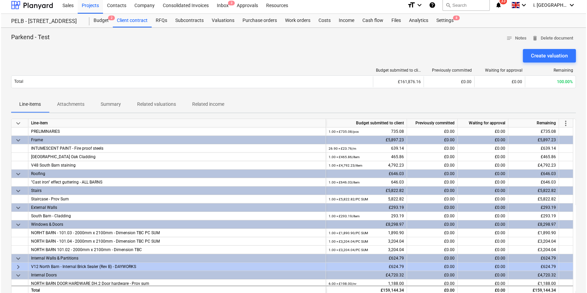
scroll to position [0, 0]
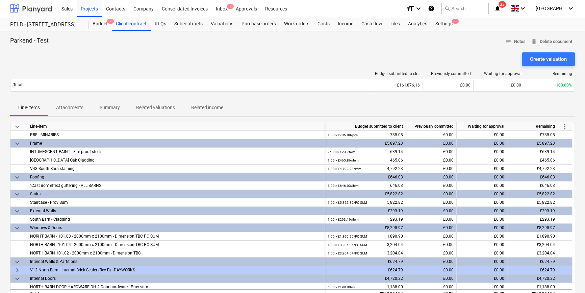
click at [44, 10] on div at bounding box center [31, 8] width 42 height 17
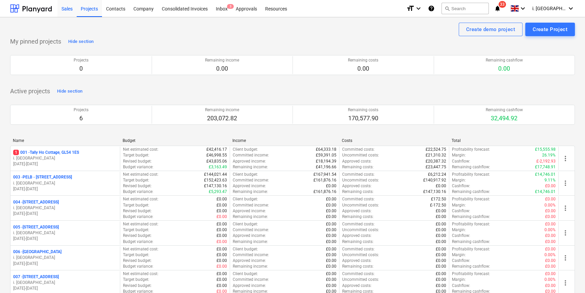
click at [65, 11] on div "Sales" at bounding box center [66, 8] width 19 height 17
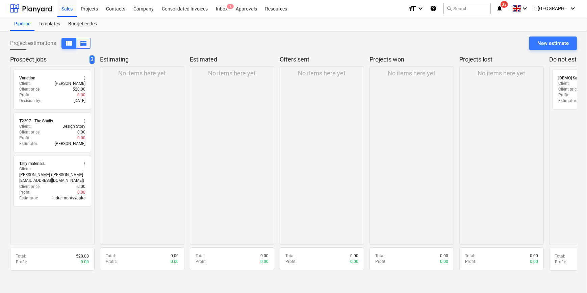
drag, startPoint x: 87, startPoint y: 9, endPoint x: 86, endPoint y: 17, distance: 7.5
click at [87, 9] on div "Projects" at bounding box center [89, 8] width 25 height 17
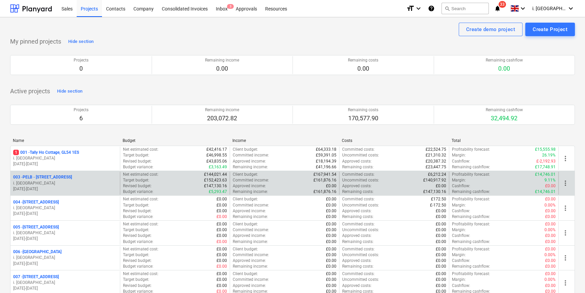
click at [38, 184] on p "i. [GEOGRAPHIC_DATA]" at bounding box center [65, 183] width 104 height 6
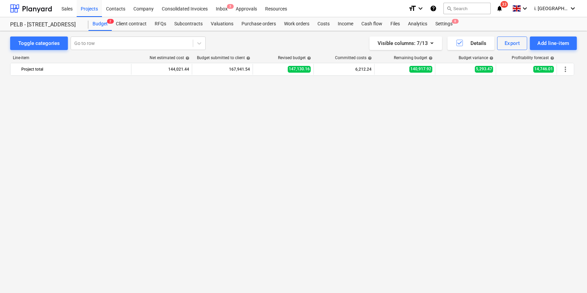
scroll to position [487, 0]
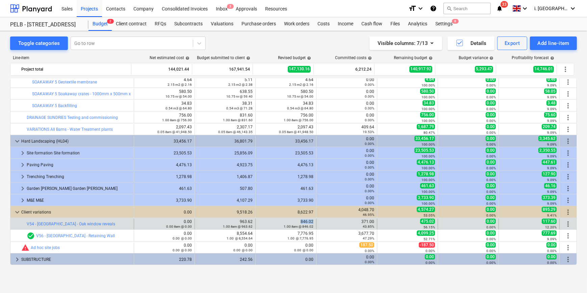
drag, startPoint x: 293, startPoint y: 221, endPoint x: 312, endPoint y: 219, distance: 18.6
click at [312, 219] on div "edit 846.02 1.00 item @ 846.02" at bounding box center [286, 223] width 61 height 11
copy div "846.02"
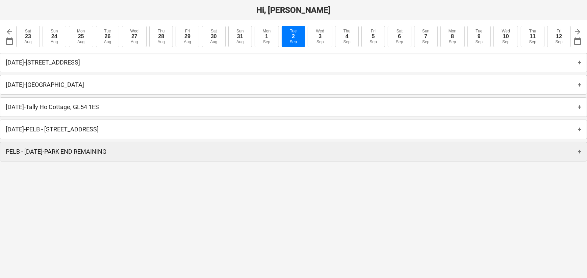
click at [106, 153] on p "PELB - [DATE] - [GEOGRAPHIC_DATA] REMAINING" at bounding box center [56, 152] width 101 height 8
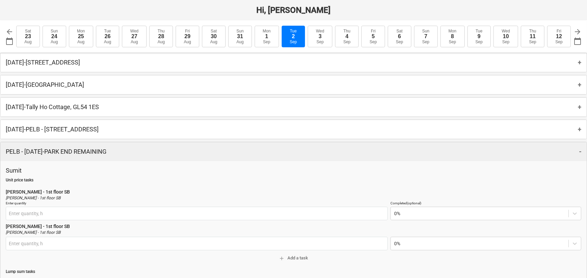
type input "0.00 h"
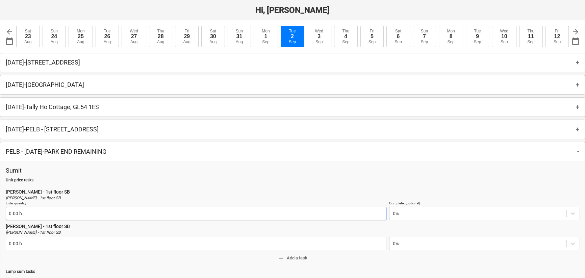
scroll to position [92, 0]
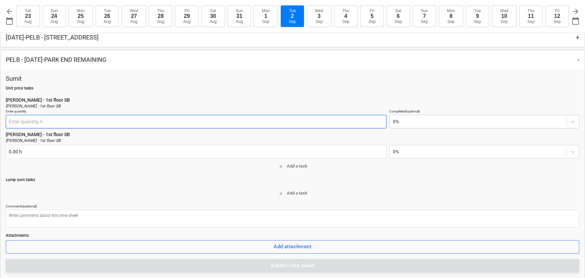
click at [73, 122] on input "text" at bounding box center [196, 122] width 380 height 14
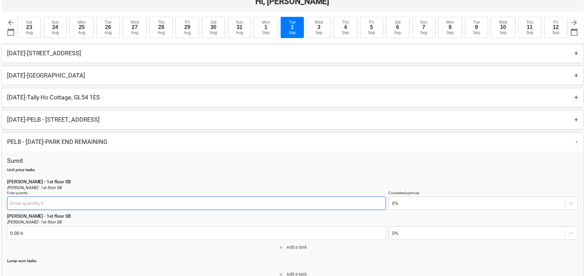
scroll to position [0, 0]
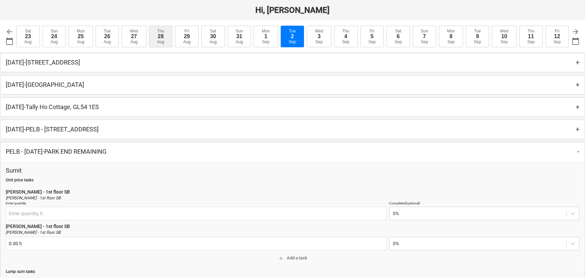
type input "0.00 h"
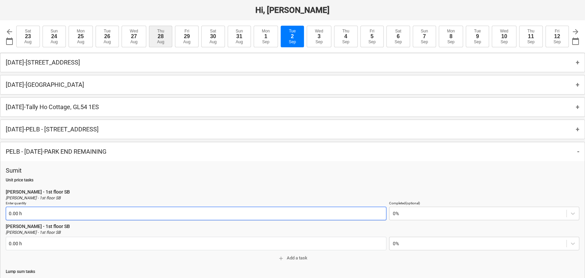
type textarea "x"
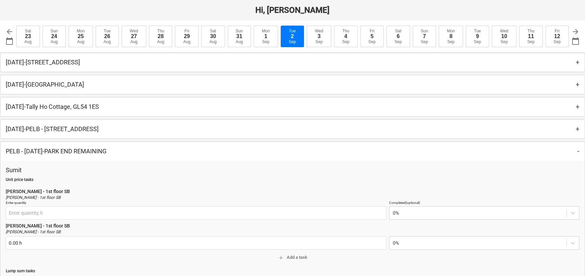
type input "0.00 h"
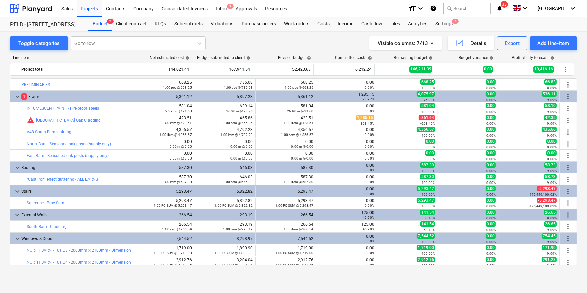
scroll to position [46, 0]
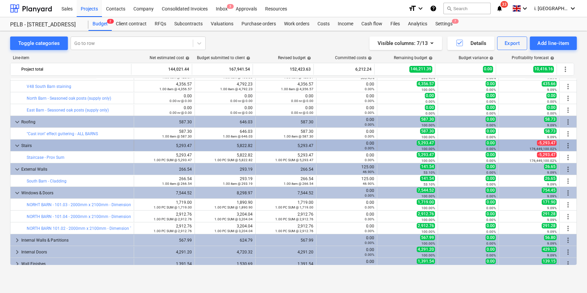
click at [540, 140] on span "-5,293.47" at bounding box center [547, 142] width 20 height 5
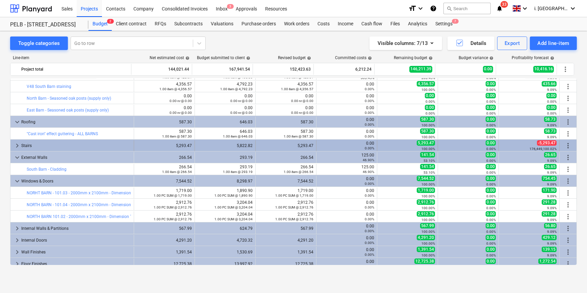
click at [541, 142] on span "-5,293.47" at bounding box center [547, 142] width 20 height 5
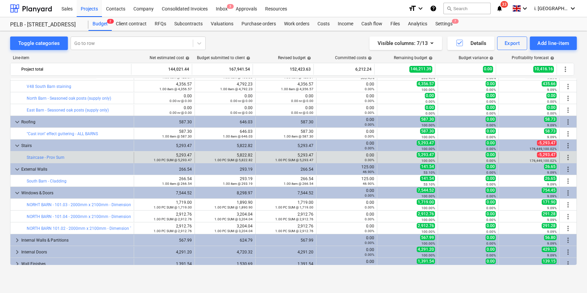
click at [543, 152] on span "-5,293.47" at bounding box center [547, 154] width 20 height 5
click at [551, 154] on span "-5,293.47" at bounding box center [547, 154] width 20 height 5
click at [548, 154] on span "-5,293.47" at bounding box center [547, 154] width 20 height 5
click at [566, 157] on span "more_vert" at bounding box center [568, 157] width 8 height 8
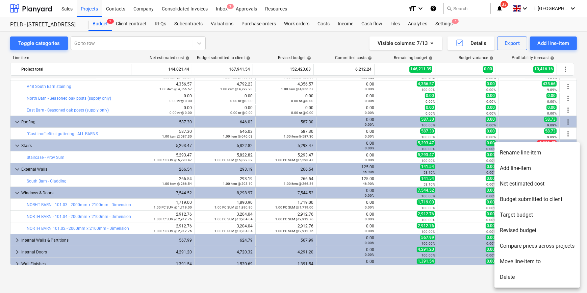
click at [529, 233] on li "Revised budget" at bounding box center [536, 230] width 85 height 16
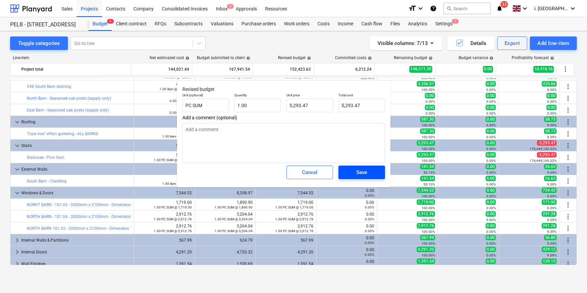
click at [370, 177] on button "Save" at bounding box center [361, 172] width 47 height 14
type textarea "x"
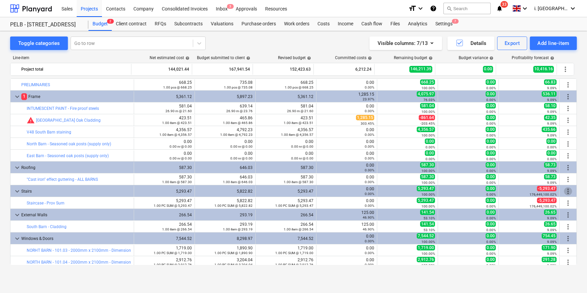
click at [565, 187] on span "more_vert" at bounding box center [568, 191] width 8 height 8
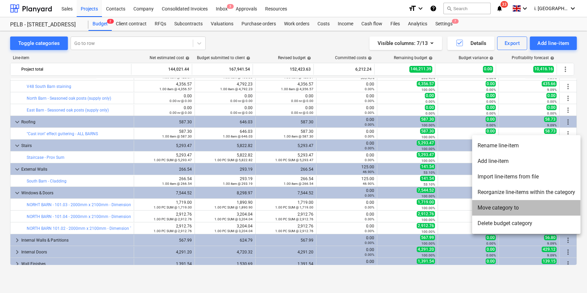
click at [487, 206] on li "Move category to" at bounding box center [526, 208] width 108 height 16
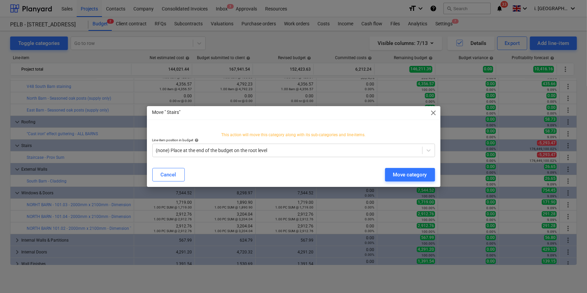
click at [429, 115] on span "close" at bounding box center [433, 113] width 8 height 8
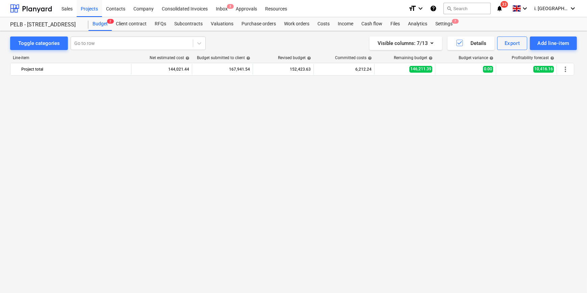
scroll to position [534, 0]
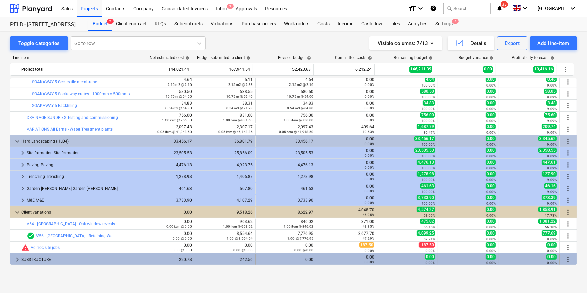
click at [568, 257] on span "more_vert" at bounding box center [568, 259] width 8 height 8
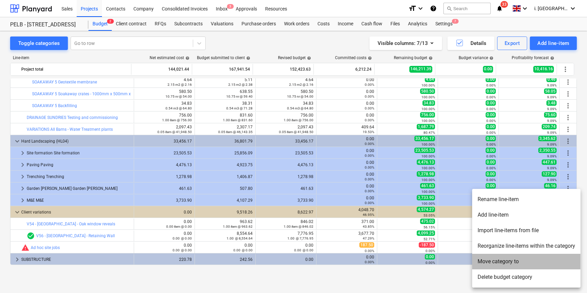
click at [547, 257] on li "Move category to" at bounding box center [526, 261] width 108 height 16
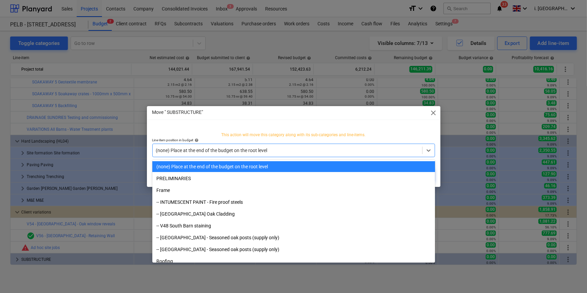
click at [378, 158] on div "This action will move this category along with its sub-categories and line-item…" at bounding box center [293, 145] width 293 height 36
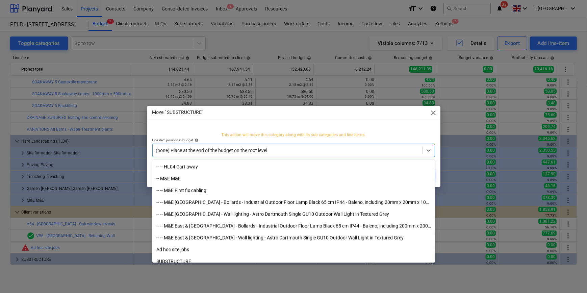
scroll to position [2155, 0]
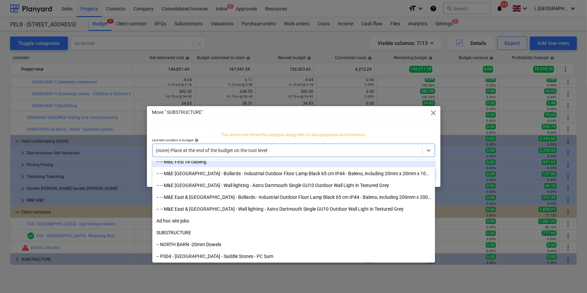
click at [430, 114] on span "close" at bounding box center [433, 113] width 8 height 8
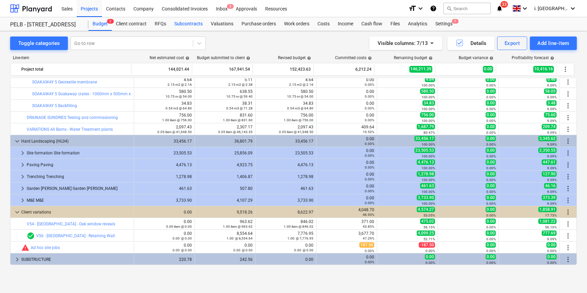
click at [190, 23] on div "Subcontracts" at bounding box center [188, 24] width 36 height 14
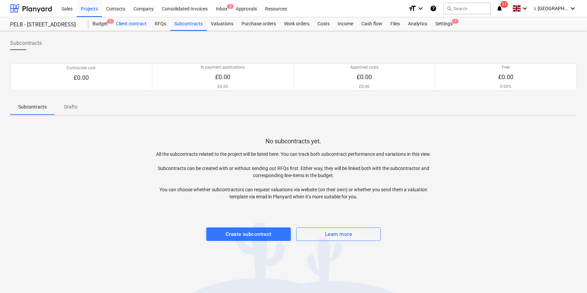
click at [125, 27] on div "Client contract" at bounding box center [131, 24] width 39 height 14
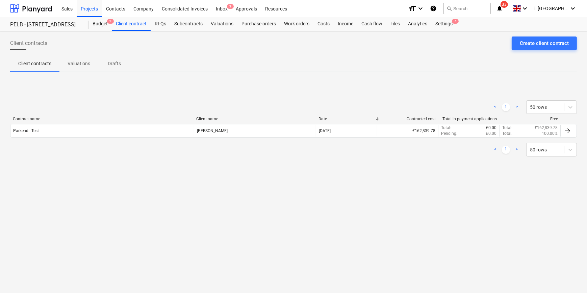
click at [74, 64] on p "Valuations" at bounding box center [79, 63] width 23 height 7
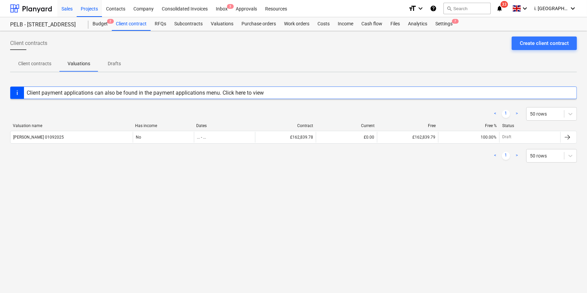
click at [59, 8] on div "Sales" at bounding box center [66, 8] width 19 height 17
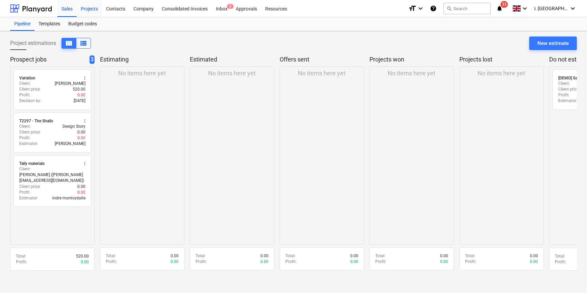
click at [98, 7] on div "Projects" at bounding box center [89, 8] width 25 height 17
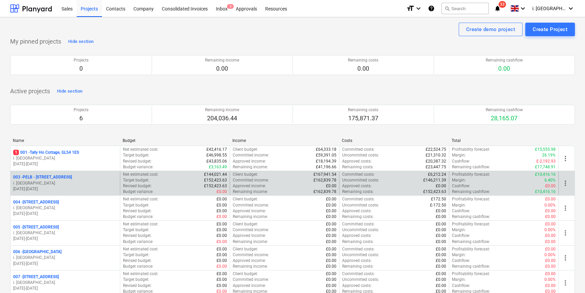
click at [72, 176] on p "003 - PELB - Castle lane, Moreton Valence, GL2 7NE" at bounding box center [42, 177] width 59 height 6
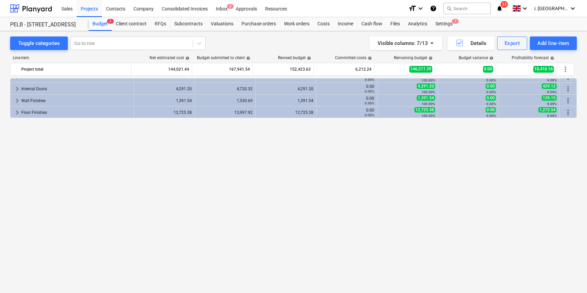
scroll to position [46, 0]
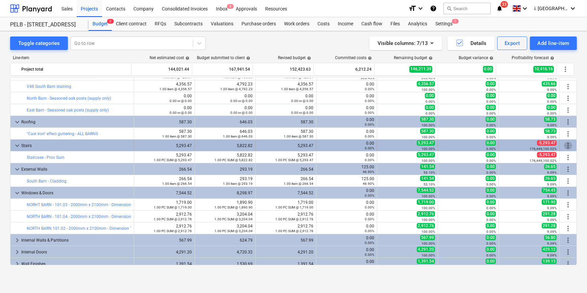
click at [565, 144] on span "more_vert" at bounding box center [568, 145] width 8 height 8
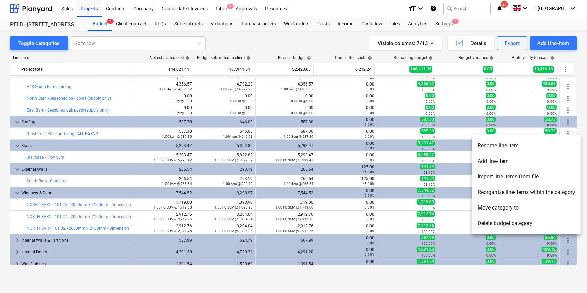
click at [194, 151] on div at bounding box center [293, 146] width 587 height 293
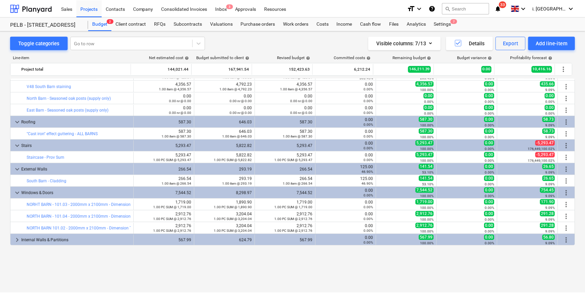
scroll to position [0, 0]
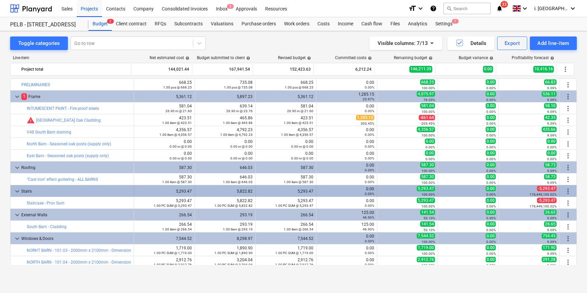
click at [286, 189] on div "5,293.47" at bounding box center [285, 191] width 55 height 5
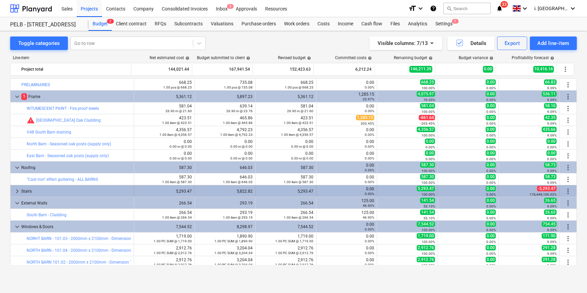
click at [290, 192] on div "5,293.47" at bounding box center [285, 191] width 55 height 5
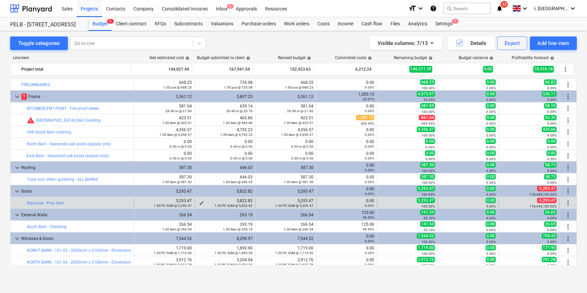
click at [198, 203] on div "1.00 PC SUM @ 5,822.82" at bounding box center [224, 205] width 55 height 5
click at [200, 203] on div "1.00 PC SUM @ 5,822.82" at bounding box center [224, 205] width 55 height 5
click at [201, 202] on span "edit" at bounding box center [201, 202] width 5 height 5
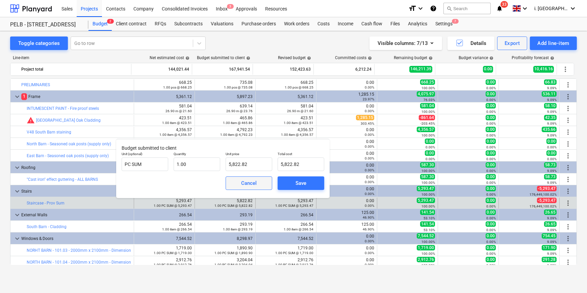
click at [237, 185] on span "Cancel" at bounding box center [249, 183] width 30 height 9
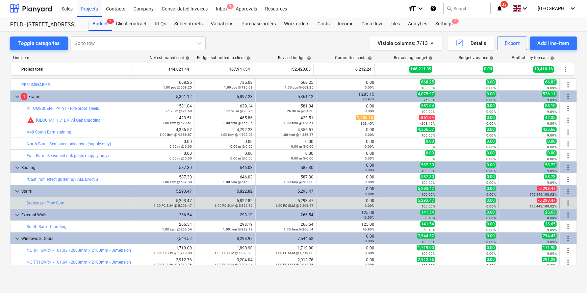
click at [256, 203] on div "edit 5,293.47 1.00 PC SUM @ 5,293.47" at bounding box center [286, 202] width 61 height 11
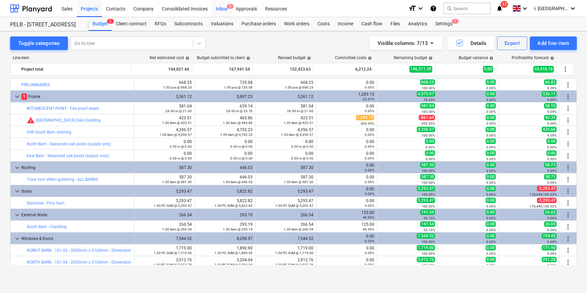
click at [220, 9] on div "Inbox 3" at bounding box center [222, 8] width 20 height 17
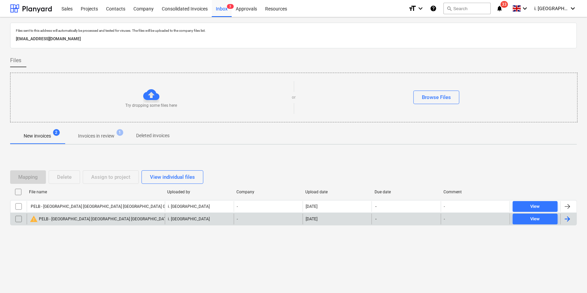
click at [81, 218] on div "warning PELB - Castle lane Moreton Valence GL2 7NE_budget_01_09_2025_120337.xlsx" at bounding box center [139, 219] width 219 height 8
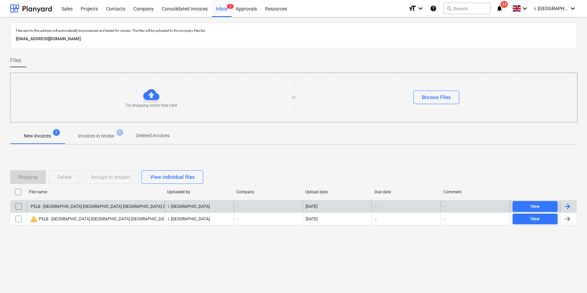
click at [18, 206] on input "checkbox" at bounding box center [18, 206] width 11 height 11
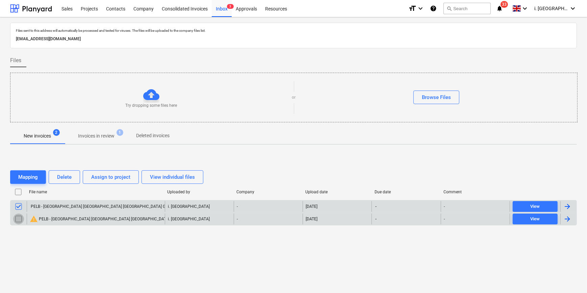
click at [21, 217] on input "checkbox" at bounding box center [18, 218] width 11 height 11
click at [64, 176] on div "Delete" at bounding box center [64, 176] width 15 height 9
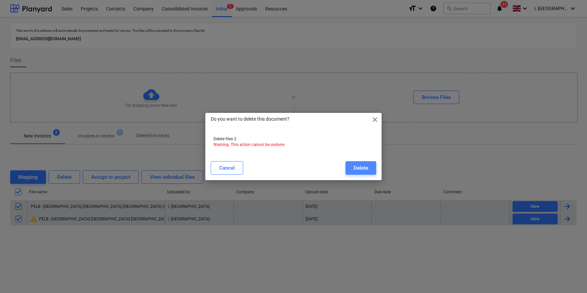
click at [365, 165] on div "Delete" at bounding box center [360, 167] width 15 height 9
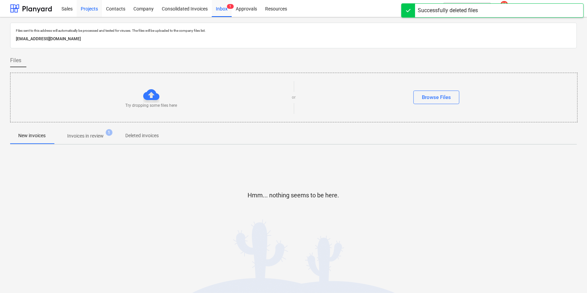
click at [92, 13] on div "Projects" at bounding box center [89, 8] width 25 height 17
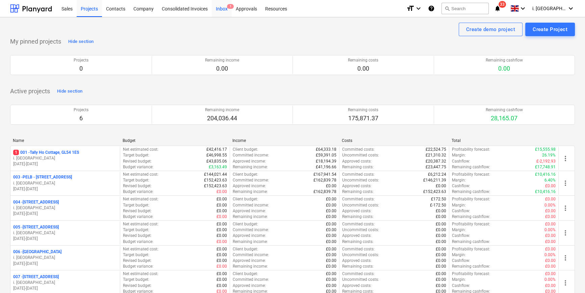
click at [231, 11] on div "Inbox 1" at bounding box center [222, 8] width 20 height 17
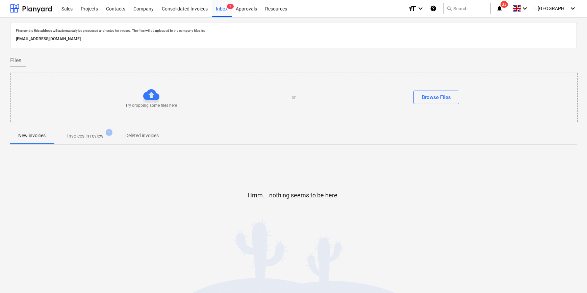
drag, startPoint x: 117, startPoint y: 136, endPoint x: 111, endPoint y: 137, distance: 6.6
click at [115, 136] on span "Invoices in review 1" at bounding box center [85, 136] width 63 height 12
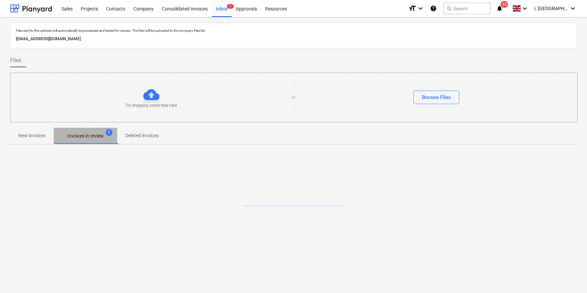
click at [98, 139] on p "Invoices in review" at bounding box center [85, 135] width 36 height 7
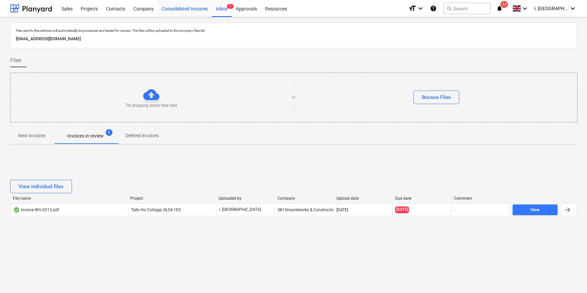
click at [182, 14] on div "Consolidated Invoices" at bounding box center [185, 8] width 54 height 17
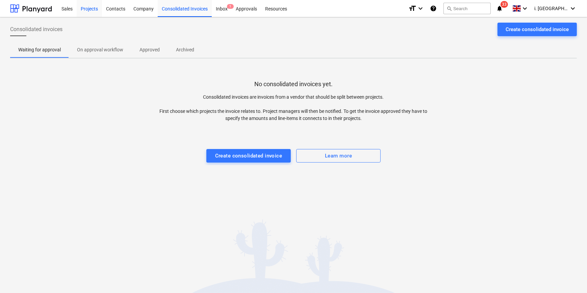
click at [82, 4] on div "Projects" at bounding box center [89, 8] width 25 height 17
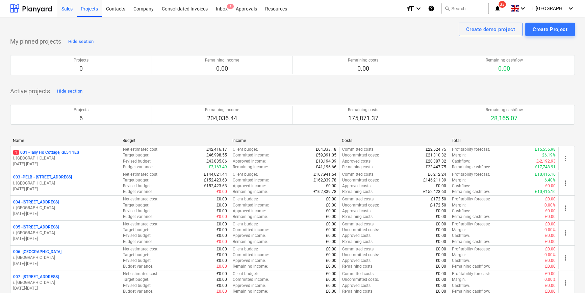
click at [63, 10] on div "Sales" at bounding box center [66, 8] width 19 height 17
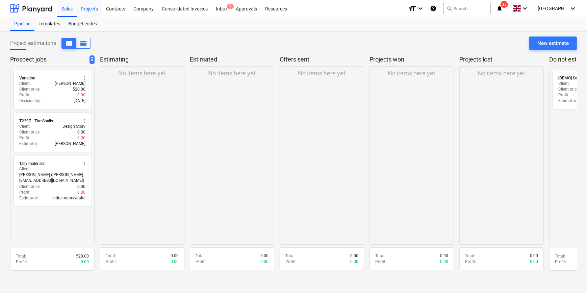
click at [91, 10] on div "Projects" at bounding box center [89, 8] width 25 height 17
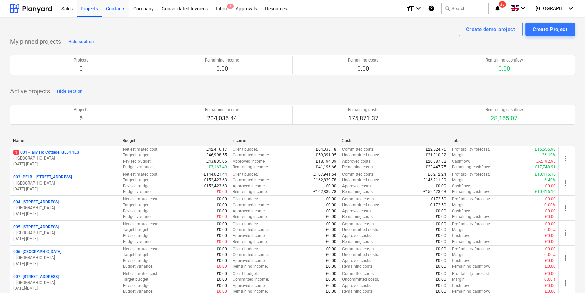
click at [122, 8] on div "Contacts" at bounding box center [115, 8] width 27 height 17
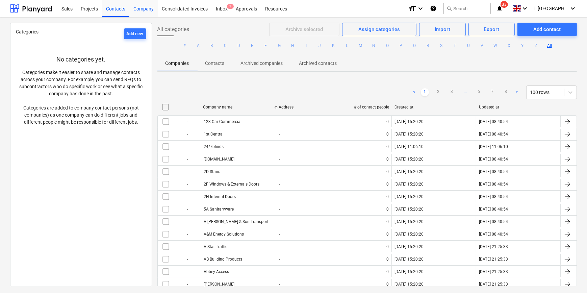
click at [153, 8] on div "Company" at bounding box center [143, 8] width 28 height 17
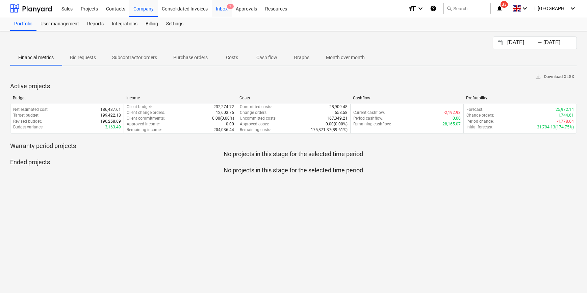
click at [224, 12] on div "Inbox 1" at bounding box center [222, 8] width 20 height 17
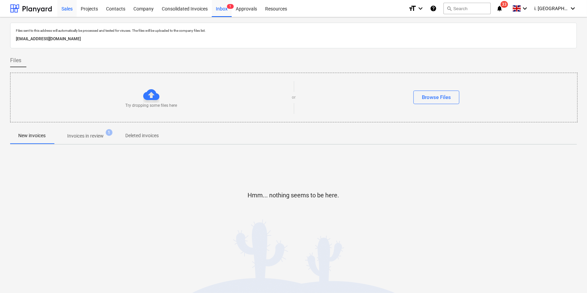
click at [72, 11] on div "Sales" at bounding box center [66, 8] width 19 height 17
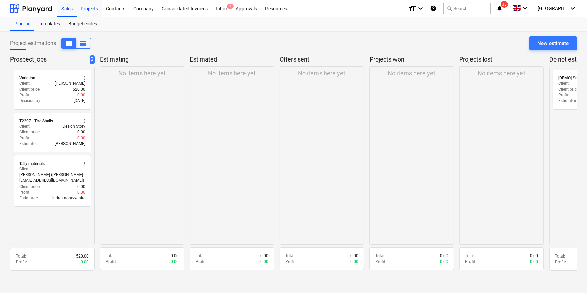
click at [85, 9] on div "Projects" at bounding box center [89, 8] width 25 height 17
